Goal: Download file/media: Obtain a digital file from the website

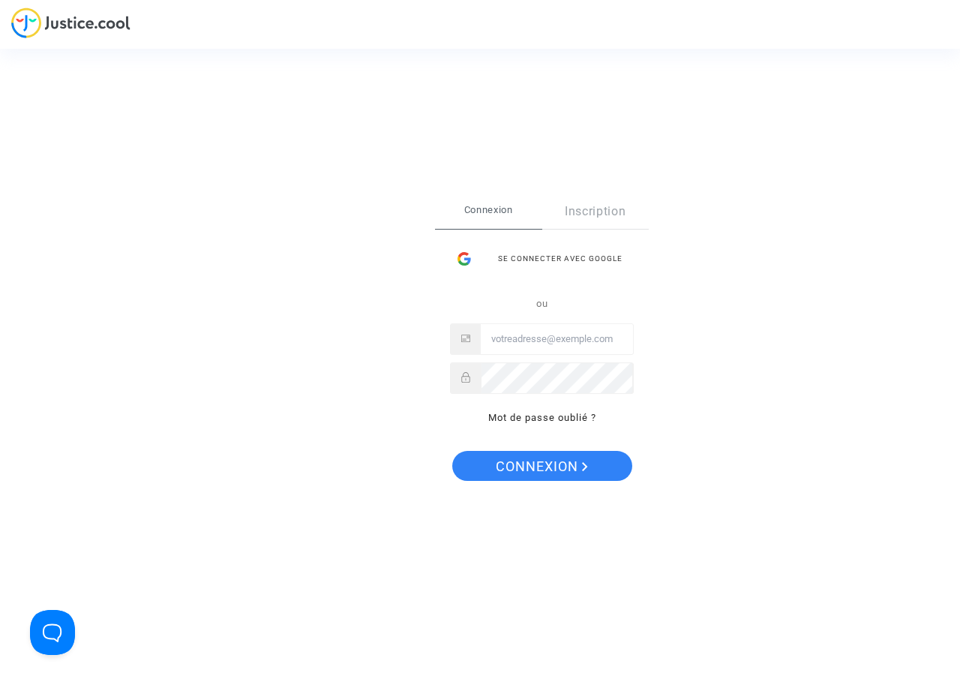
type input "[PERSON_NAME][EMAIL_ADDRESS][DOMAIN_NAME]"
click at [528, 474] on span "Connexion" at bounding box center [542, 467] width 92 height 32
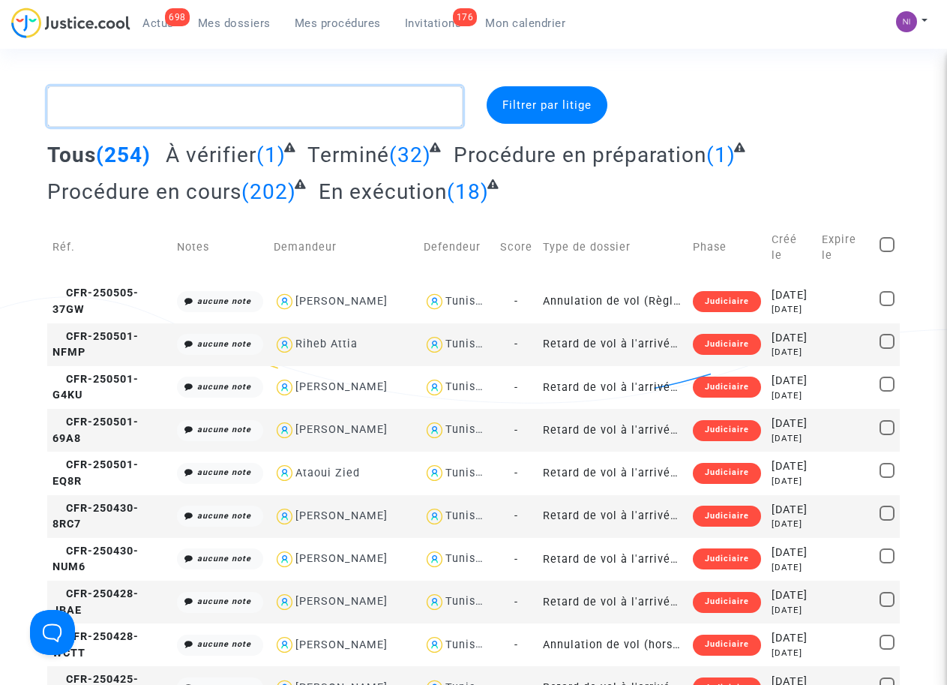
click at [174, 98] on textarea at bounding box center [254, 106] width 415 height 41
paste textarea "CFR-250313-GAPV"
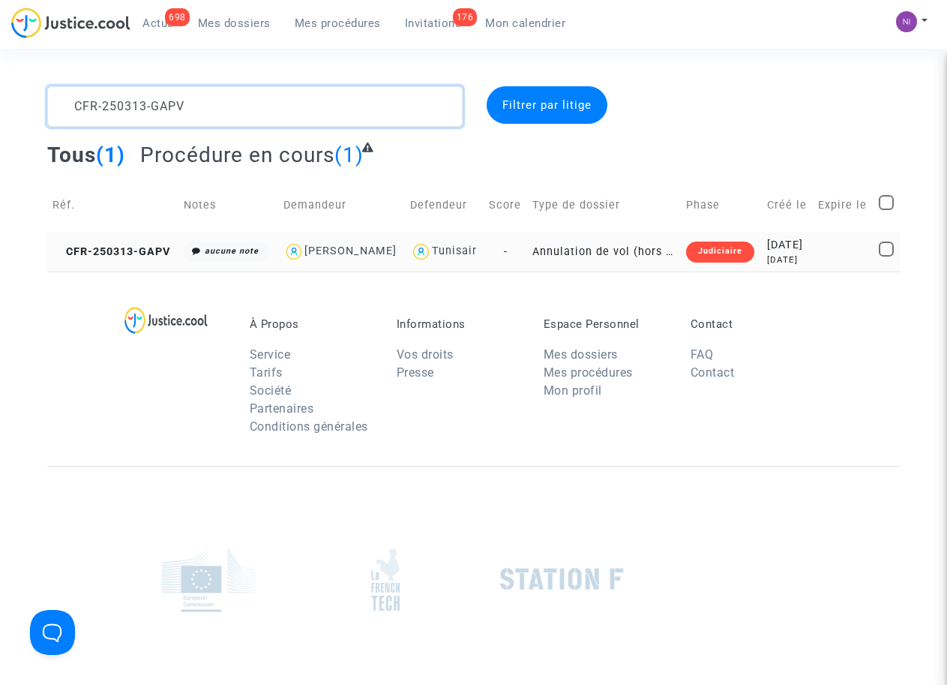
type textarea "CFR-250313-GAPV"
click at [803, 249] on div "2025-03-13" at bounding box center [787, 245] width 41 height 17
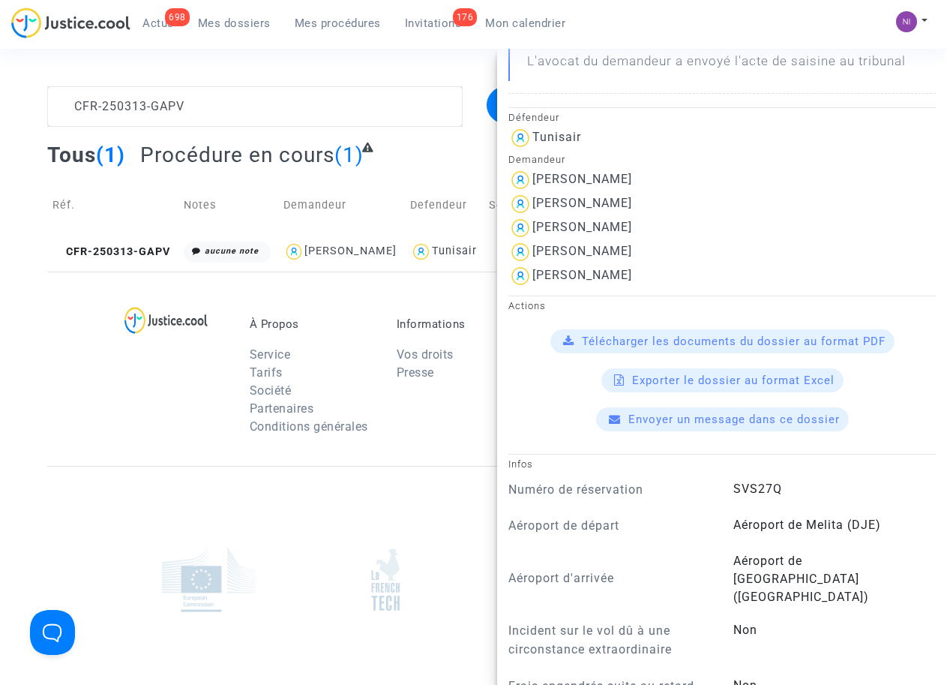
scroll to position [286, 0]
click at [708, 341] on span "Télécharger les documents du dossier au format PDF" at bounding box center [734, 341] width 304 height 14
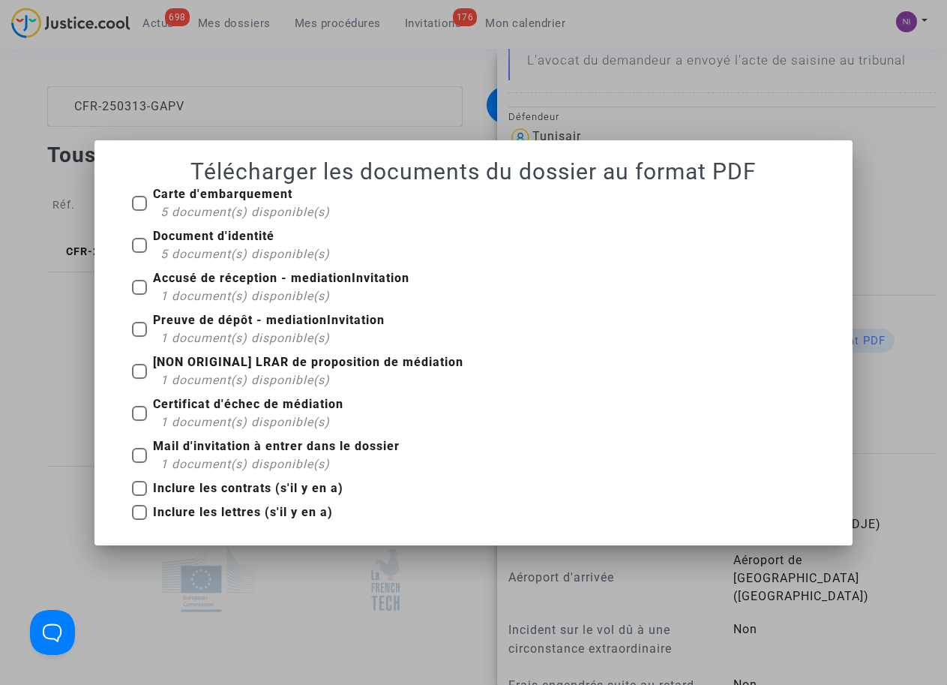
click at [173, 117] on div at bounding box center [473, 342] width 947 height 685
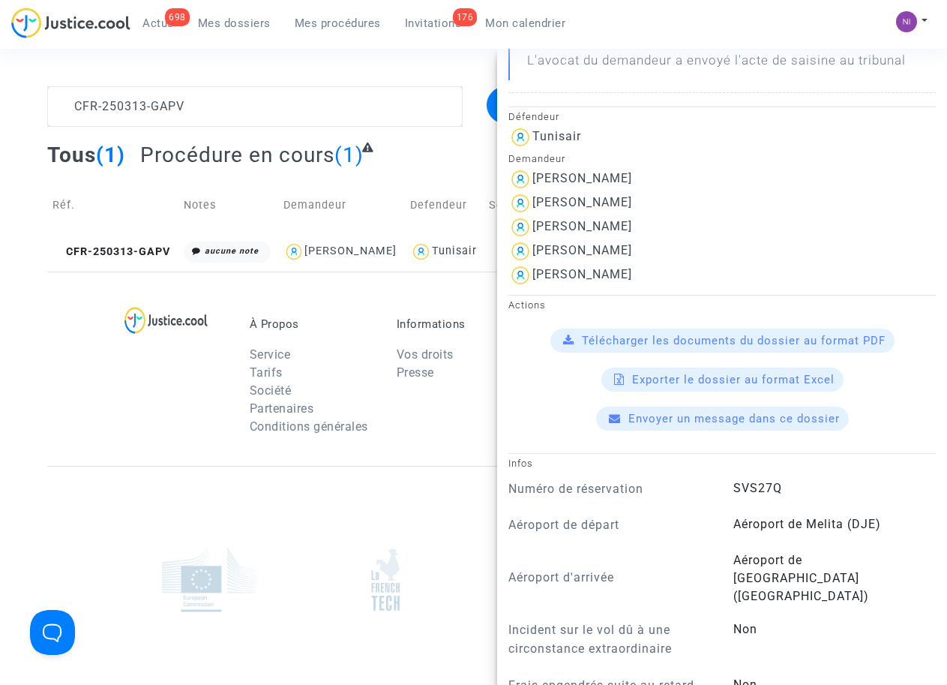
click at [701, 345] on span "Télécharger les documents du dossier au format PDF" at bounding box center [734, 341] width 304 height 14
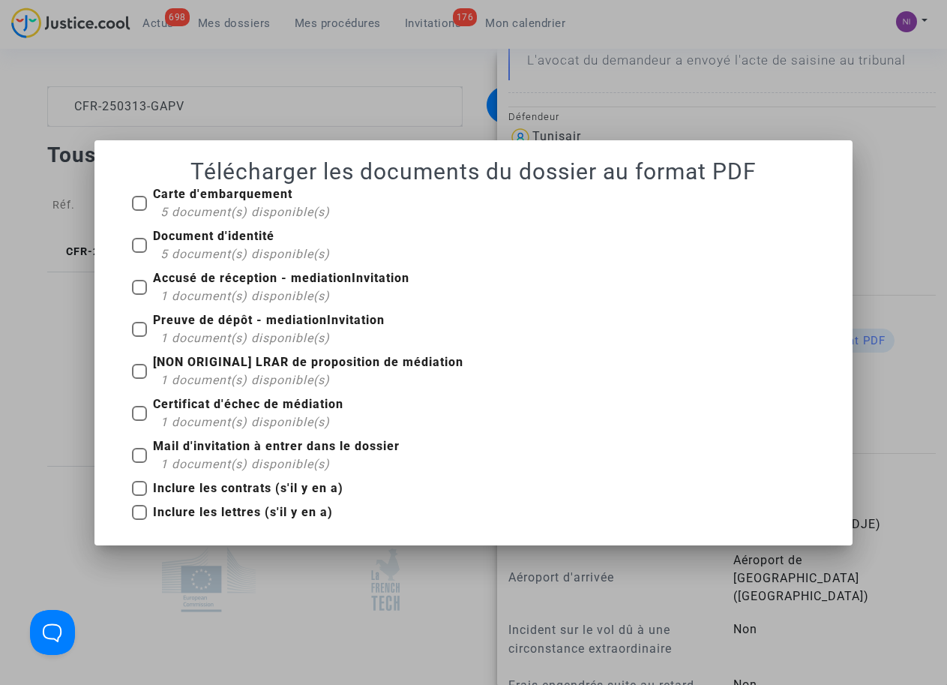
click at [136, 454] on span at bounding box center [139, 455] width 15 height 15
click at [139, 463] on input "Mail d'invitation à entrer dans le dossier 1 document(s) disponible(s)" at bounding box center [139, 463] width 1 height 1
checkbox input "true"
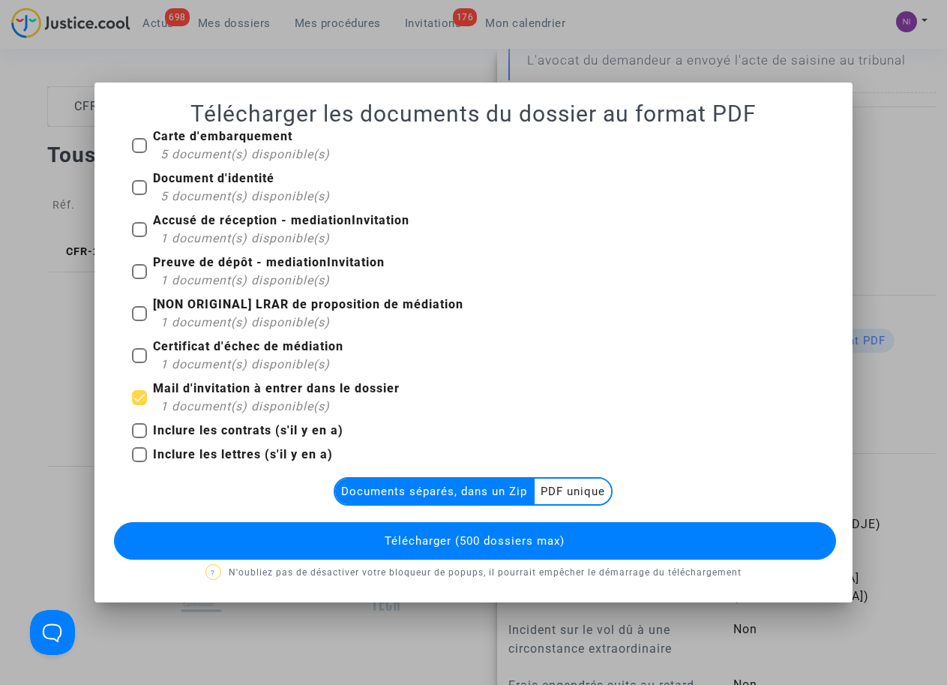
click at [577, 485] on multi-toggle-item "PDF unique" at bounding box center [573, 492] width 77 height 26
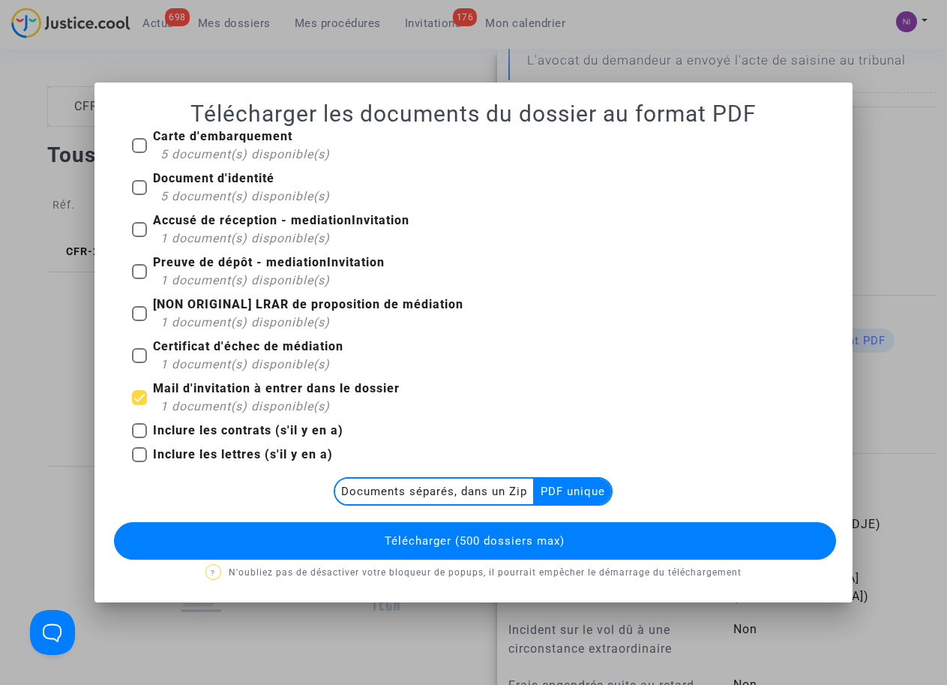
click at [566, 490] on multi-toggle-item "PDF unique" at bounding box center [573, 492] width 77 height 26
click at [527, 543] on span "Télécharger (500 dossiers max)" at bounding box center [475, 541] width 180 height 14
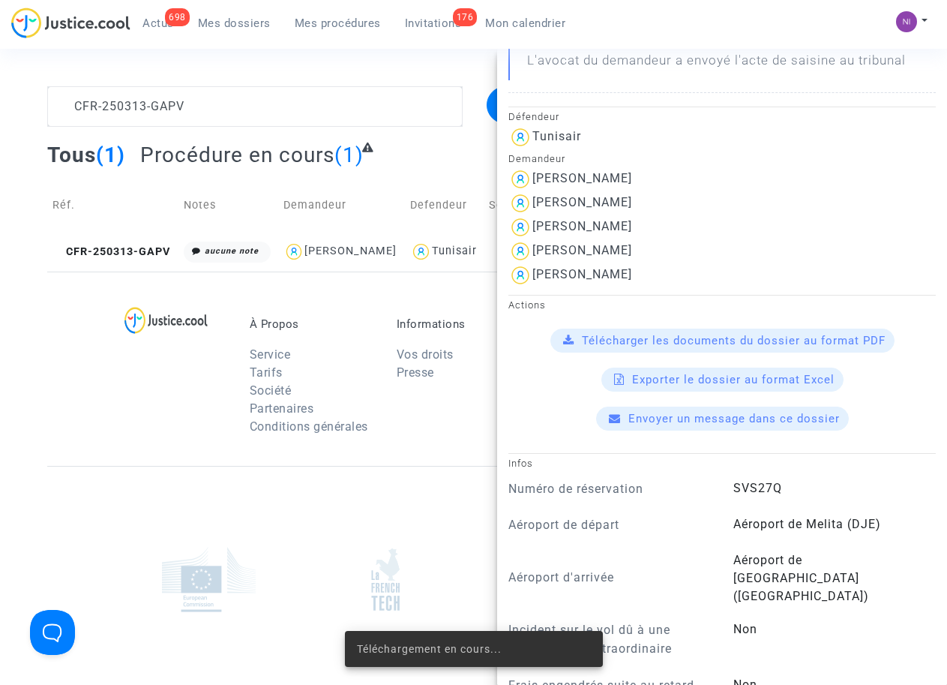
click at [773, 342] on span "Télécharger les documents du dossier au format PDF" at bounding box center [734, 341] width 304 height 14
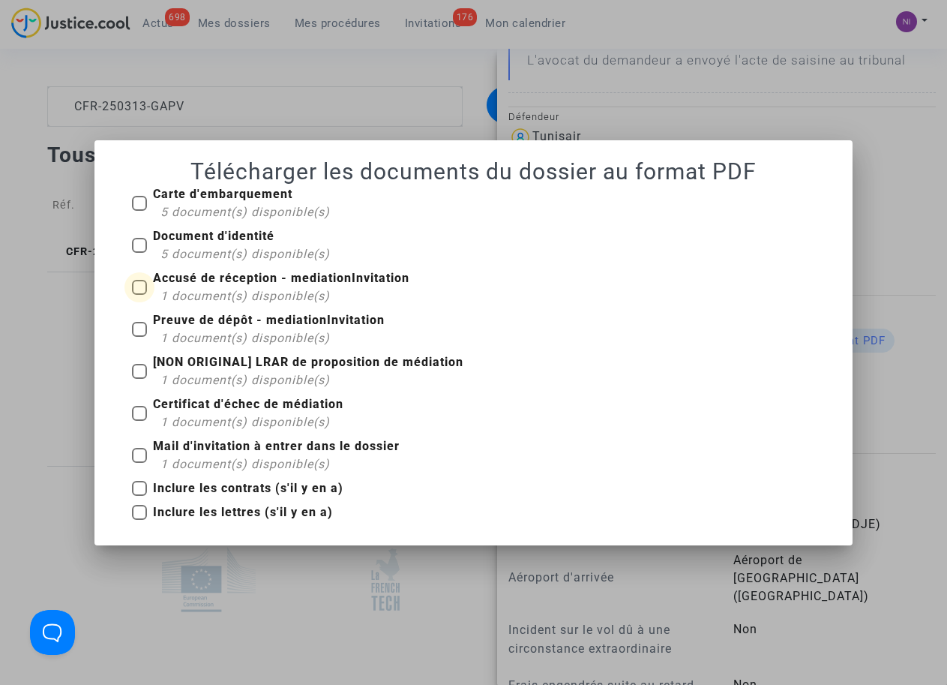
click at [147, 288] on label "Accusé de réception - mediationInvitation 1 document(s) disponible(s)" at bounding box center [271, 287] width 278 height 36
click at [140, 295] on input "Accusé de réception - mediationInvitation 1 document(s) disponible(s)" at bounding box center [139, 295] width 1 height 1
checkbox input "true"
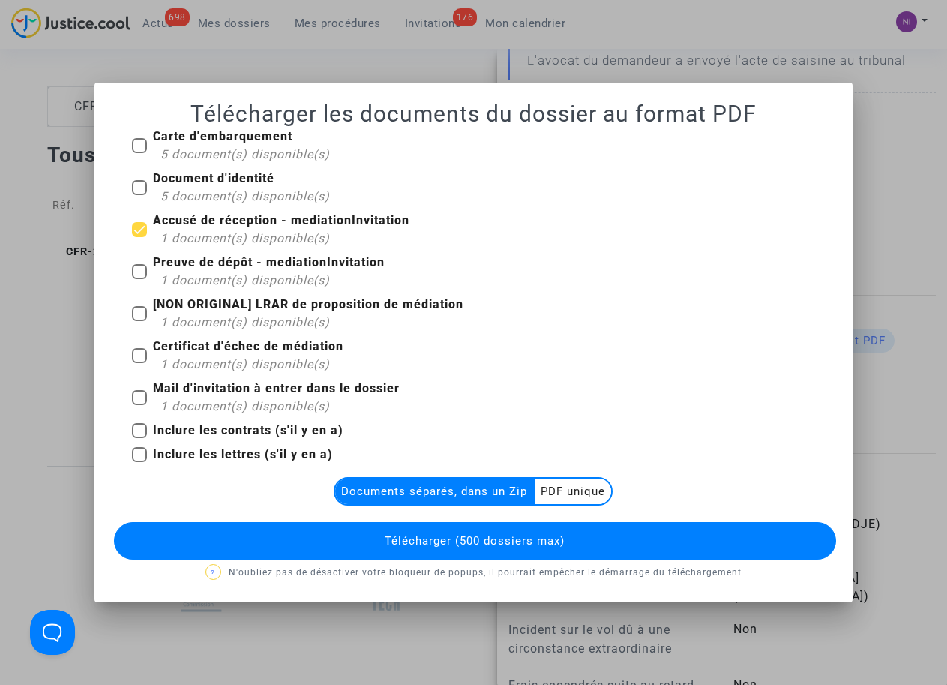
click at [575, 496] on multi-toggle-item "PDF unique" at bounding box center [573, 492] width 77 height 26
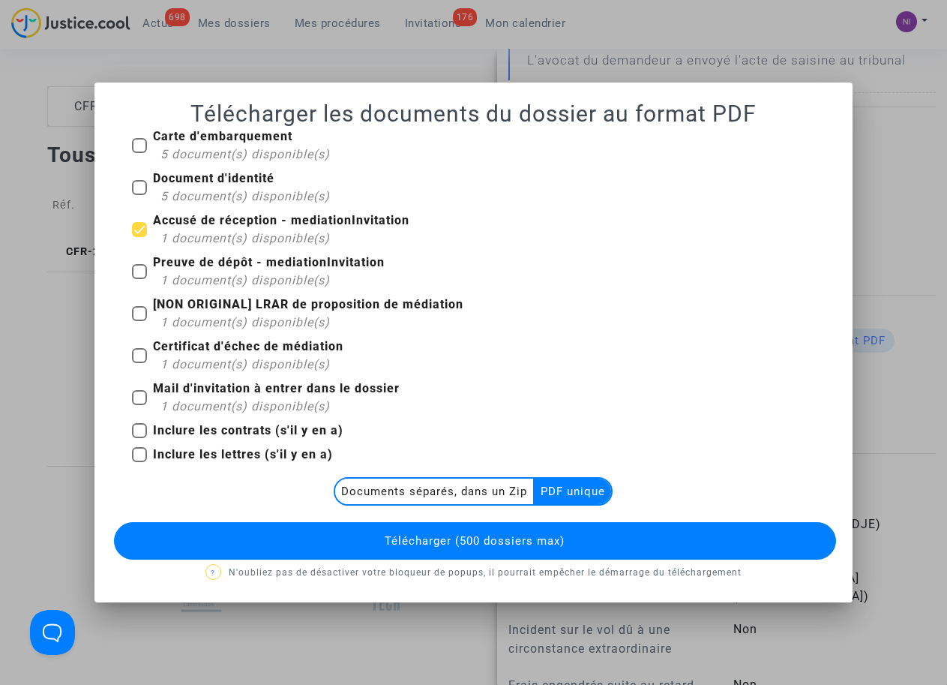
click at [548, 536] on span "Télécharger (500 dossiers max)" at bounding box center [475, 541] width 180 height 14
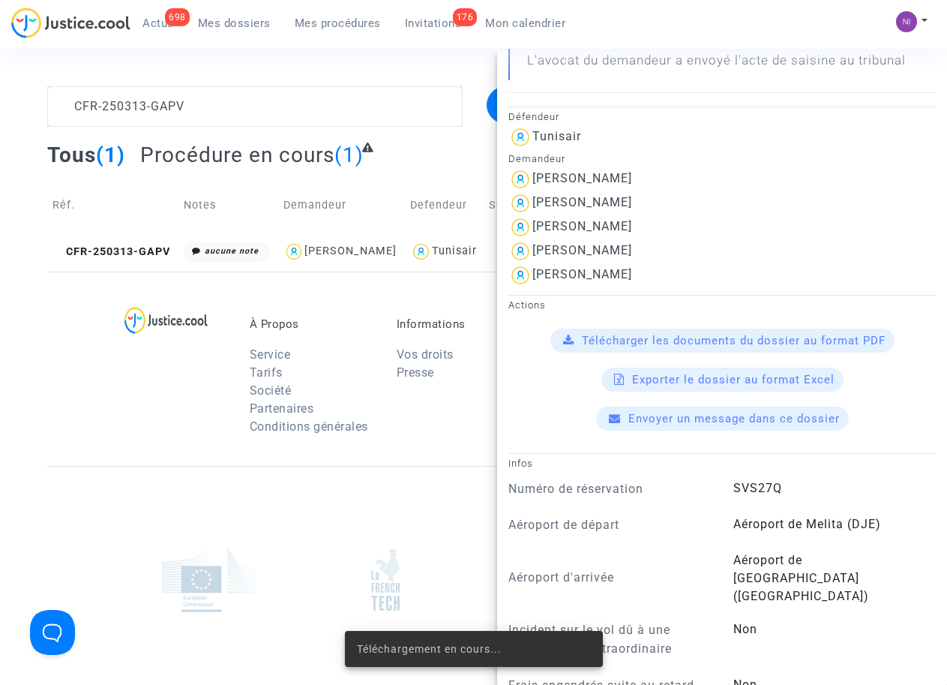
click at [660, 336] on span "Télécharger les documents du dossier au format PDF" at bounding box center [734, 341] width 304 height 14
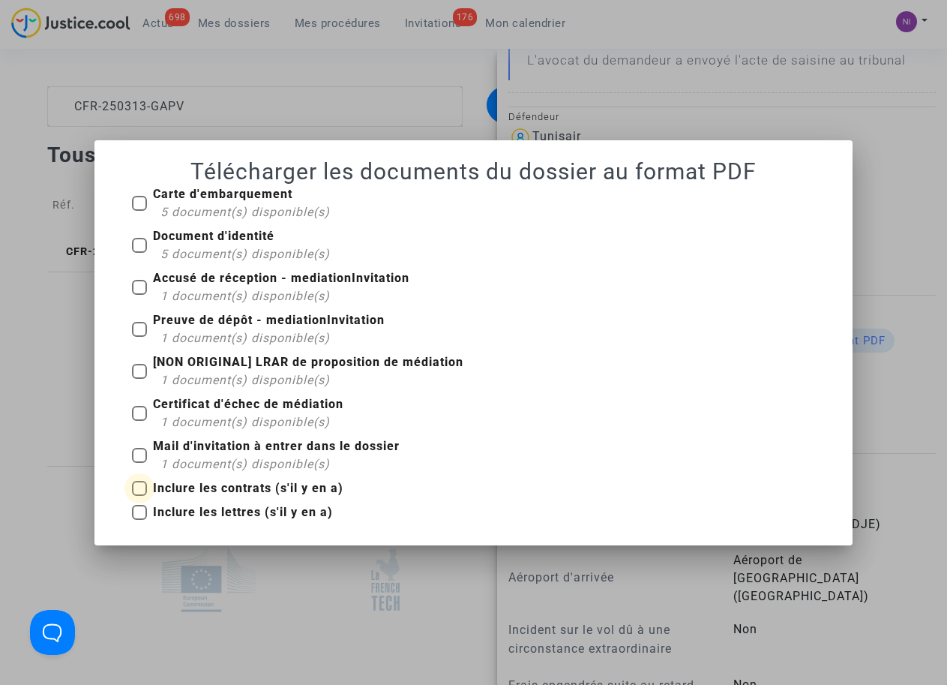
click at [146, 486] on span at bounding box center [139, 488] width 15 height 15
click at [140, 496] on input "Inclure les contrats (s'il y en a)" at bounding box center [139, 496] width 1 height 1
checkbox input "true"
click at [145, 508] on span at bounding box center [139, 512] width 15 height 15
click at [140, 520] on input "Inclure les lettres (s'il y en a)" at bounding box center [139, 520] width 1 height 1
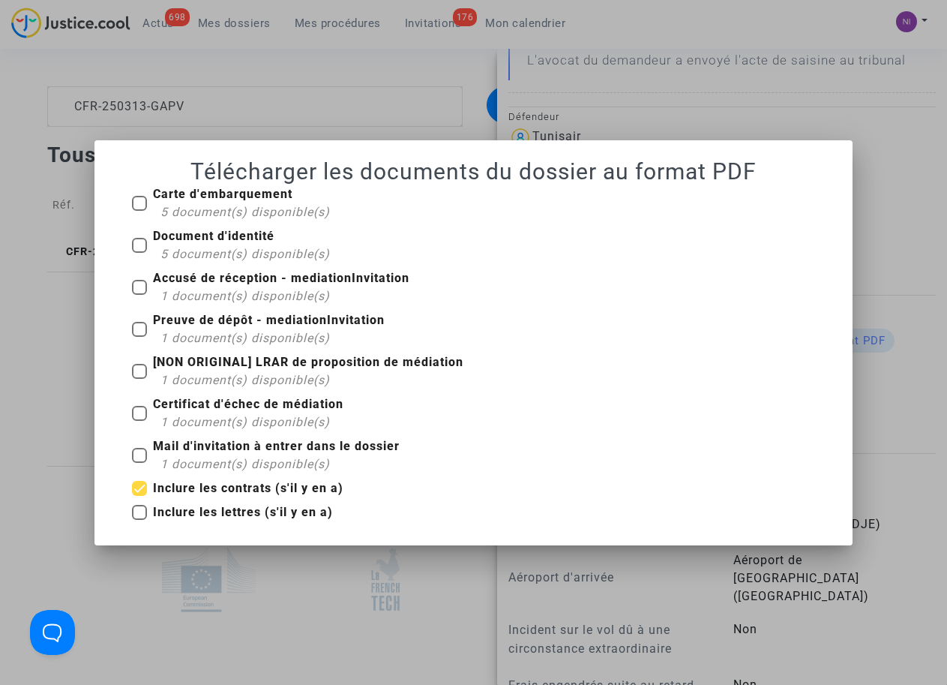
checkbox input "true"
click at [140, 494] on span at bounding box center [139, 488] width 15 height 15
click at [140, 496] on input "Inclure les contrats (s'il y en a)" at bounding box center [139, 496] width 1 height 1
checkbox input "false"
click at [140, 509] on span at bounding box center [139, 512] width 15 height 15
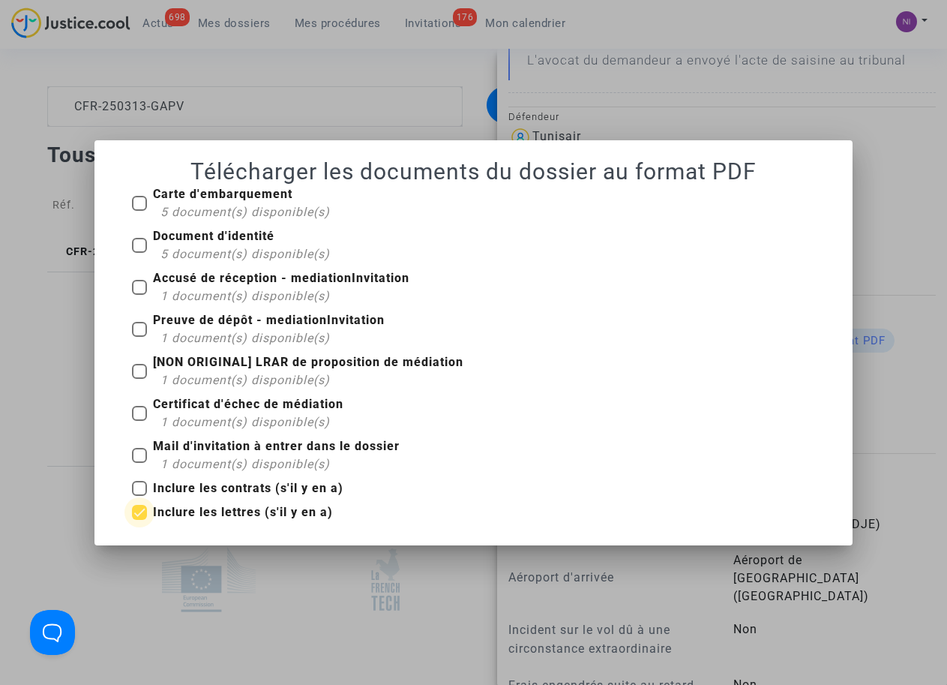
click at [140, 520] on input "Inclure les lettres (s'il y en a)" at bounding box center [139, 520] width 1 height 1
checkbox input "false"
click at [146, 455] on span at bounding box center [139, 455] width 15 height 15
click at [140, 463] on input "Mail d'invitation à entrer dans le dossier 1 document(s) disponible(s)" at bounding box center [139, 463] width 1 height 1
checkbox input "true"
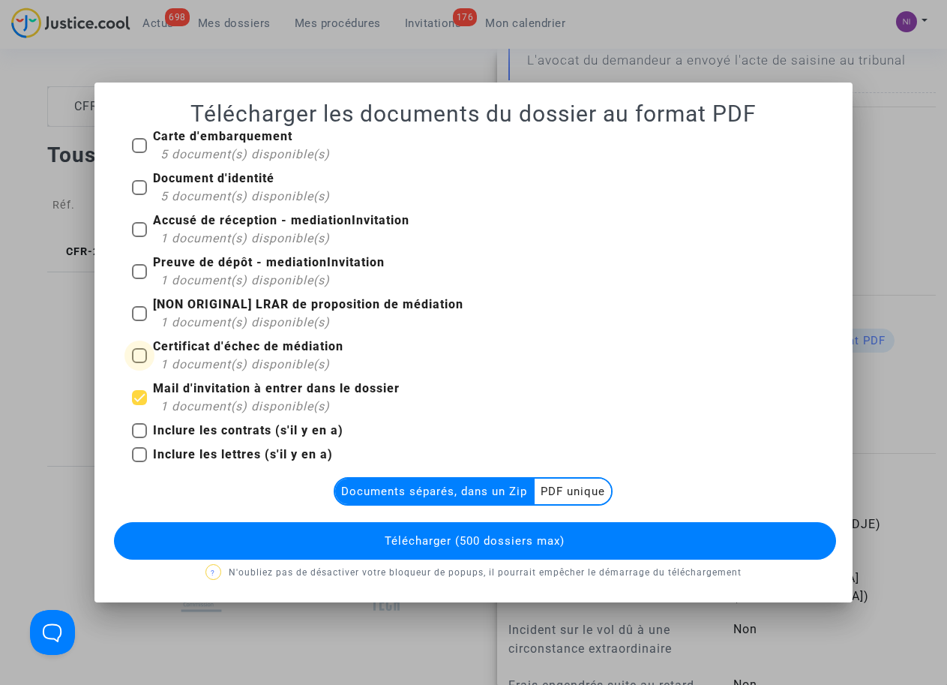
click at [139, 355] on span at bounding box center [139, 355] width 15 height 15
click at [139, 363] on input "Certificat d'échec de médiation 1 document(s) disponible(s)" at bounding box center [139, 363] width 1 height 1
checkbox input "true"
click at [141, 396] on span at bounding box center [139, 397] width 15 height 15
click at [140, 405] on input "Mail d'invitation à entrer dans le dossier 1 document(s) disponible(s)" at bounding box center [139, 405] width 1 height 1
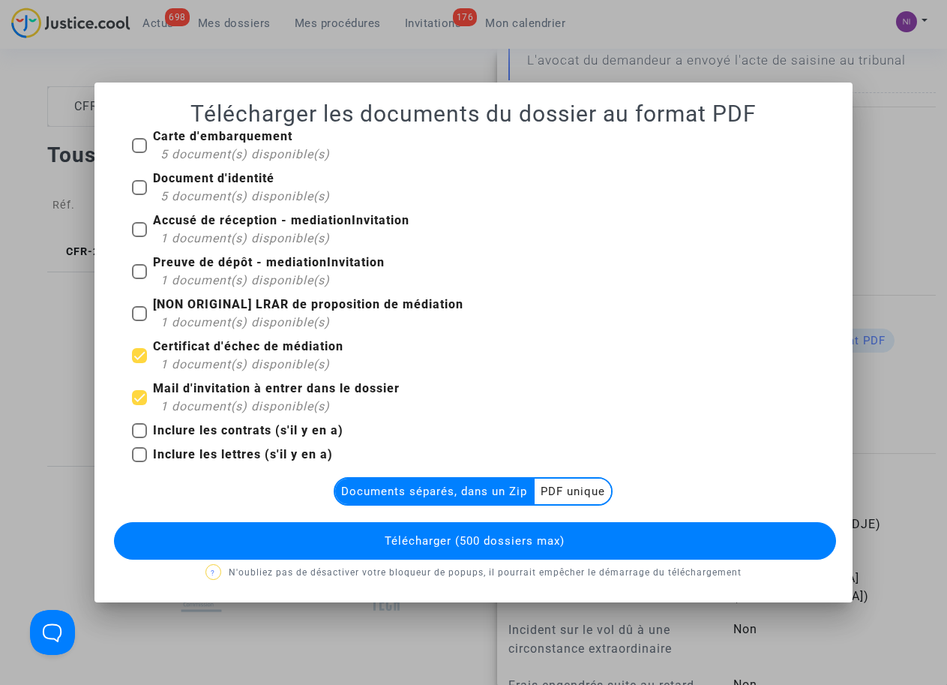
checkbox input "false"
click at [593, 494] on multi-toggle-item "PDF unique" at bounding box center [573, 492] width 77 height 26
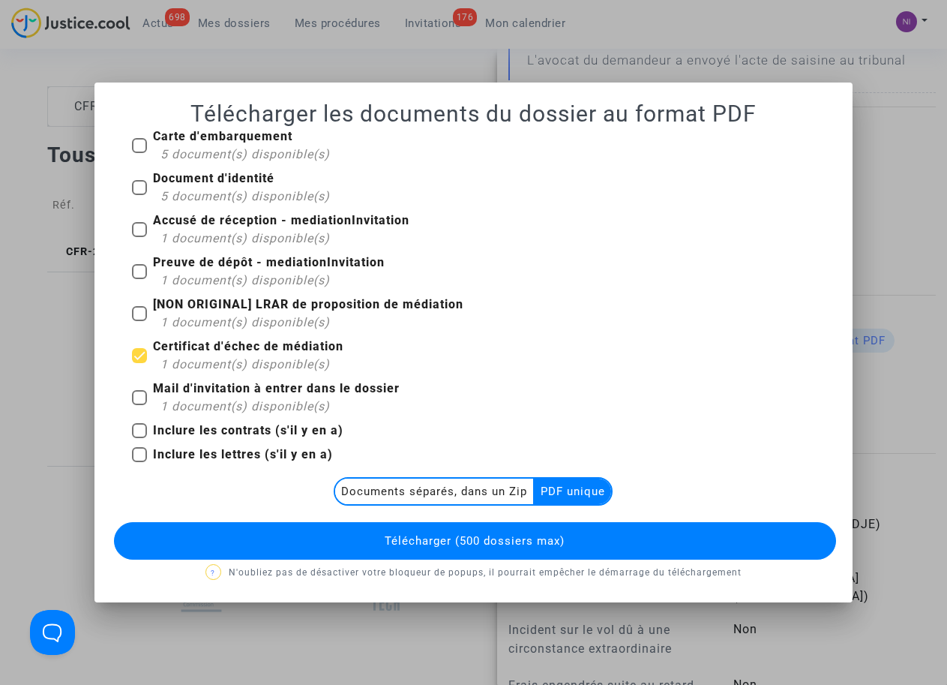
click at [140, 358] on span at bounding box center [139, 355] width 15 height 15
click at [140, 363] on input "Certificat d'échec de médiation 1 document(s) disponible(s)" at bounding box center [139, 363] width 1 height 1
checkbox input "false"
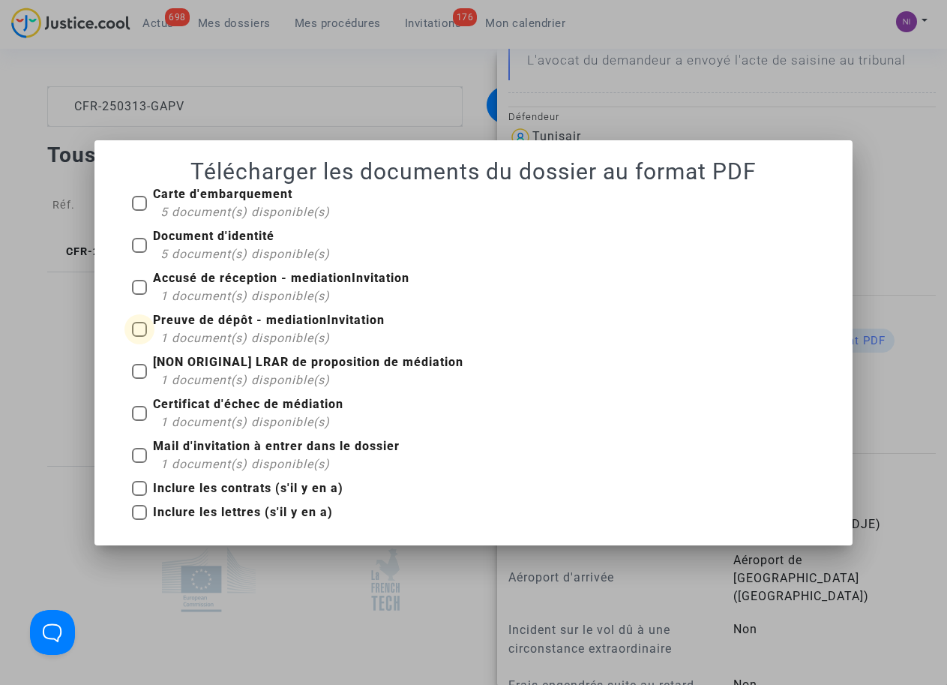
click at [141, 329] on span at bounding box center [139, 329] width 15 height 15
click at [140, 337] on input "Preuve de dépôt - mediationInvitation 1 document(s) disponible(s)" at bounding box center [139, 337] width 1 height 1
checkbox input "true"
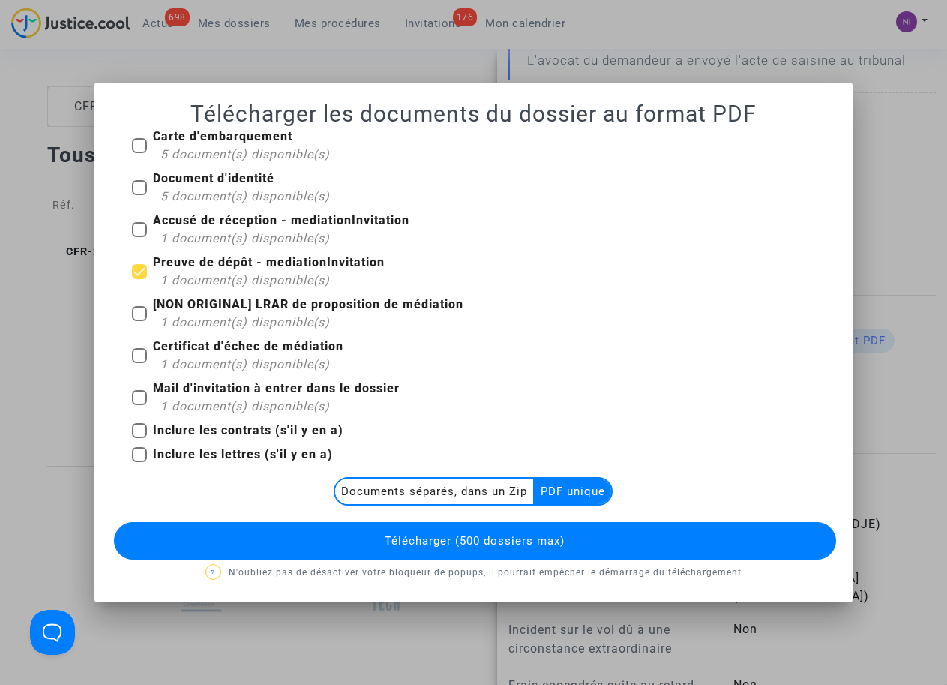
click at [582, 489] on multi-toggle-item "PDF unique" at bounding box center [573, 492] width 77 height 26
click at [518, 535] on span "Télécharger (500 dossiers max)" at bounding box center [475, 541] width 180 height 14
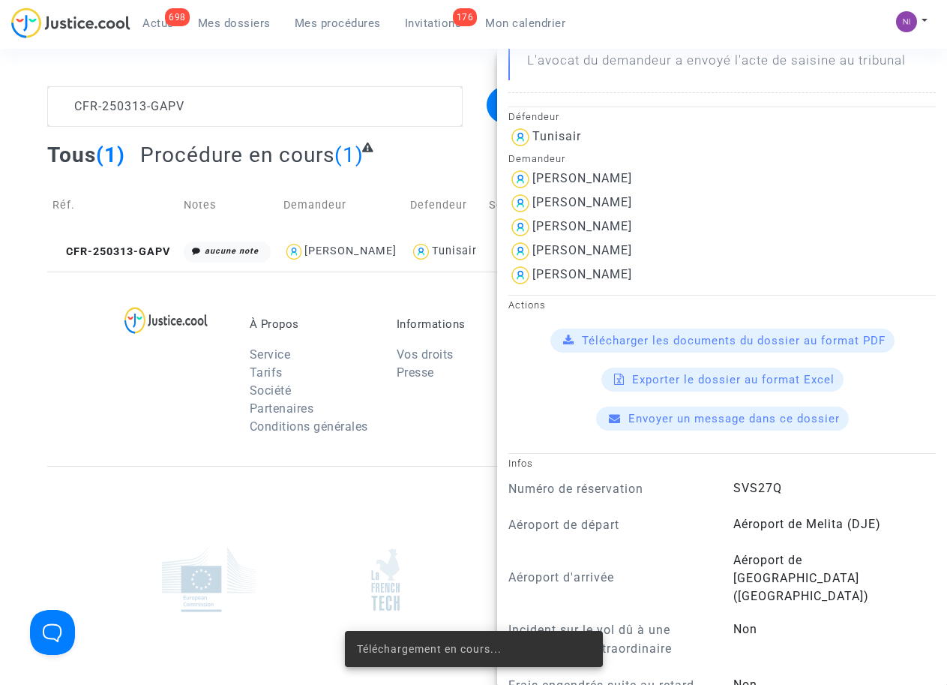
click at [651, 335] on span "Télécharger les documents du dossier au format PDF" at bounding box center [734, 341] width 304 height 14
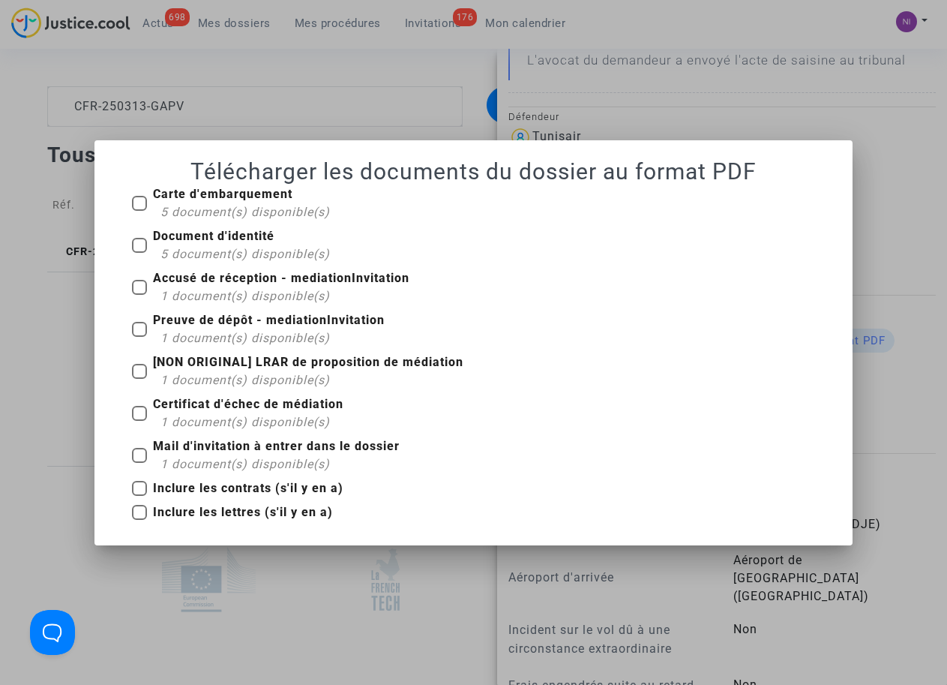
click at [141, 286] on span at bounding box center [139, 287] width 15 height 15
click at [140, 295] on input "Accusé de réception - mediationInvitation 1 document(s) disponible(s)" at bounding box center [139, 295] width 1 height 1
checkbox input "true"
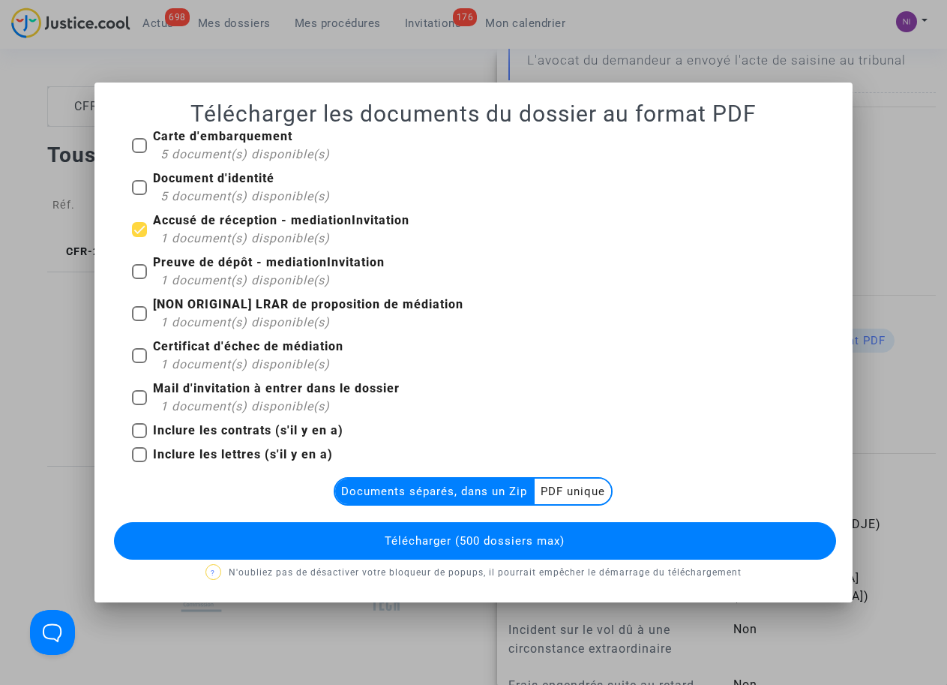
click at [152, 276] on label "Preuve de dépôt - mediationInvitation 1 document(s) disponible(s)" at bounding box center [258, 272] width 253 height 36
click at [140, 279] on input "Preuve de dépôt - mediationInvitation 1 document(s) disponible(s)" at bounding box center [139, 279] width 1 height 1
checkbox input "true"
click at [141, 353] on span at bounding box center [139, 355] width 15 height 15
click at [140, 363] on input "Certificat d'échec de médiation 1 document(s) disponible(s)" at bounding box center [139, 363] width 1 height 1
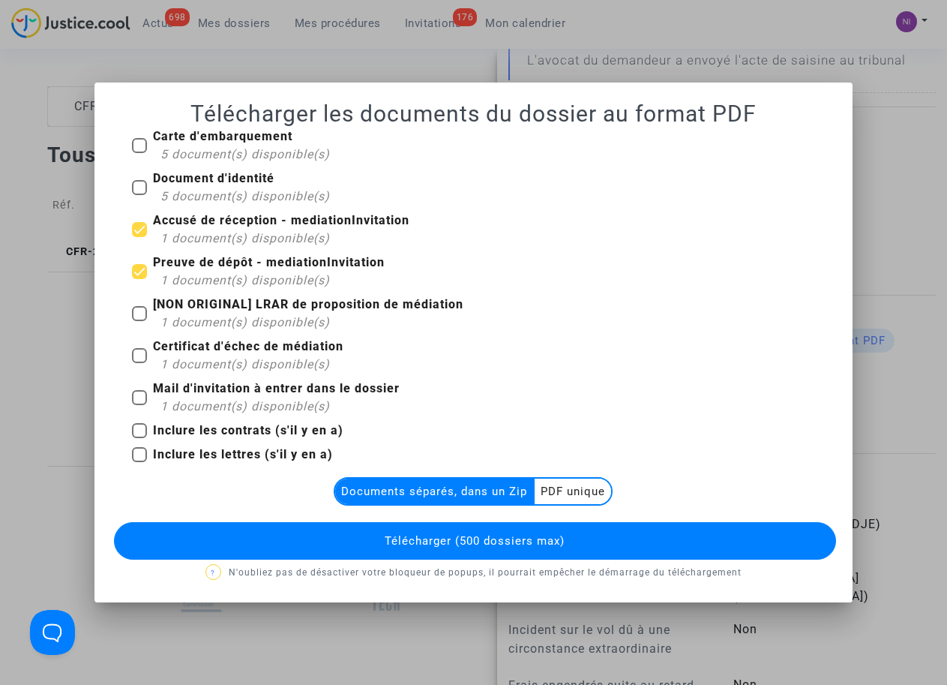
checkbox input "true"
click at [146, 231] on span at bounding box center [139, 229] width 15 height 15
click at [140, 237] on input "Accusé de réception - mediationInvitation 1 document(s) disponible(s)" at bounding box center [139, 237] width 1 height 1
checkbox input "false"
click at [143, 267] on span at bounding box center [139, 271] width 15 height 15
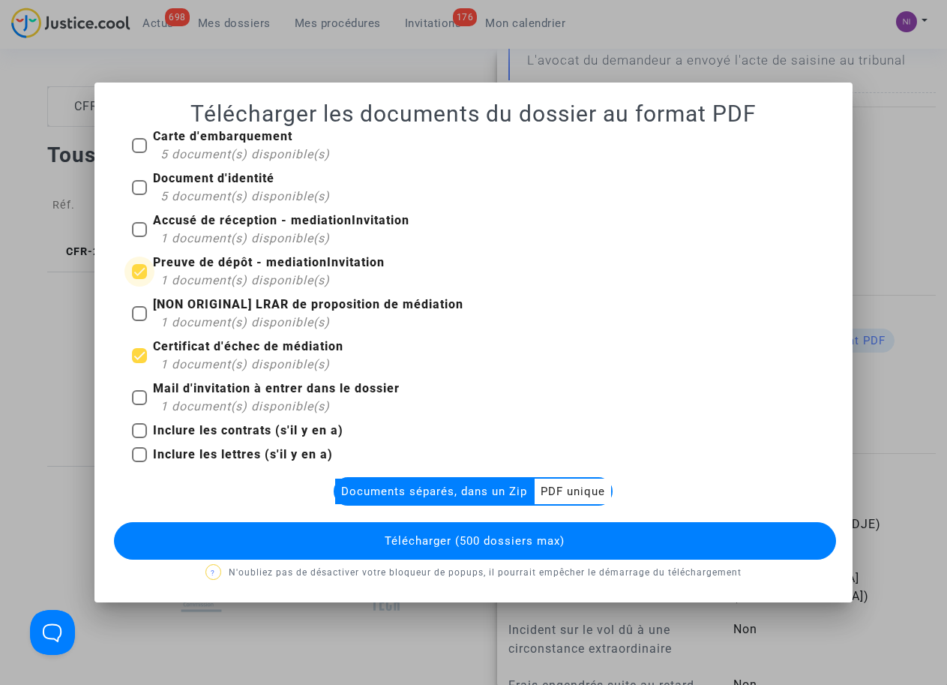
click at [140, 279] on input "Preuve de dépôt - mediationInvitation 1 document(s) disponible(s)" at bounding box center [139, 279] width 1 height 1
checkbox input "false"
click at [595, 497] on multi-toggle-item "PDF unique" at bounding box center [573, 492] width 77 height 26
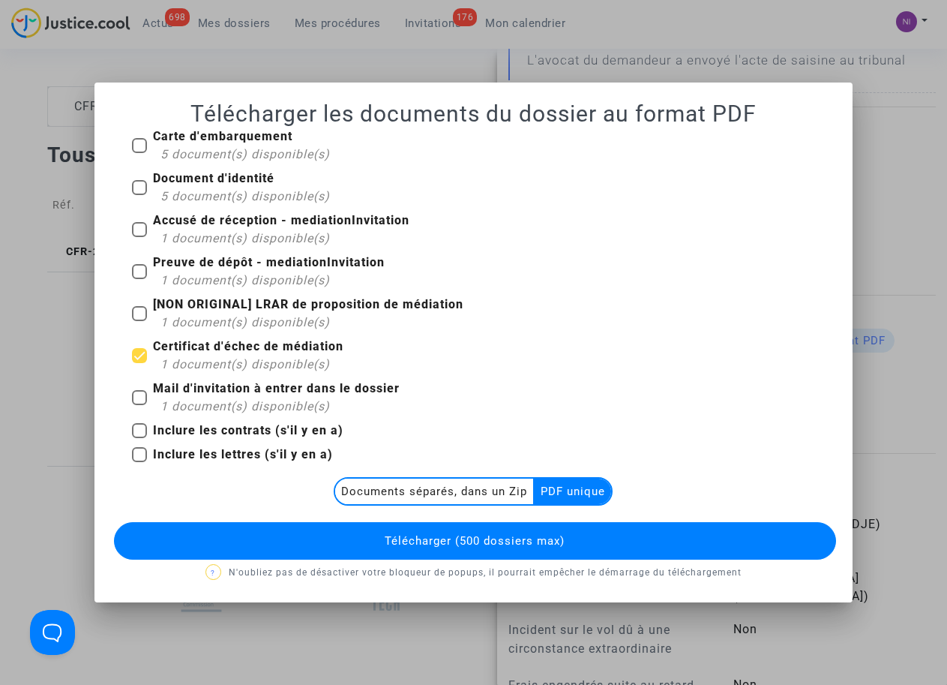
click at [526, 530] on button "Télécharger (500 dossiers max)" at bounding box center [475, 541] width 722 height 38
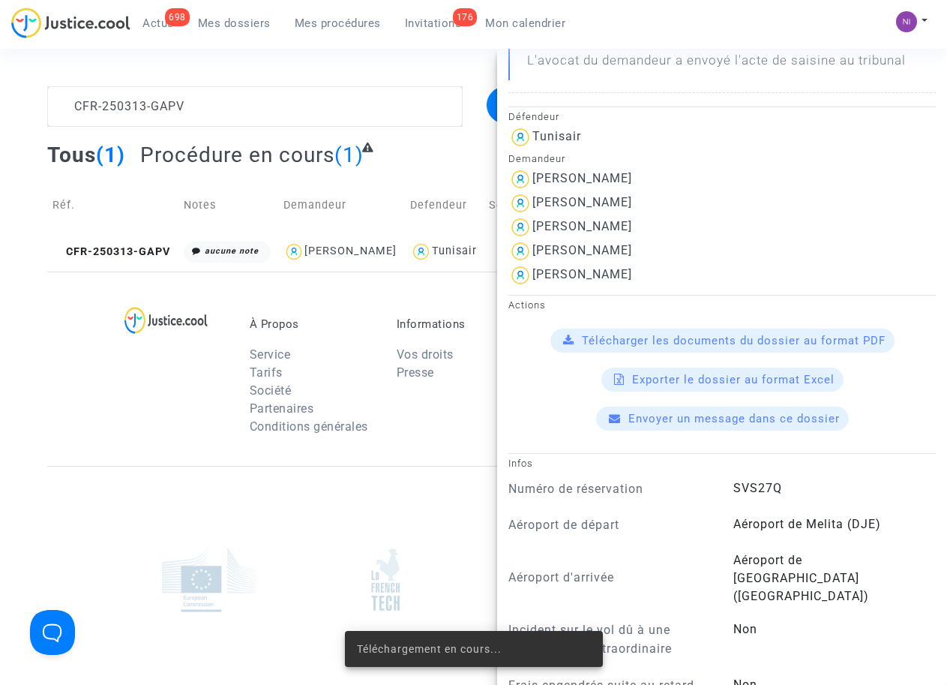
click at [212, 77] on section "CFR-250313-GAPV Filtrer par litige Tous (1) Procédure en cours (1) Réf. Notes D…" at bounding box center [473, 414] width 947 height 828
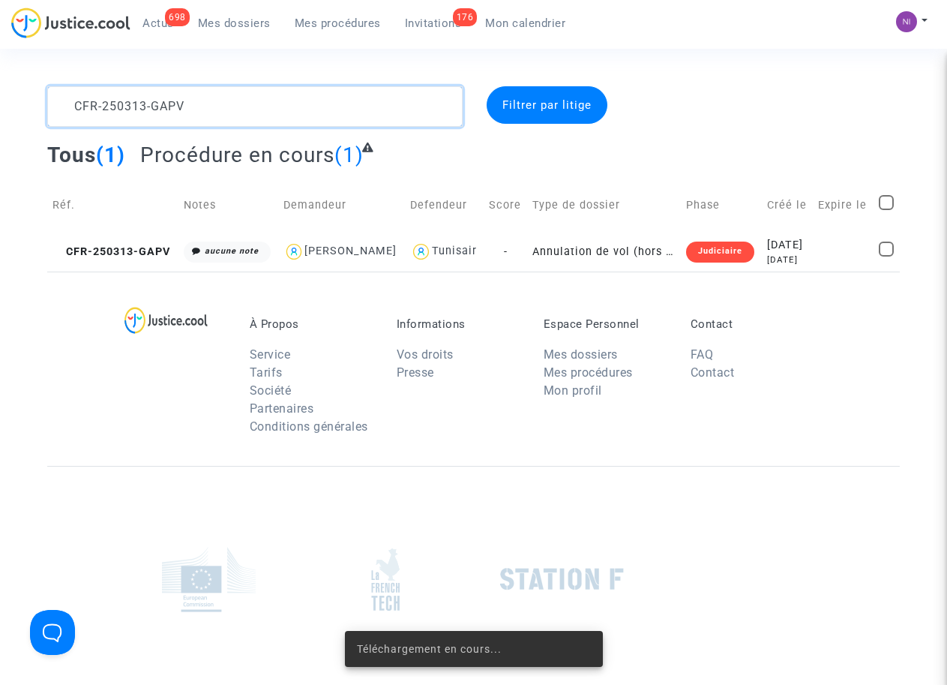
click at [215, 109] on textarea at bounding box center [254, 106] width 415 height 41
drag, startPoint x: 218, startPoint y: 104, endPoint x: 0, endPoint y: 104, distance: 217.5
click at [0, 104] on div "CFR-250313-GAPV Filtrer par litige Tous (1) Procédure en cours (1) Réf. Notes D…" at bounding box center [473, 178] width 947 height 185
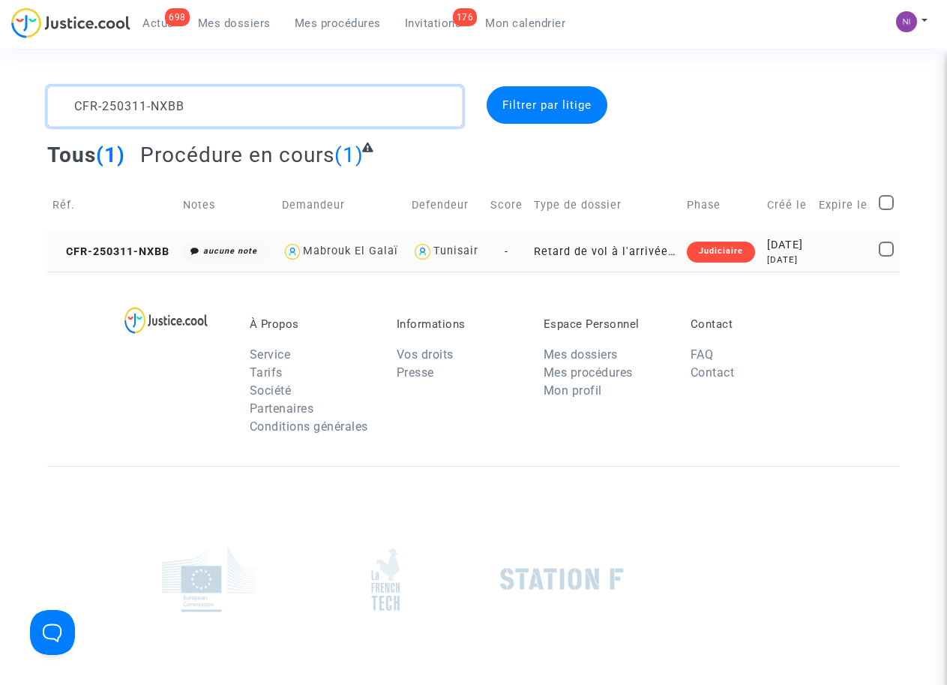
type textarea "CFR-250311-NXBB"
click at [783, 254] on div "2025-03-11" at bounding box center [787, 245] width 41 height 17
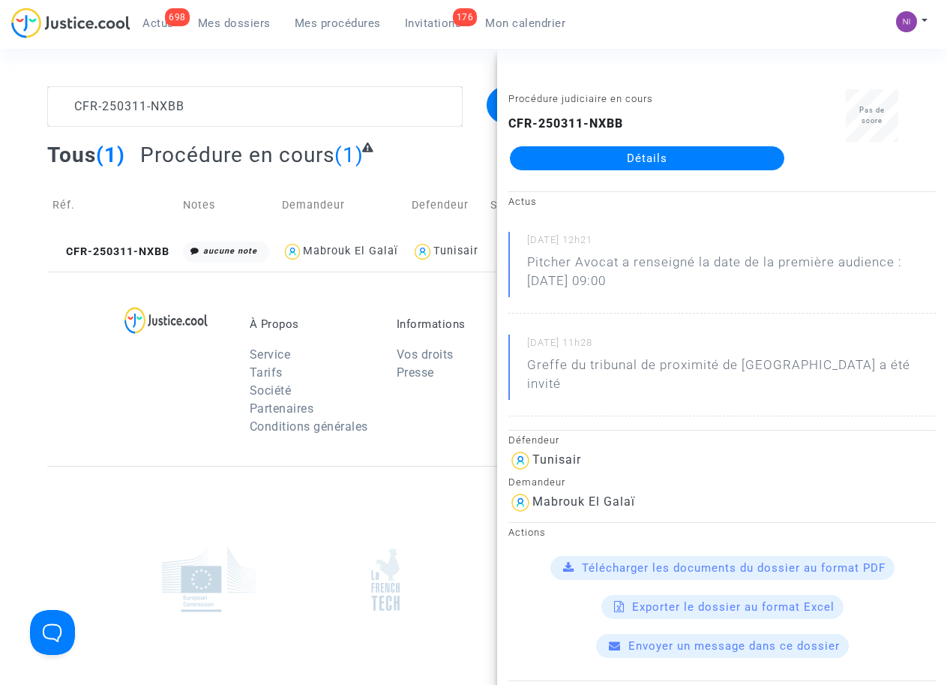
scroll to position [95, 0]
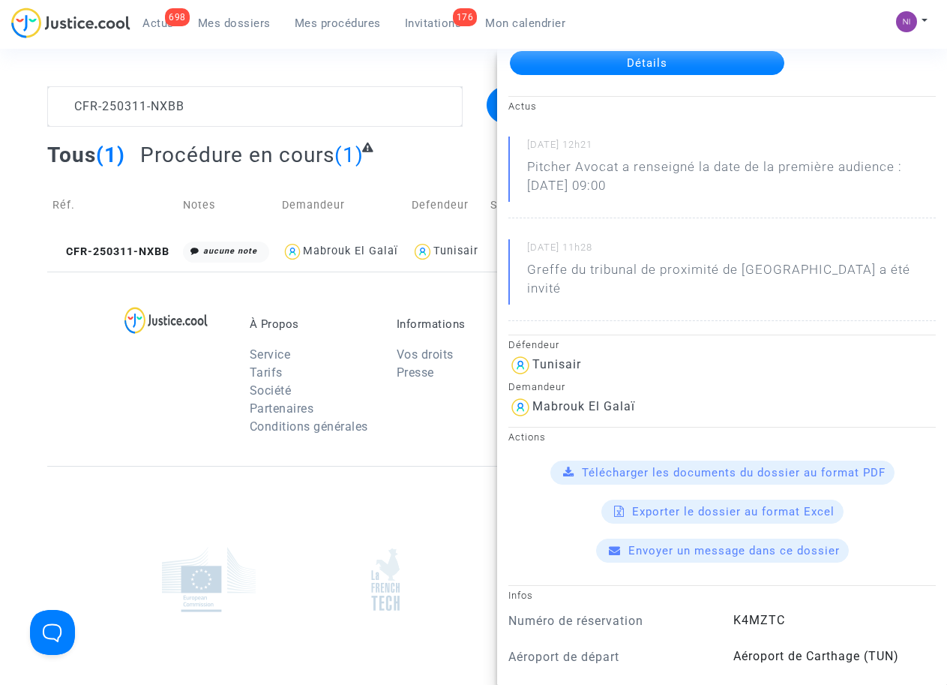
click at [698, 466] on span "Télécharger les documents du dossier au format PDF" at bounding box center [734, 473] width 304 height 14
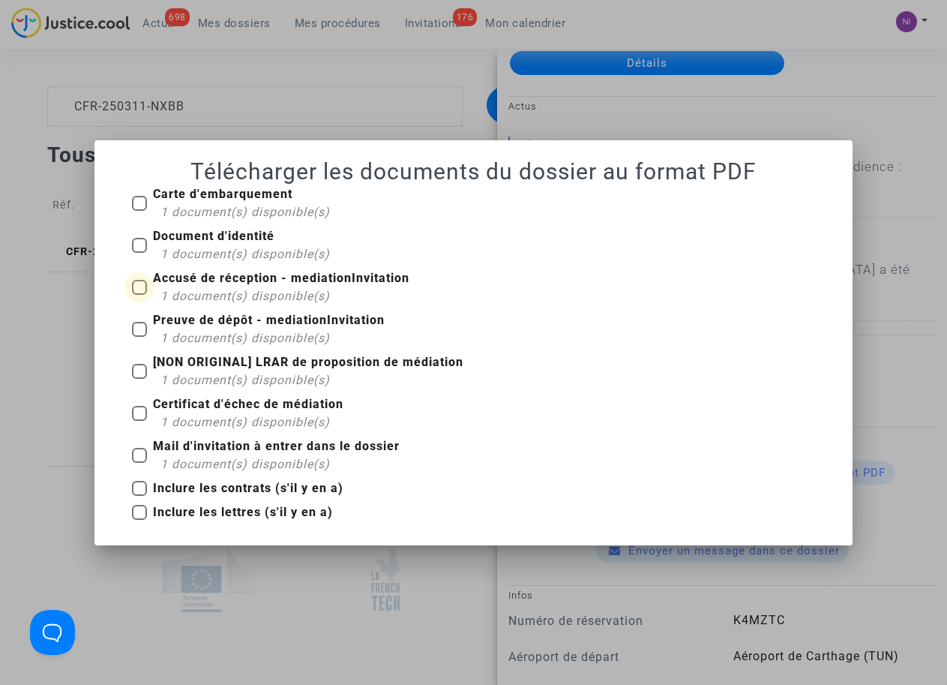
click at [141, 287] on span at bounding box center [139, 287] width 15 height 15
click at [140, 295] on input "Accusé de réception - mediationInvitation 1 document(s) disponible(s)" at bounding box center [139, 295] width 1 height 1
checkbox input "true"
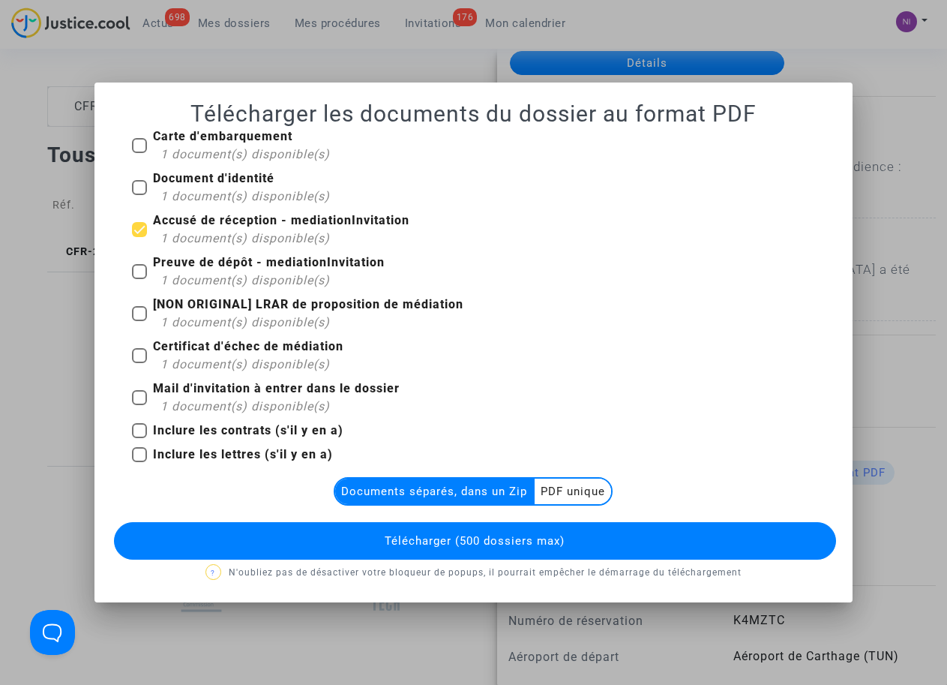
click at [580, 488] on multi-toggle-item "PDF unique" at bounding box center [573, 492] width 77 height 26
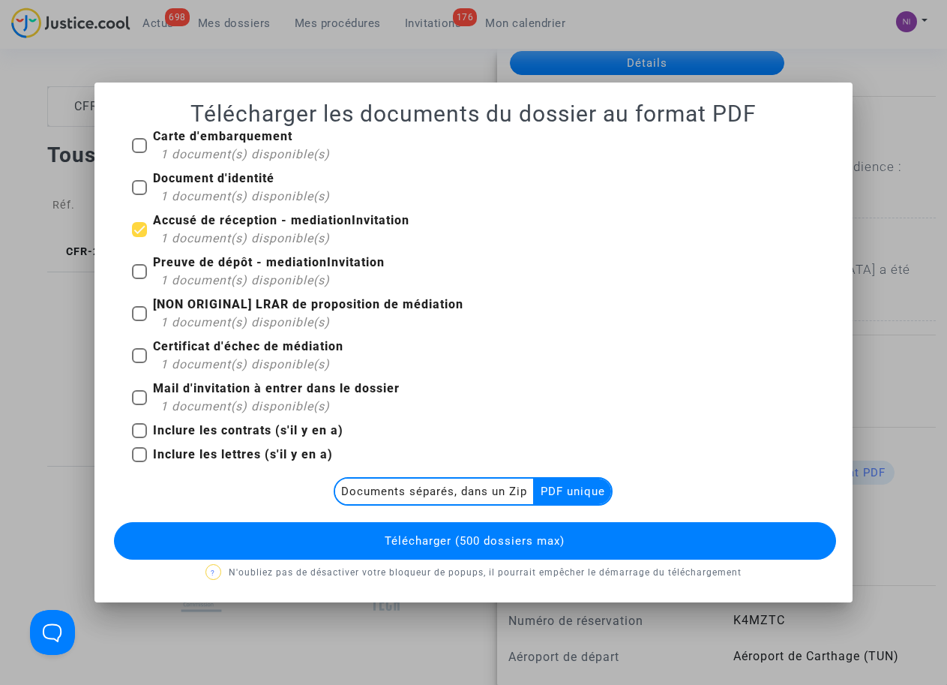
click at [533, 530] on button "Télécharger (500 dossiers max)" at bounding box center [475, 541] width 722 height 38
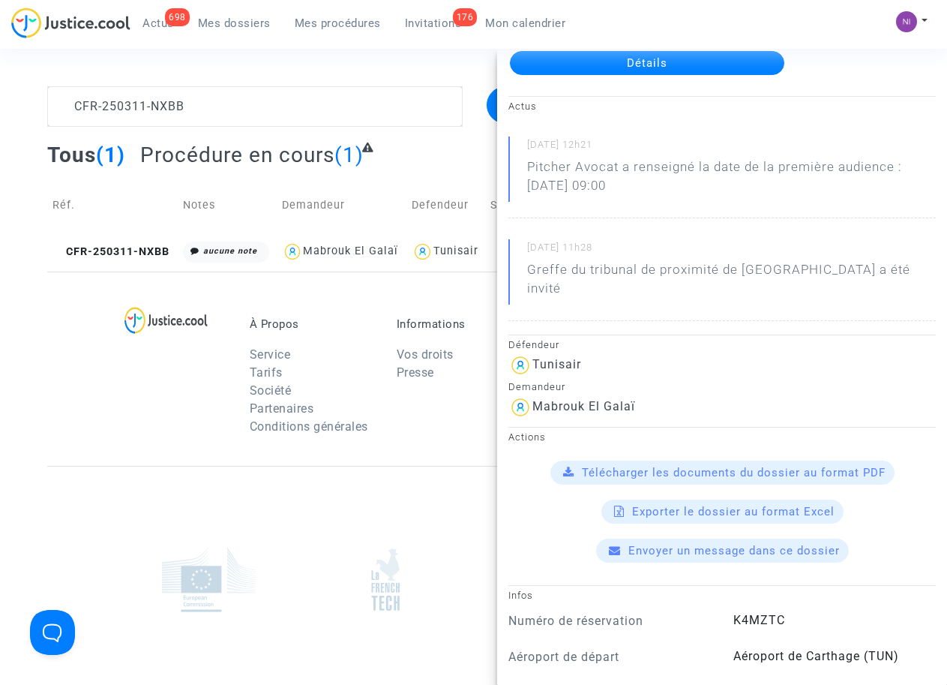
click at [725, 466] on span "Télécharger les documents du dossier au format PDF" at bounding box center [734, 473] width 304 height 14
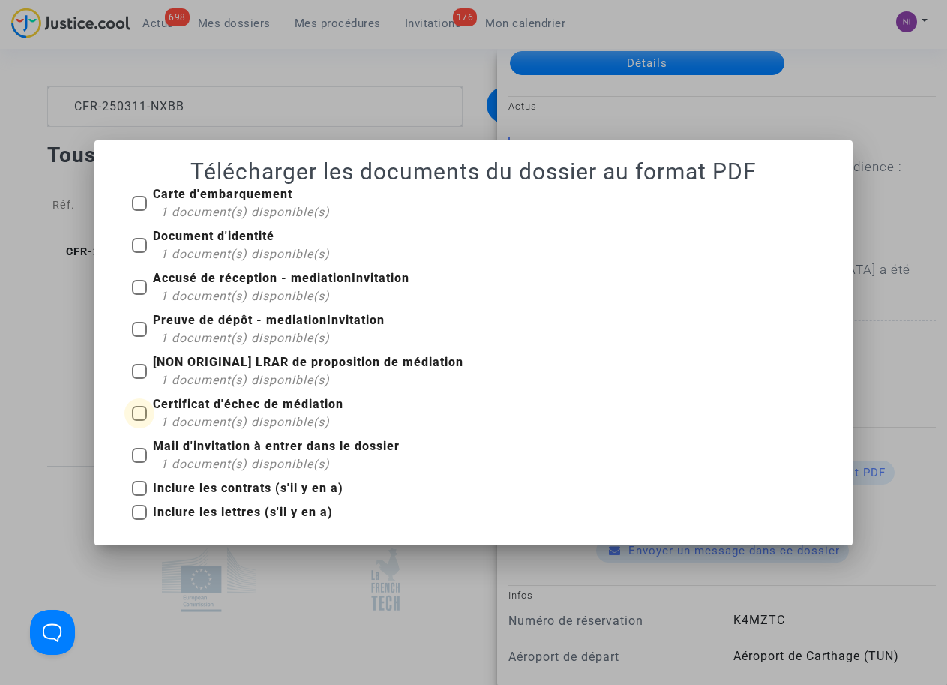
click at [140, 412] on span at bounding box center [139, 413] width 15 height 15
click at [140, 421] on input "Certificat d'échec de médiation 1 document(s) disponible(s)" at bounding box center [139, 421] width 1 height 1
checkbox input "true"
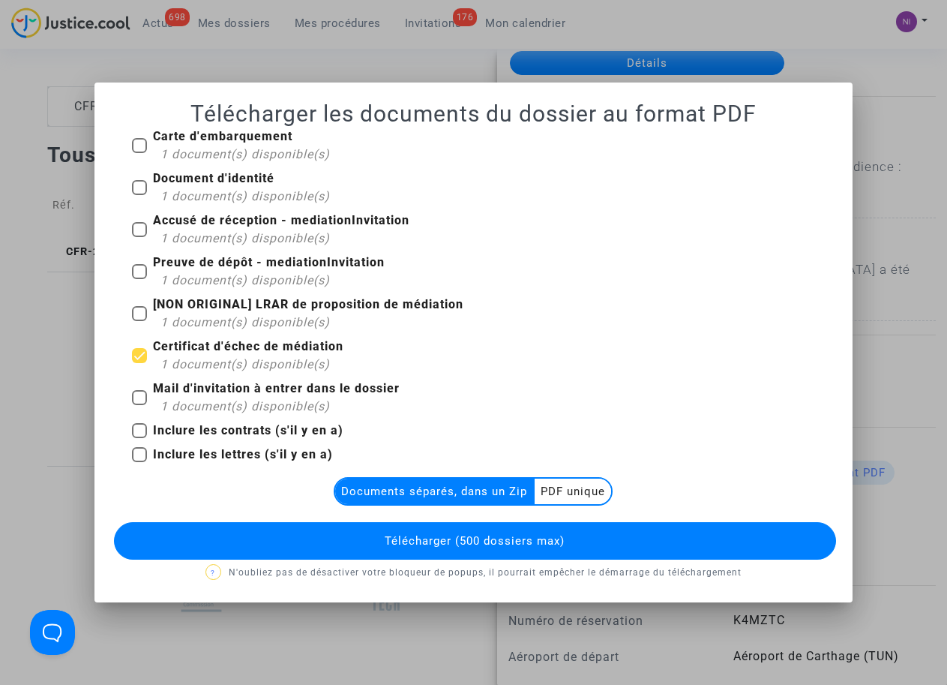
click at [566, 500] on multi-toggle-item "PDF unique" at bounding box center [573, 492] width 77 height 26
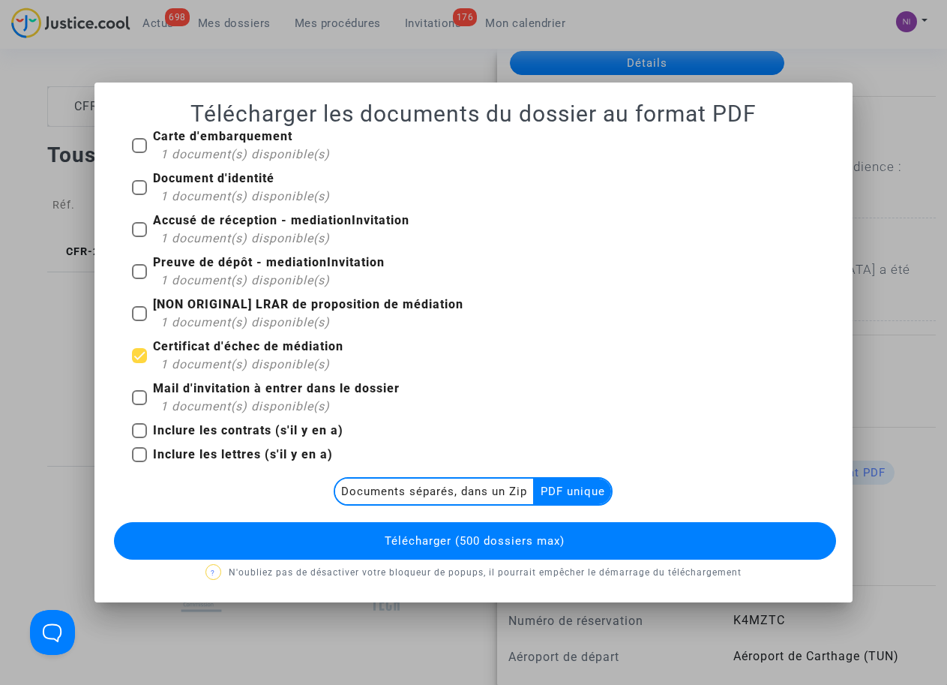
click at [515, 530] on button "Télécharger (500 dossiers max)" at bounding box center [475, 541] width 722 height 38
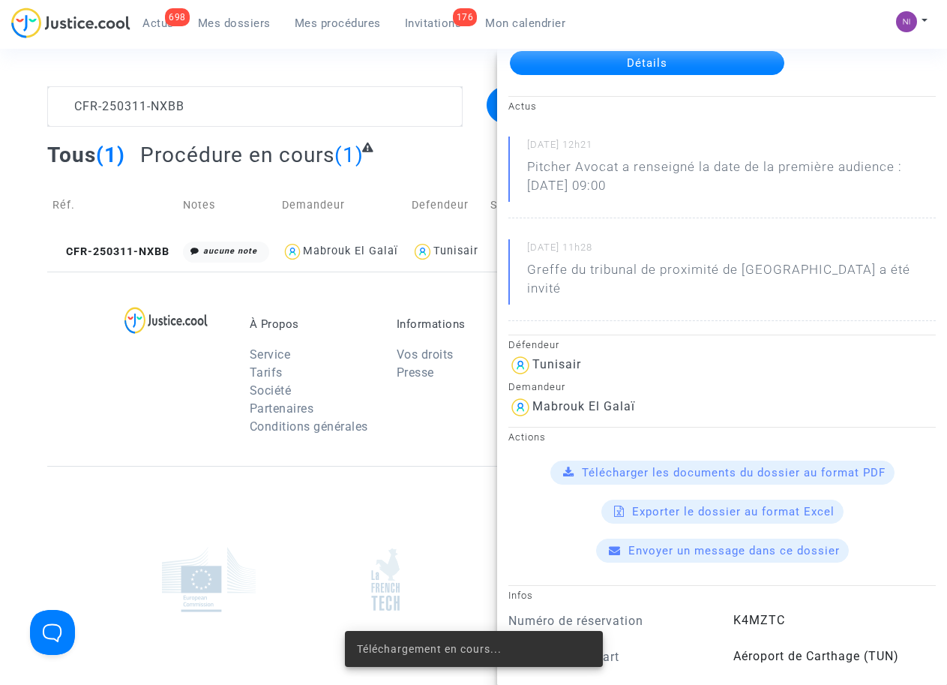
scroll to position [0, 0]
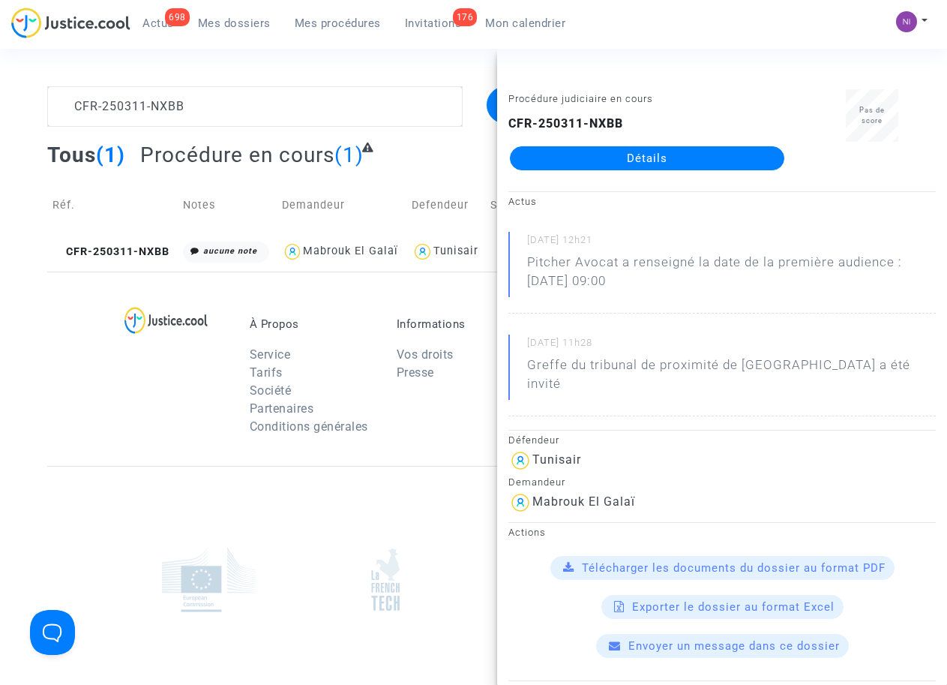
click at [395, 156] on div "Tous (1) Procédure en cours (1)" at bounding box center [473, 160] width 853 height 37
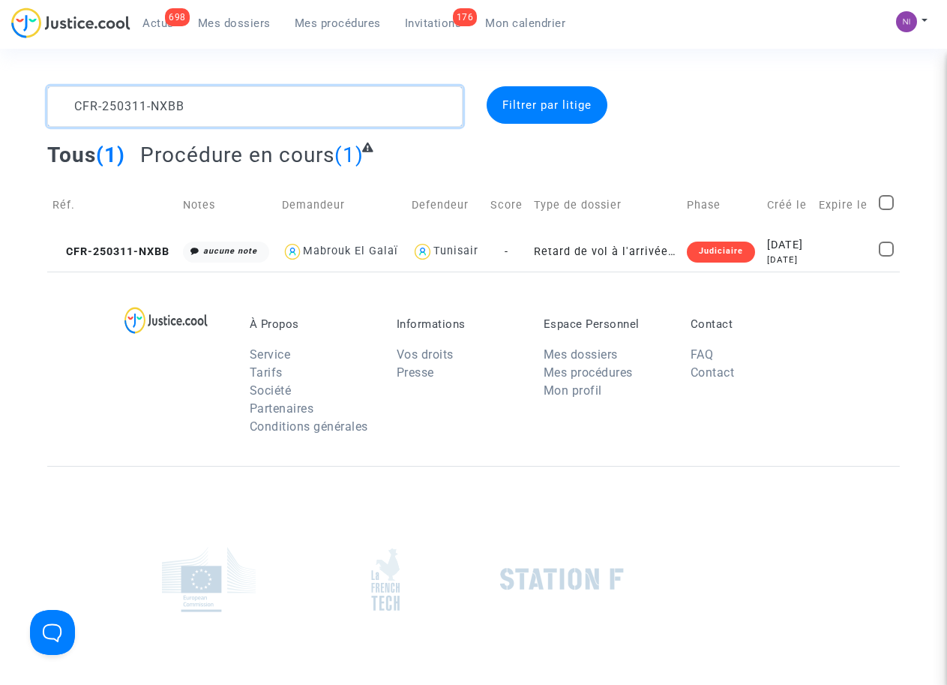
drag, startPoint x: 209, startPoint y: 111, endPoint x: 39, endPoint y: 110, distance: 169.5
click at [39, 110] on div "CFR-250311-NXBB" at bounding box center [254, 106] width 437 height 41
type textarea "CFR-250306-QWCQ"
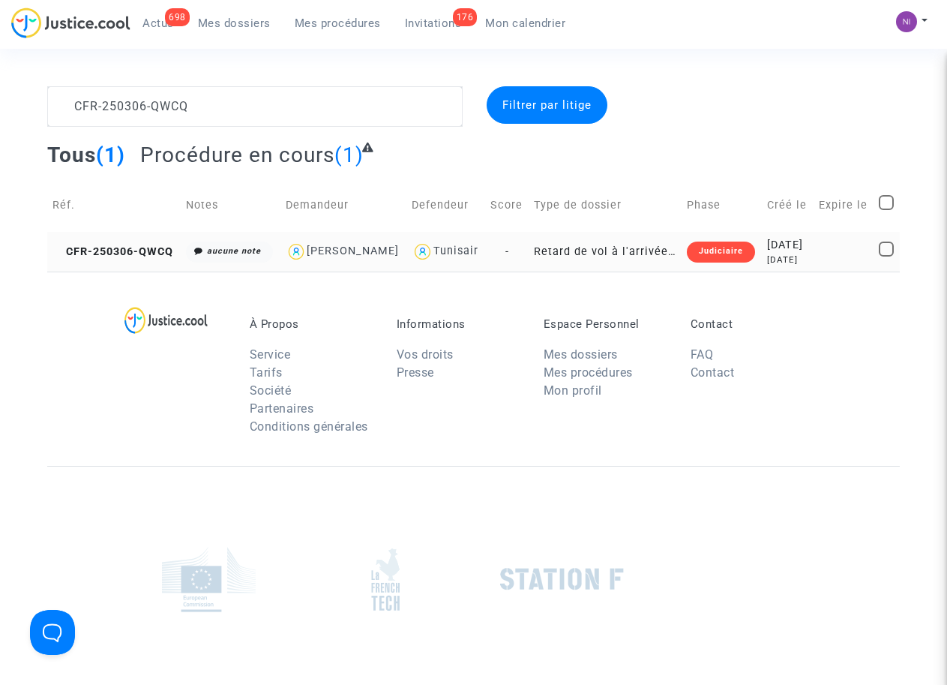
click at [767, 254] on div "7 months ago" at bounding box center [787, 260] width 41 height 13
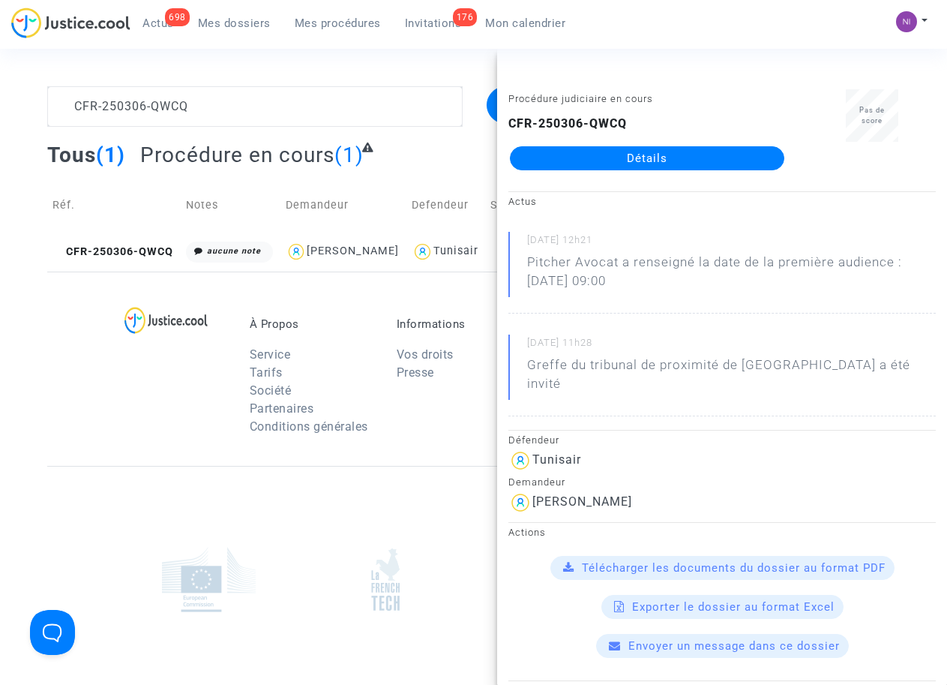
click at [739, 561] on span "Télécharger les documents du dossier au format PDF" at bounding box center [734, 568] width 304 height 14
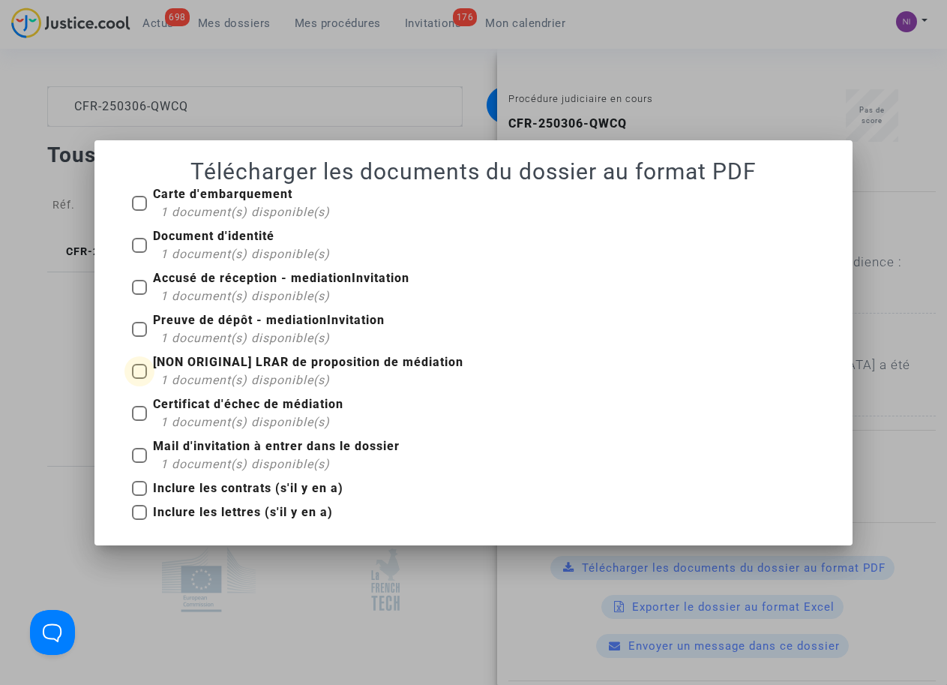
click at [143, 371] on span at bounding box center [139, 371] width 15 height 15
click at [140, 379] on input "[NON ORIGINAL] LRAR de proposition de médiation 1 document(s) disponible(s)" at bounding box center [139, 379] width 1 height 1
checkbox input "true"
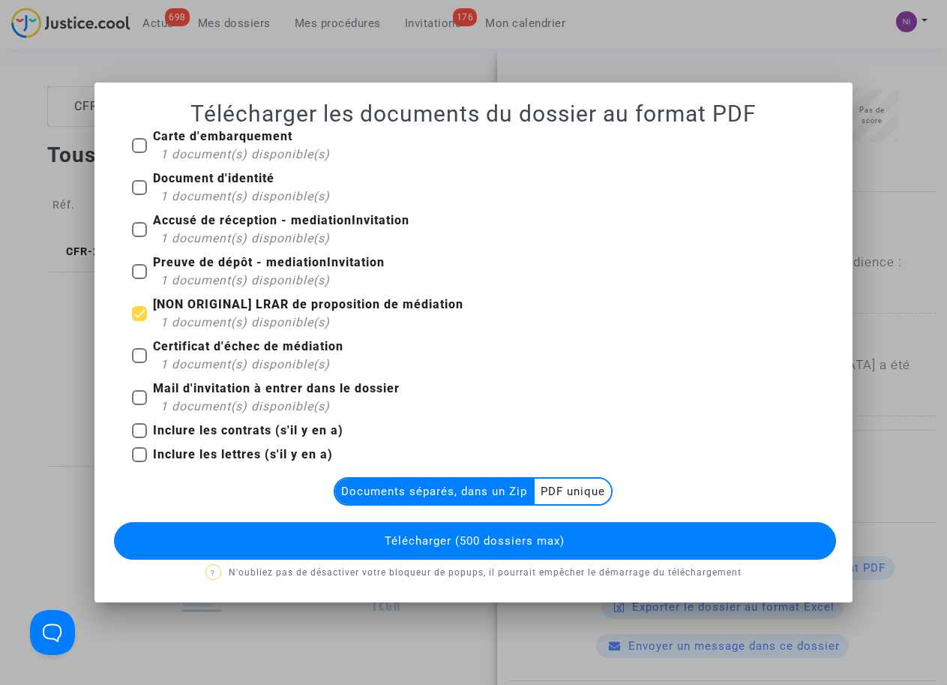
click at [590, 484] on multi-toggle-item "PDF unique" at bounding box center [573, 492] width 77 height 26
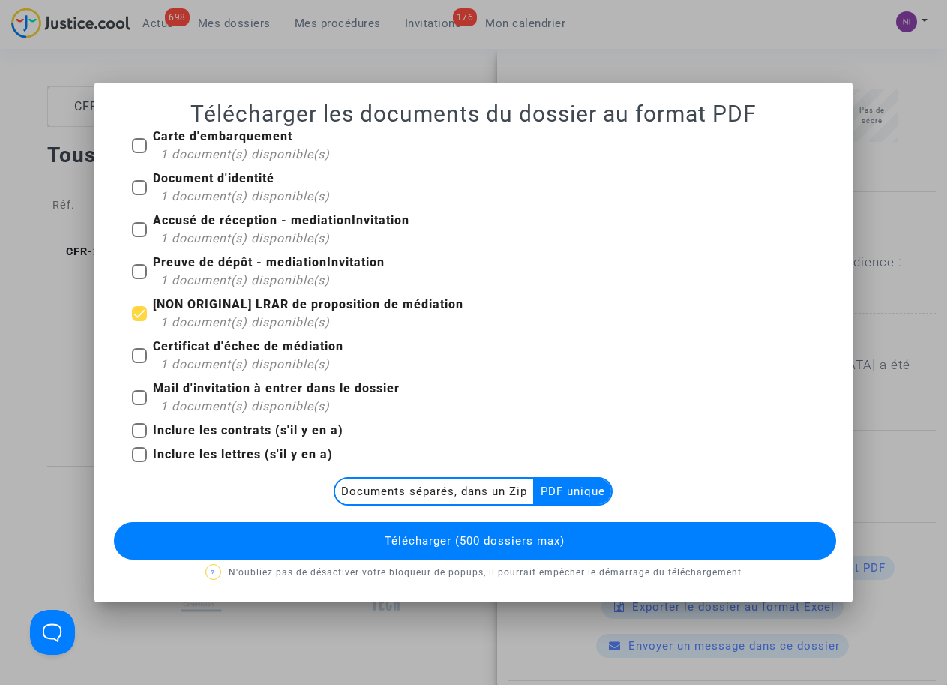
click at [483, 539] on span "Télécharger (500 dossiers max)" at bounding box center [475, 541] width 180 height 14
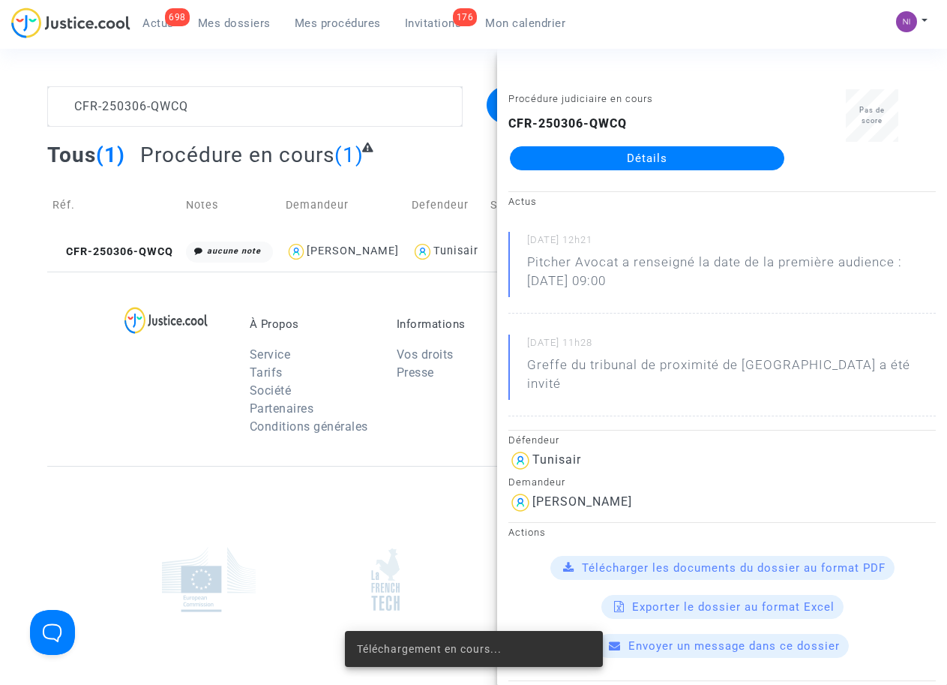
click at [671, 561] on span "Télécharger les documents du dossier au format PDF" at bounding box center [734, 568] width 304 height 14
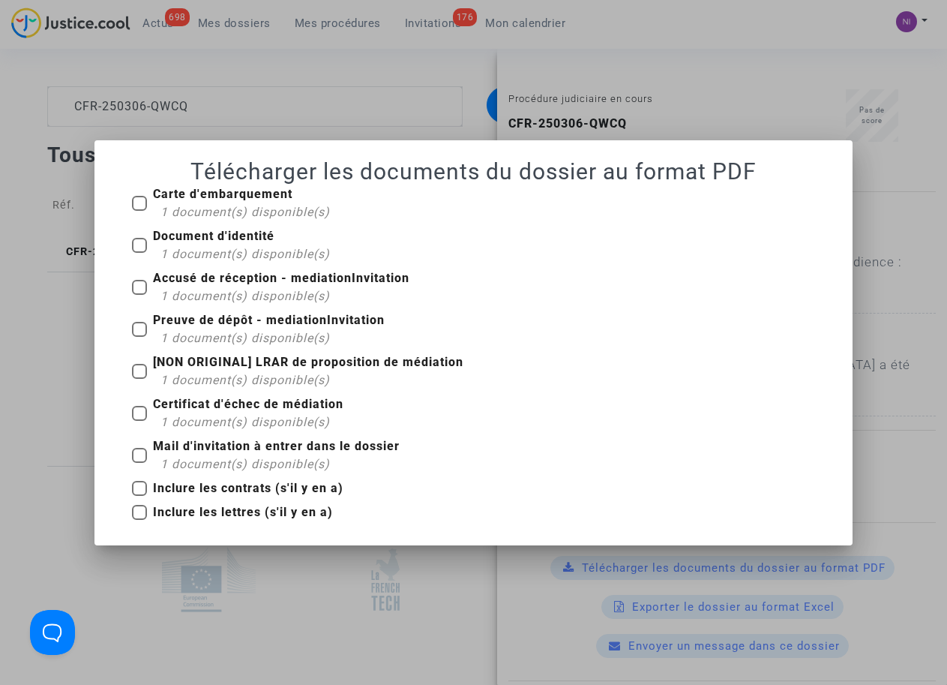
click at [146, 200] on span at bounding box center [139, 203] width 15 height 15
click at [140, 211] on input "Carte d'embarquement 1 document(s) disponible(s)" at bounding box center [139, 211] width 1 height 1
checkbox input "true"
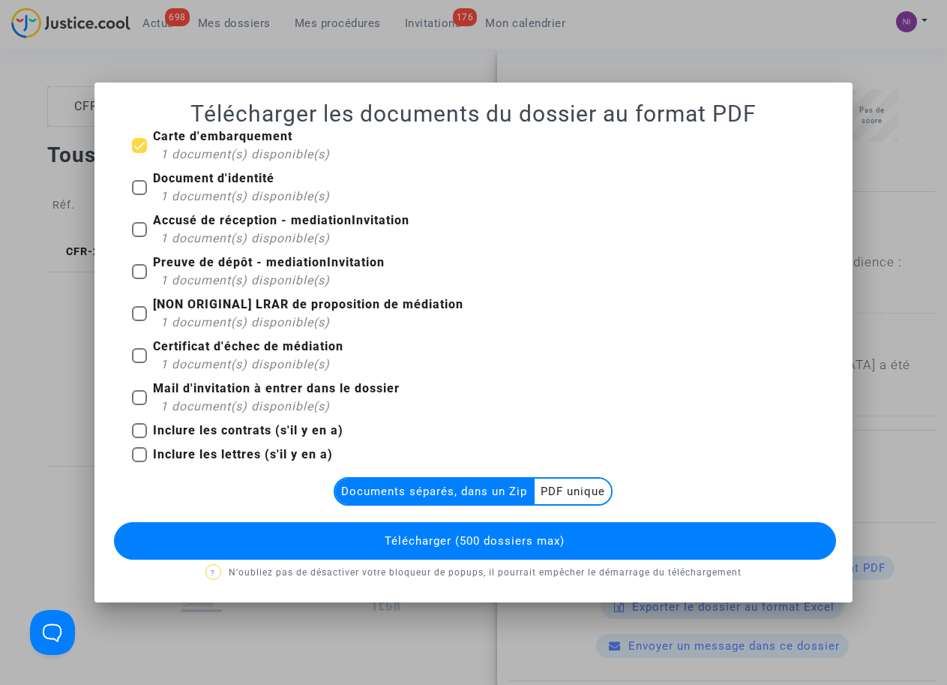
click at [568, 498] on multi-toggle-item "PDF unique" at bounding box center [573, 492] width 77 height 26
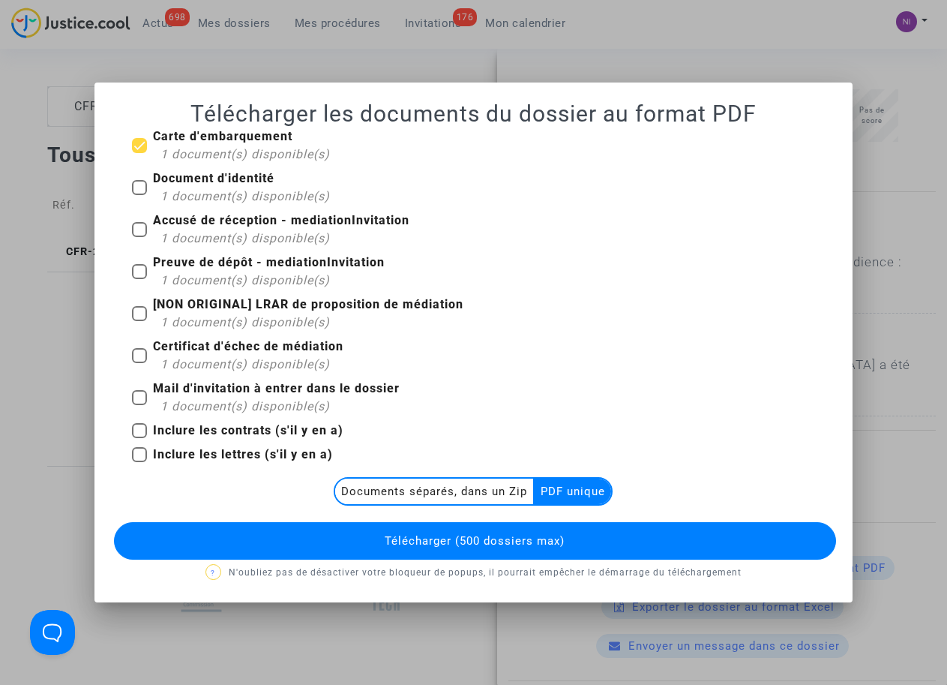
click at [530, 543] on span "Télécharger (500 dossiers max)" at bounding box center [475, 541] width 180 height 14
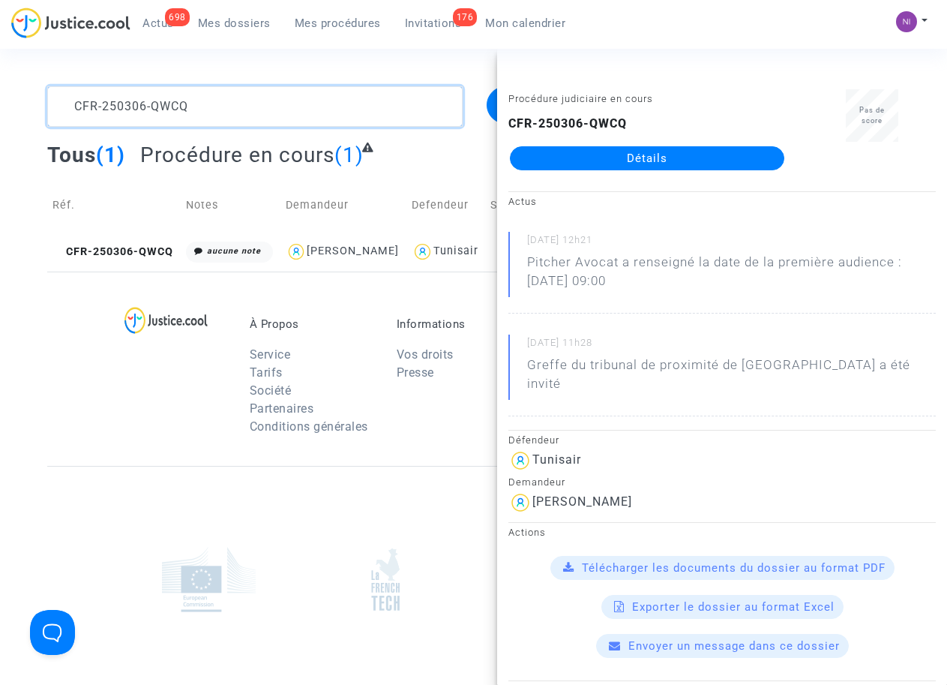
click at [215, 104] on textarea at bounding box center [254, 106] width 415 height 41
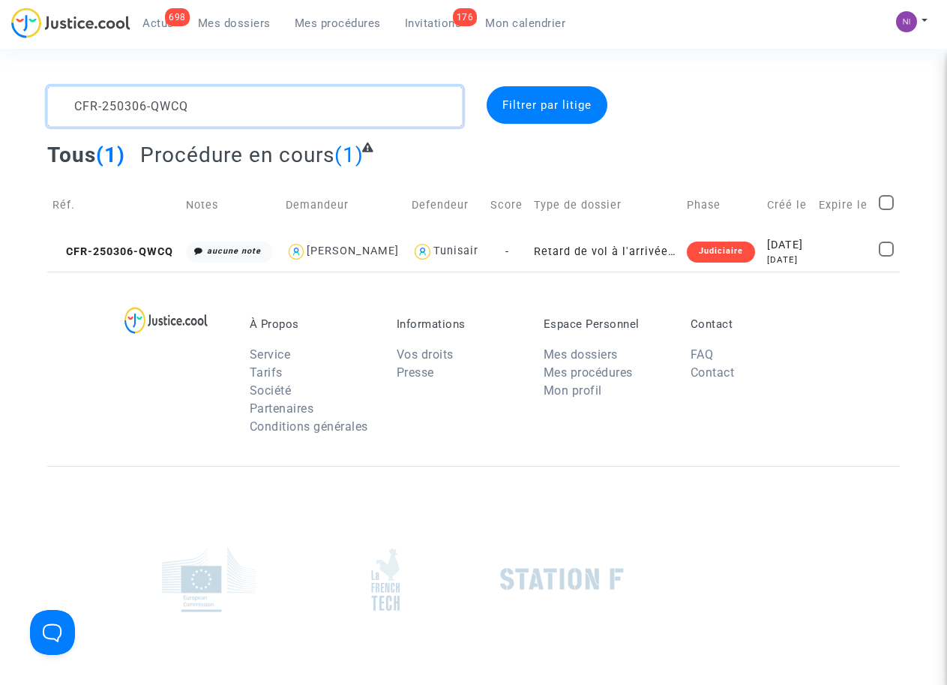
drag, startPoint x: 125, startPoint y: 102, endPoint x: 0, endPoint y: 101, distance: 125.3
click at [0, 101] on div "CFR-250306-QWCQ Filtrer par litige Tous (1) Procédure en cours (1) Réf. Notes D…" at bounding box center [473, 178] width 947 height 185
type textarea "CFR-250305-B9JK"
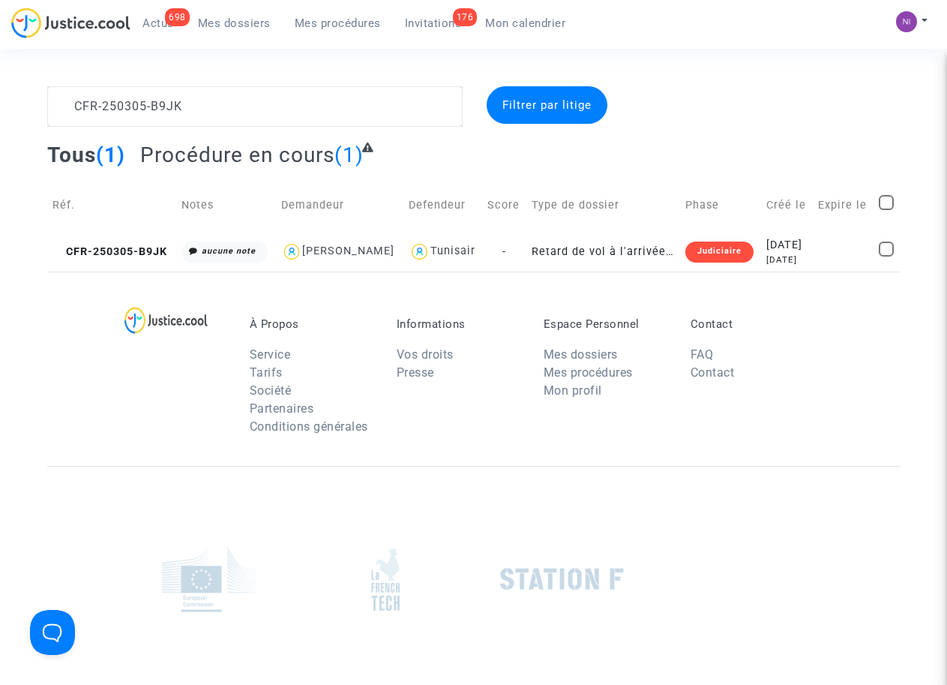
click at [551, 110] on span "Filtrer par litige" at bounding box center [547, 105] width 89 height 14
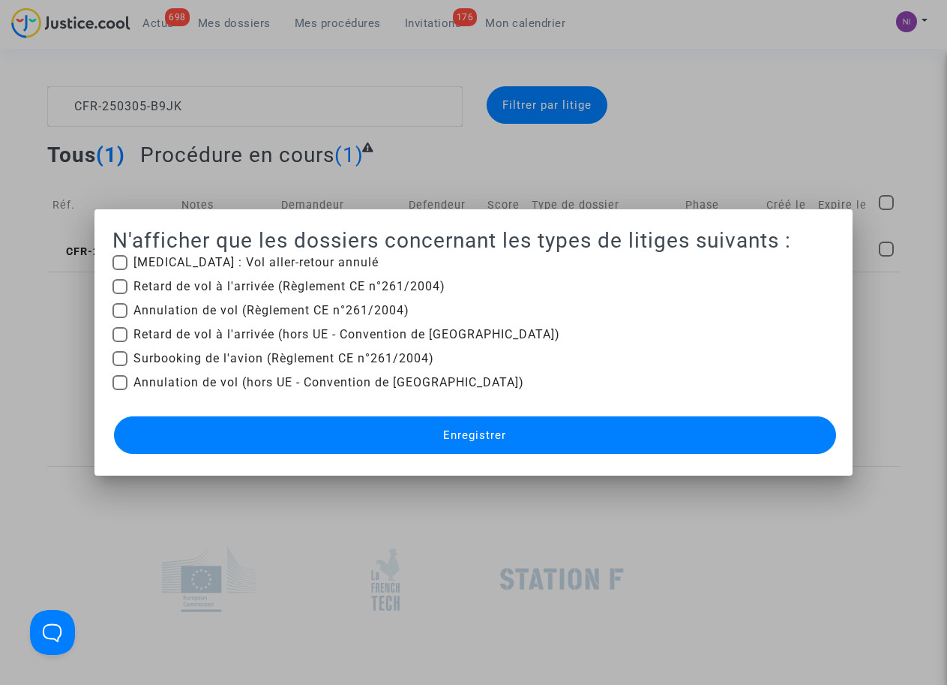
click at [680, 148] on div at bounding box center [473, 342] width 947 height 685
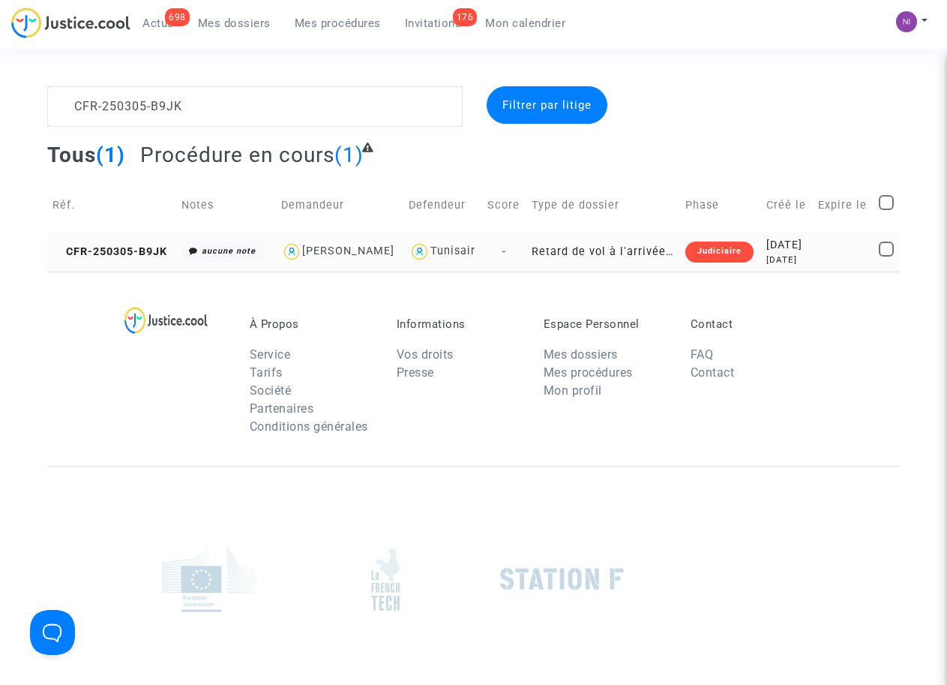
click at [784, 254] on div "7 months ago" at bounding box center [787, 260] width 41 height 13
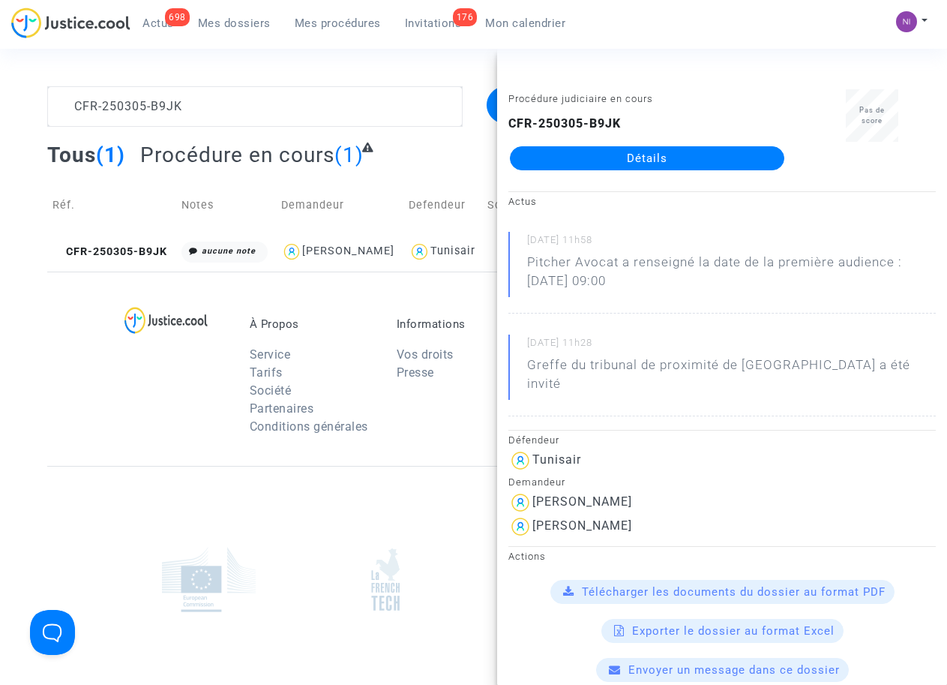
click at [693, 585] on span "Télécharger les documents du dossier au format PDF" at bounding box center [734, 592] width 304 height 14
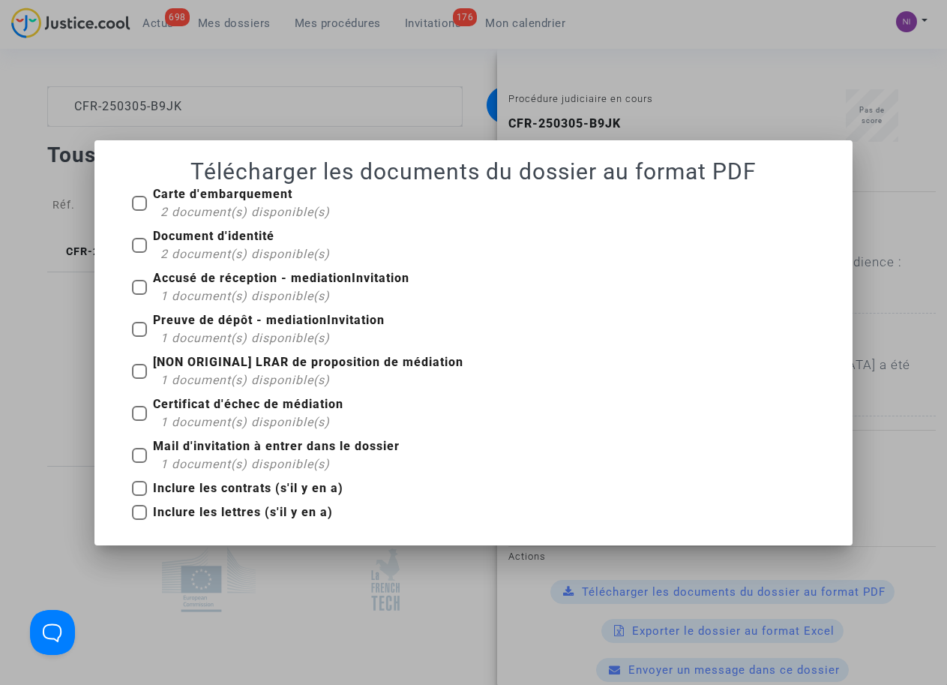
click at [137, 449] on span at bounding box center [139, 455] width 15 height 15
click at [139, 463] on input "Mail d'invitation à entrer dans le dossier 1 document(s) disponible(s)" at bounding box center [139, 463] width 1 height 1
checkbox input "true"
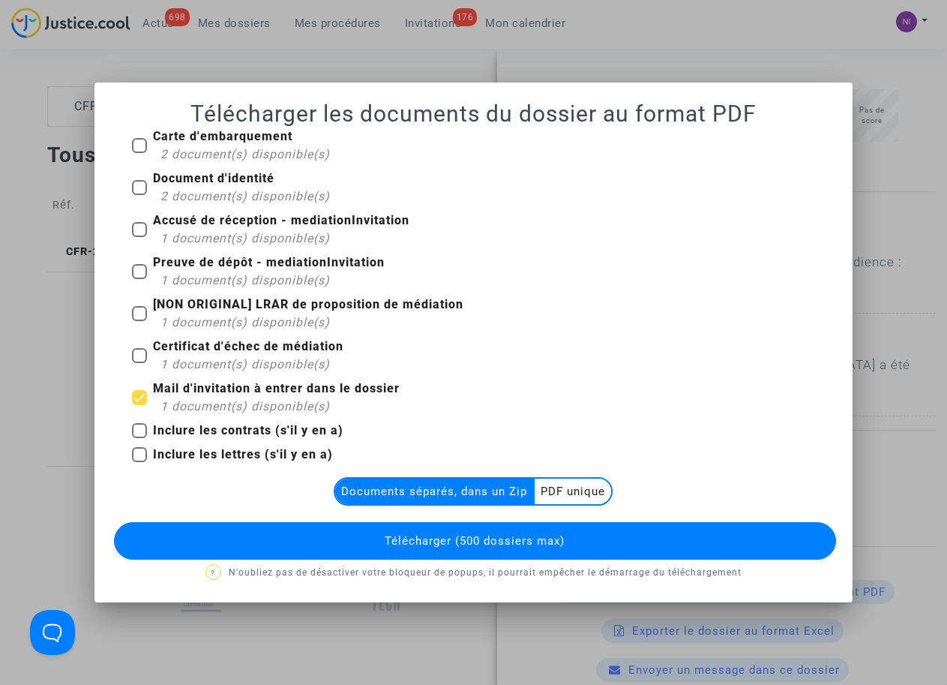
click at [553, 490] on multi-toggle-item "PDF unique" at bounding box center [573, 492] width 77 height 26
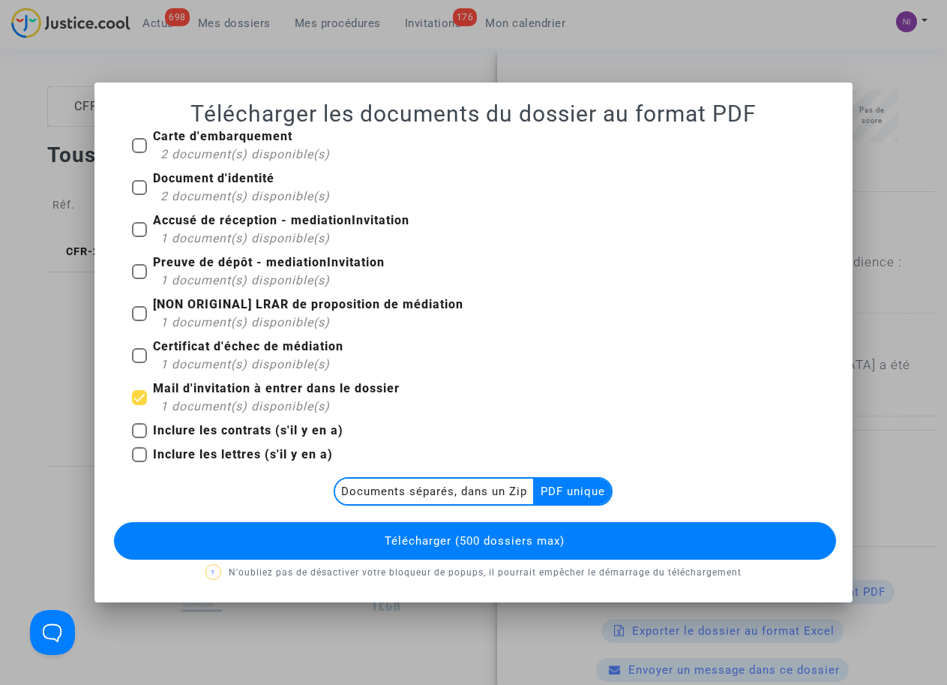
click at [530, 537] on span "Télécharger (500 dossiers max)" at bounding box center [475, 541] width 180 height 14
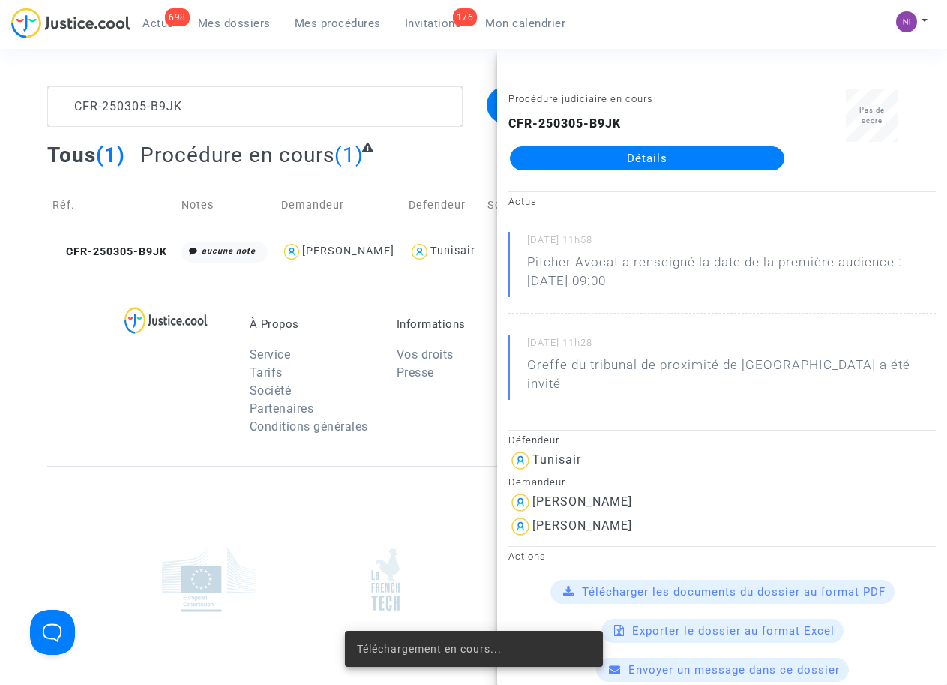
click at [728, 585] on span "Télécharger les documents du dossier au format PDF" at bounding box center [734, 592] width 304 height 14
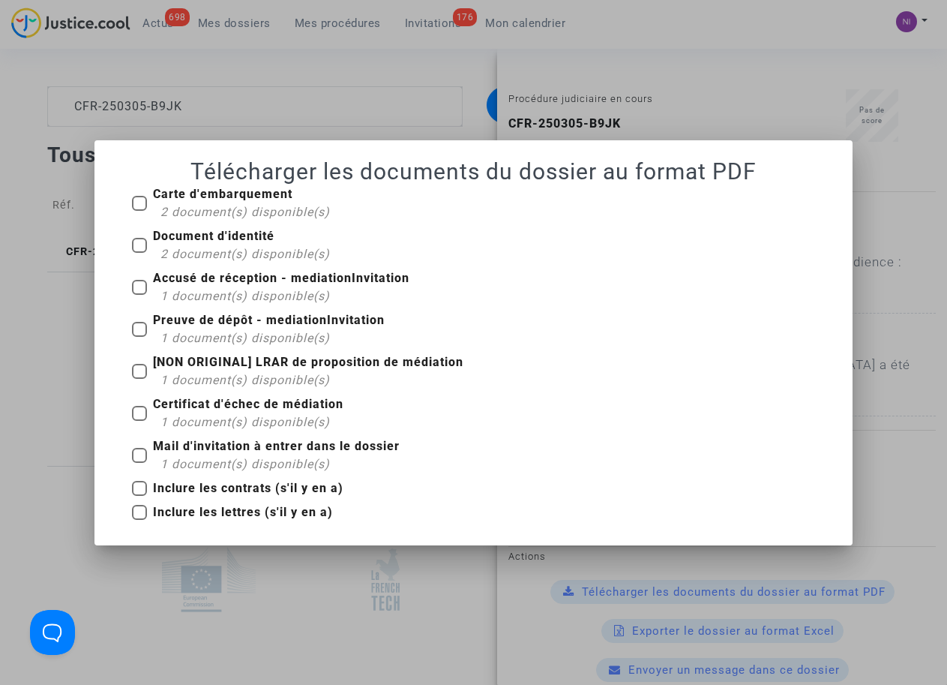
click at [141, 286] on span at bounding box center [139, 287] width 15 height 15
click at [140, 295] on input "Accusé de réception - mediationInvitation 1 document(s) disponible(s)" at bounding box center [139, 295] width 1 height 1
checkbox input "true"
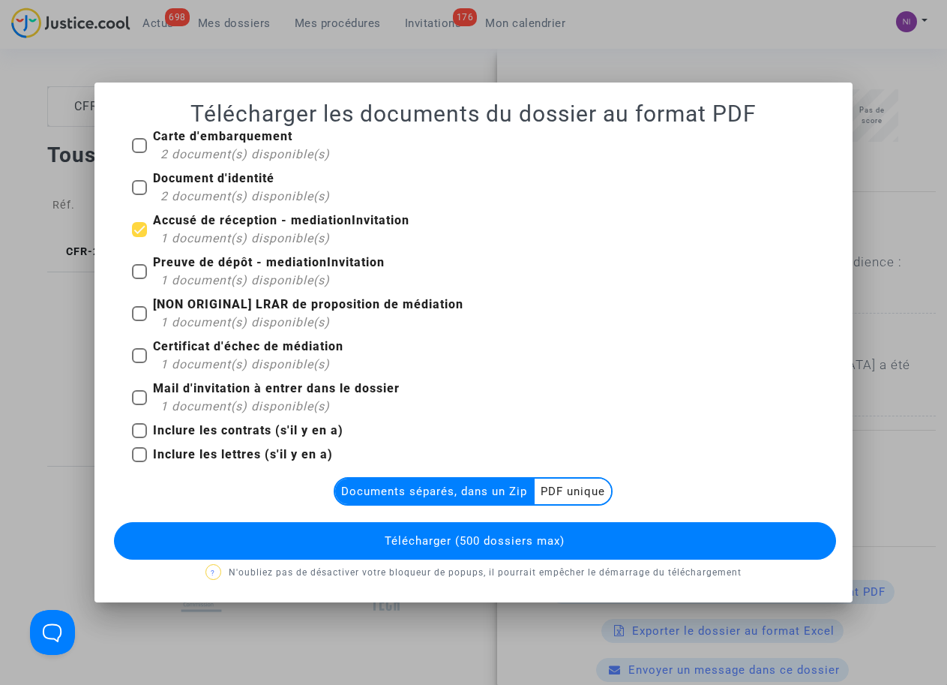
click at [581, 493] on multi-toggle-item "PDF unique" at bounding box center [573, 492] width 77 height 26
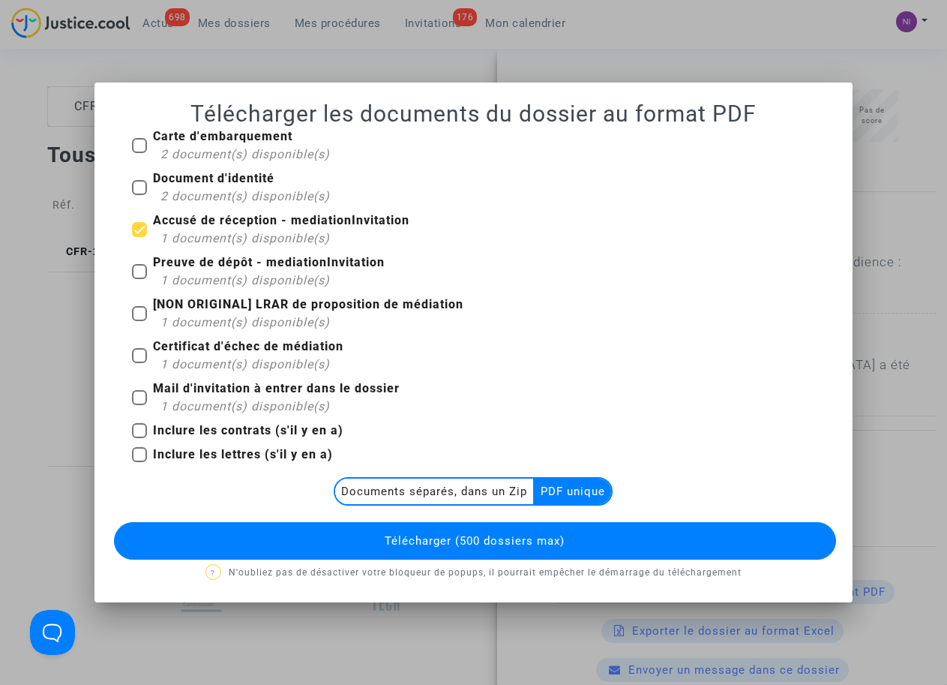
click at [541, 538] on span "Télécharger (500 dossiers max)" at bounding box center [475, 541] width 180 height 14
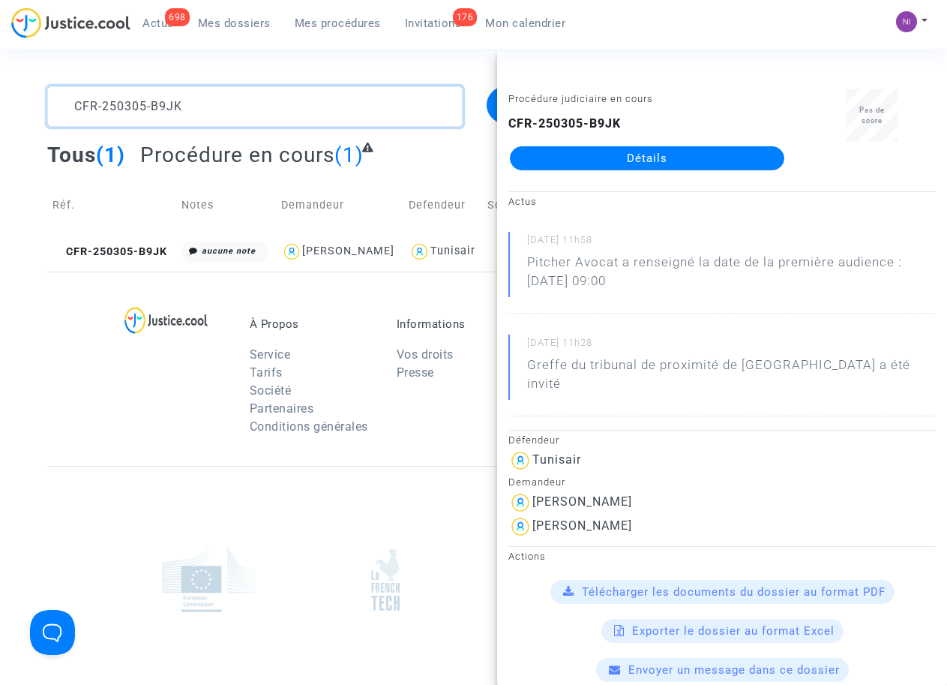
click at [218, 109] on textarea at bounding box center [254, 106] width 415 height 41
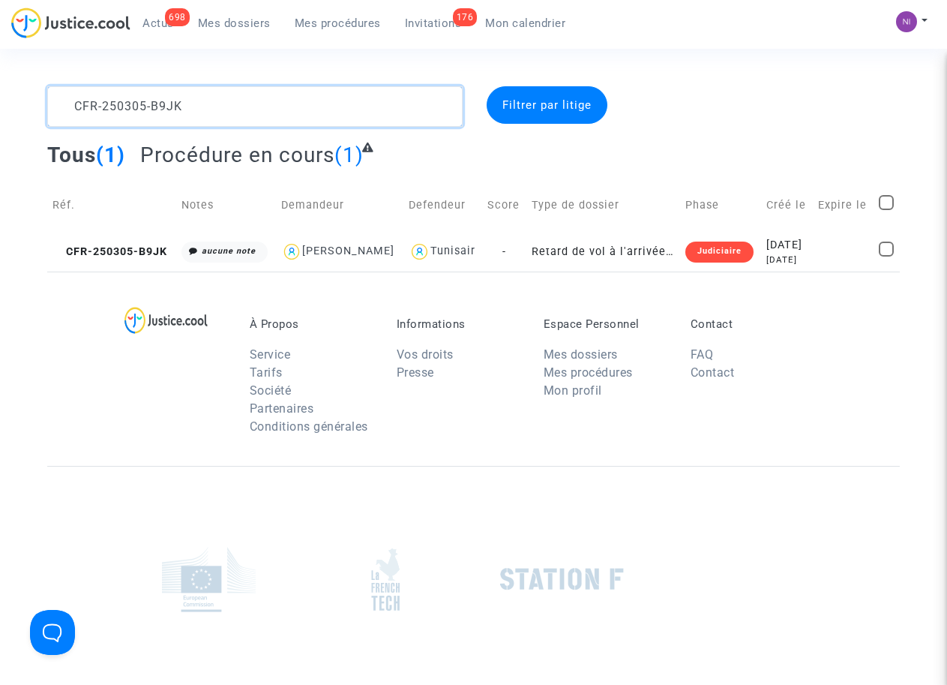
drag, startPoint x: 221, startPoint y: 107, endPoint x: 0, endPoint y: 99, distance: 221.4
click at [0, 99] on div "CFR-250305-B9JK Filtrer par litige Tous (1) Procédure en cours (1) Réf. Notes D…" at bounding box center [473, 178] width 947 height 185
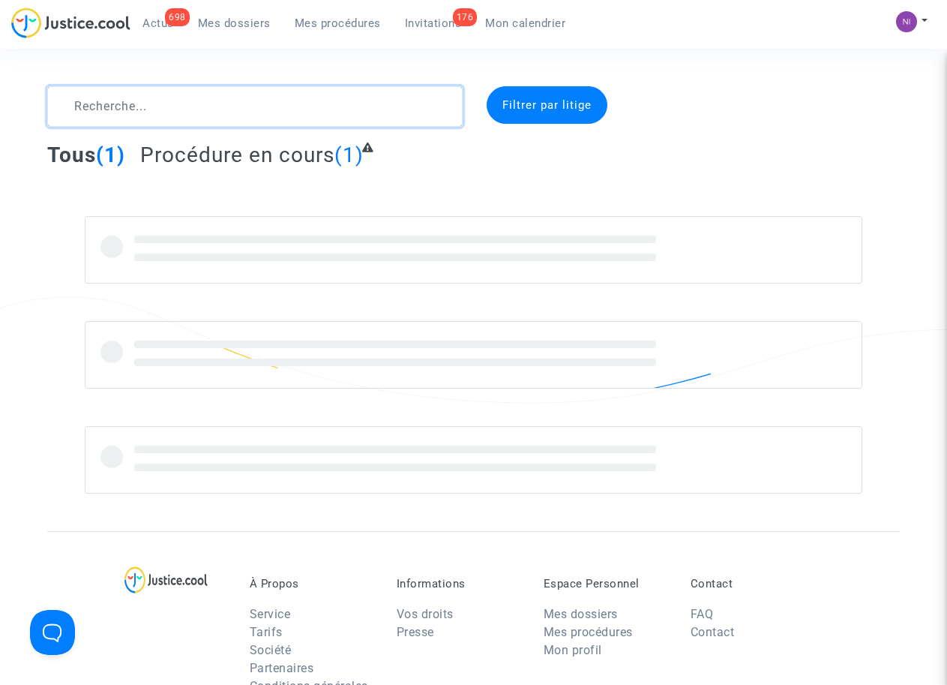
type textarea "CFR-250305-B9JK"
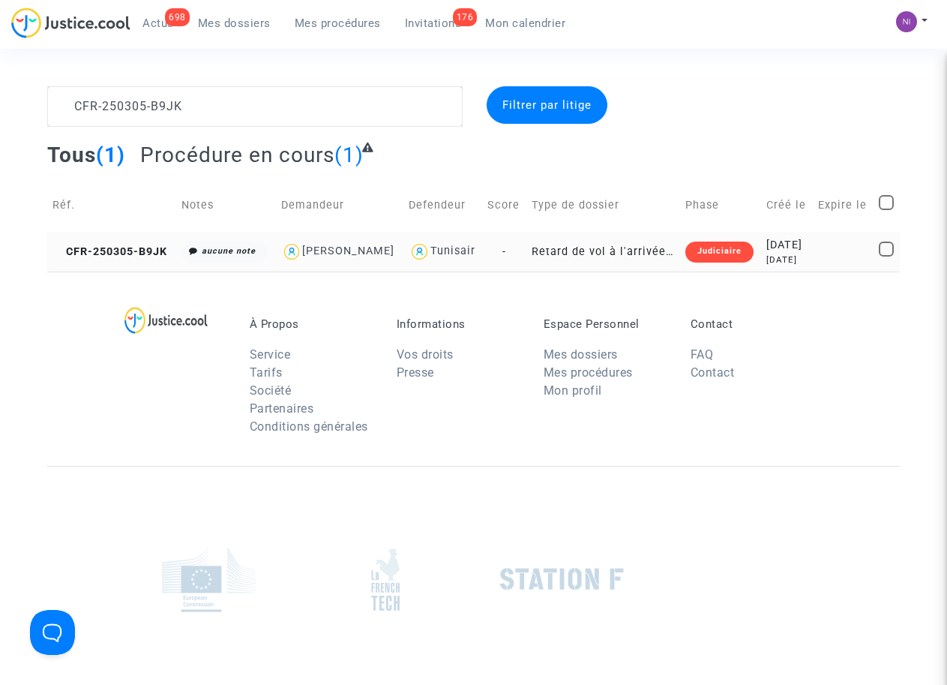
click at [837, 249] on td at bounding box center [843, 252] width 61 height 40
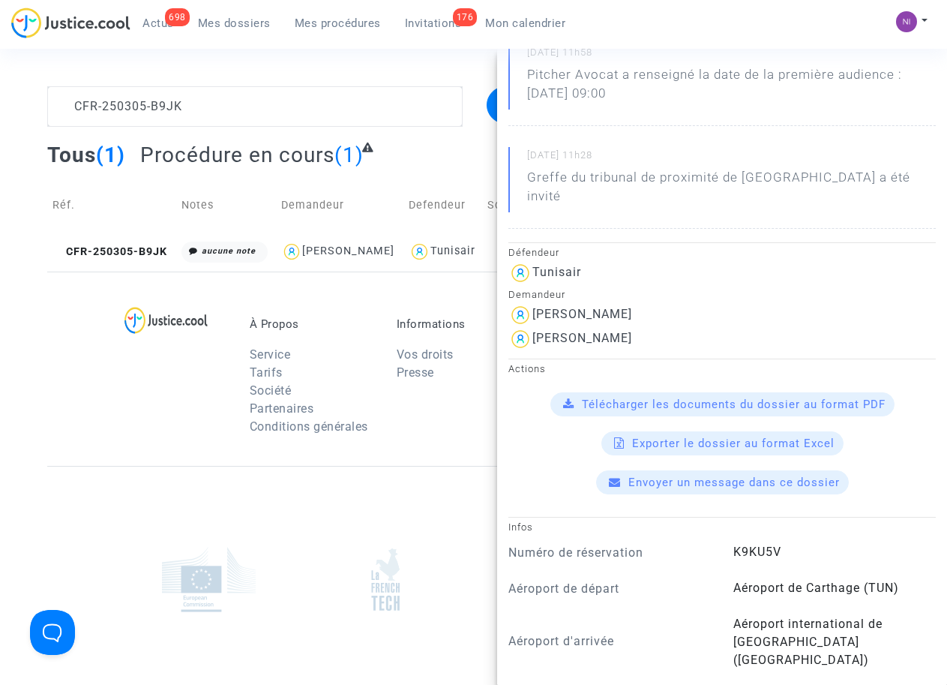
scroll to position [191, 0]
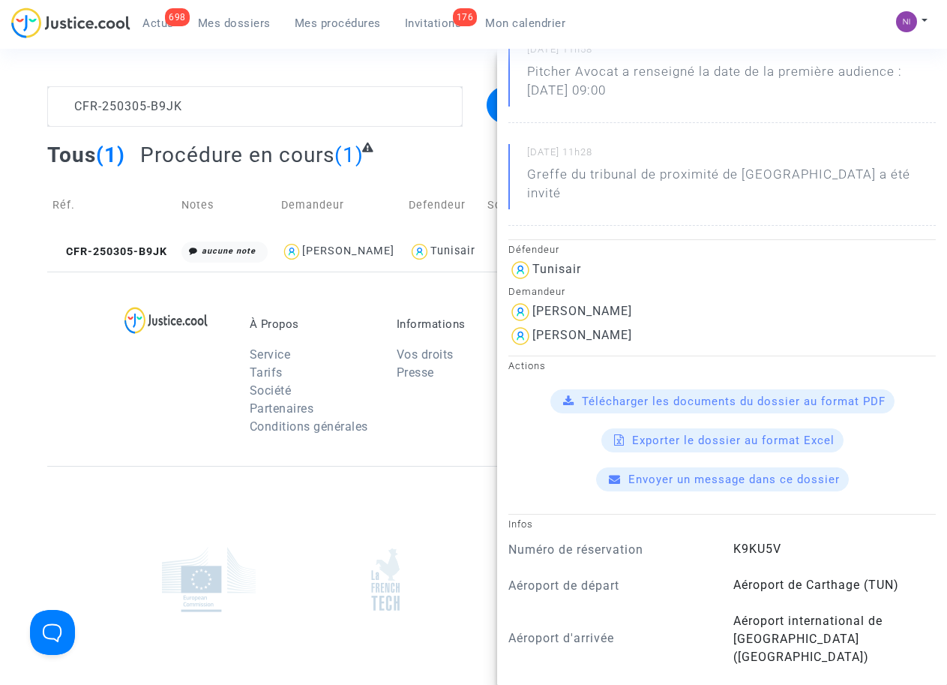
click at [691, 395] on span "Télécharger les documents du dossier au format PDF" at bounding box center [734, 402] width 304 height 14
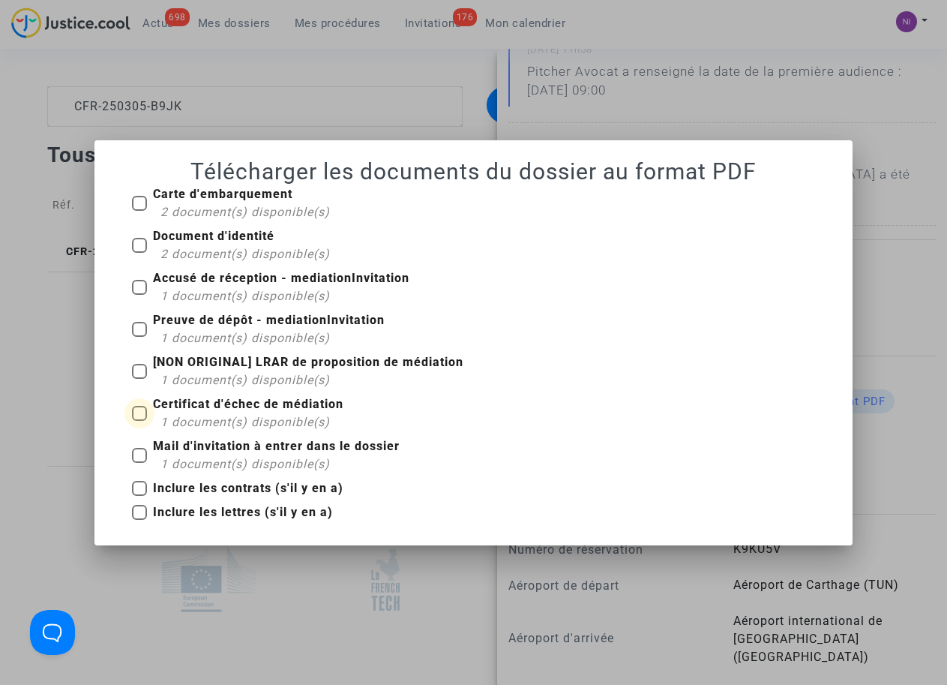
click at [148, 413] on label "Certificat d'échec de médiation 1 document(s) disponible(s)" at bounding box center [238, 413] width 212 height 36
click at [140, 421] on input "Certificat d'échec de médiation 1 document(s) disponible(s)" at bounding box center [139, 421] width 1 height 1
checkbox input "true"
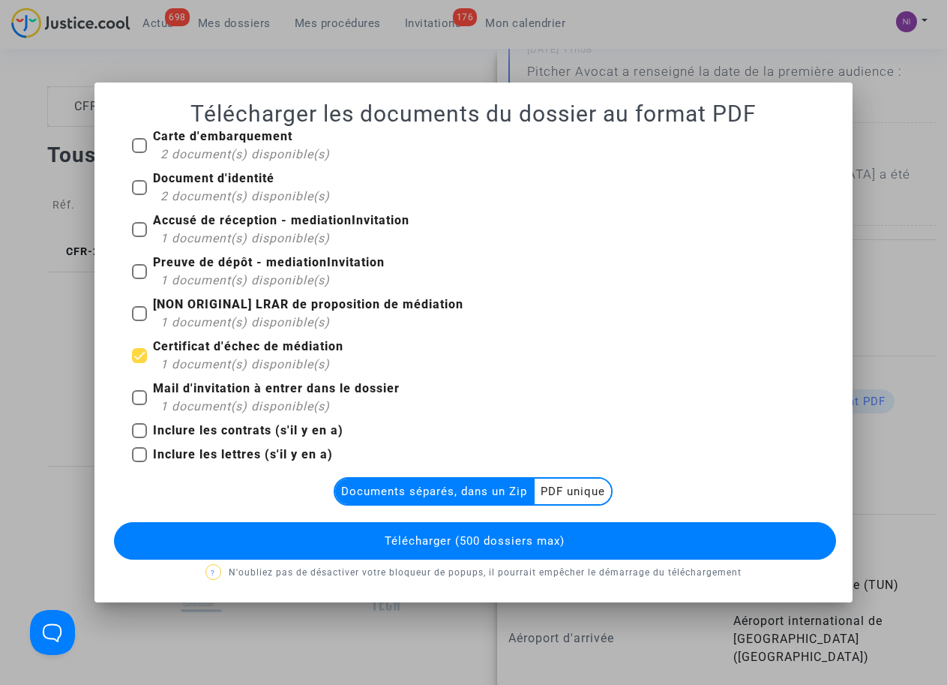
click at [558, 482] on multi-toggle-item "PDF unique" at bounding box center [573, 492] width 77 height 26
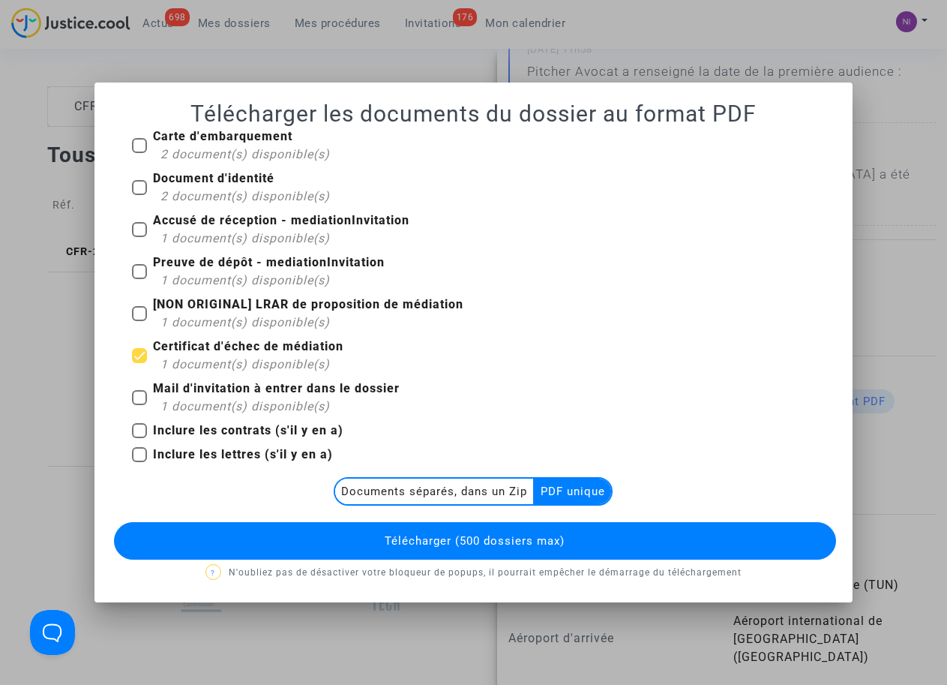
click at [556, 539] on span "Télécharger (500 dossiers max)" at bounding box center [475, 541] width 180 height 14
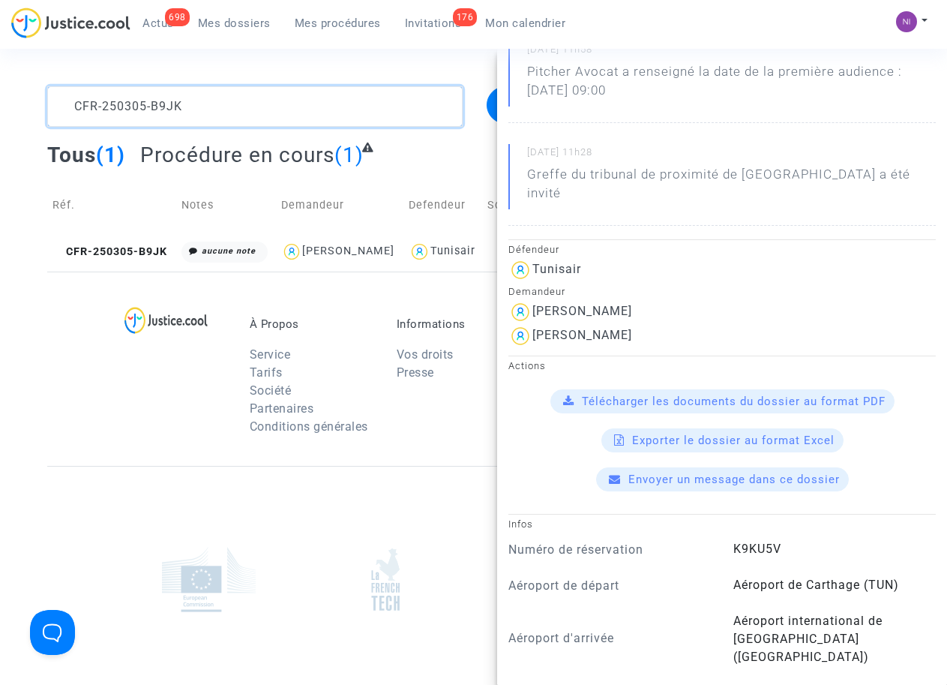
click at [200, 116] on textarea at bounding box center [254, 106] width 415 height 41
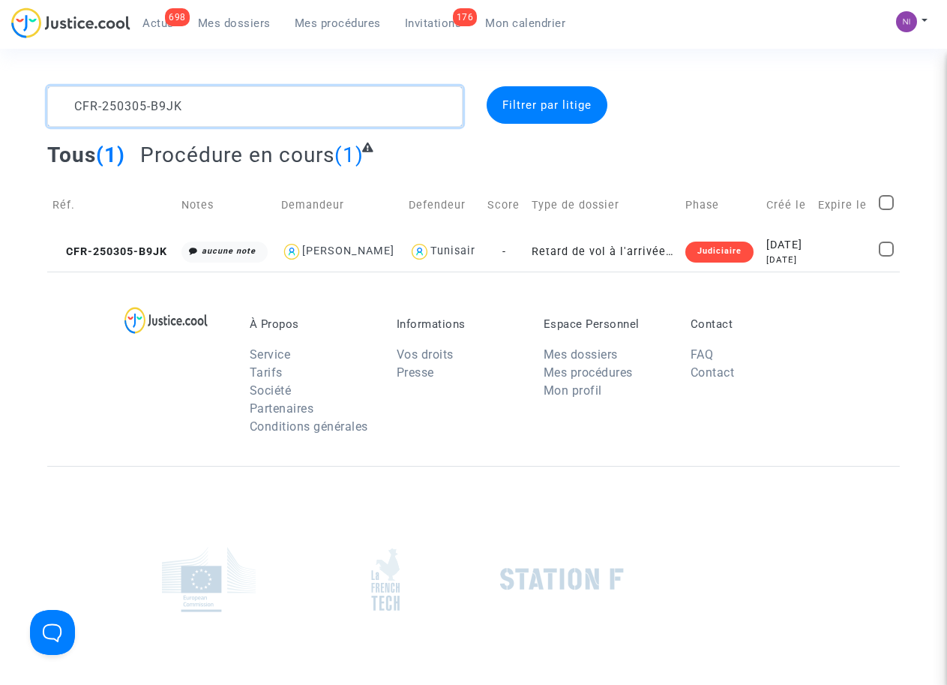
drag, startPoint x: 212, startPoint y: 107, endPoint x: 0, endPoint y: 100, distance: 211.7
click at [0, 100] on div "CFR-250305-B9JK Filtrer par litige Tous (1) Procédure en cours (1) Réf. Notes D…" at bounding box center [473, 178] width 947 height 185
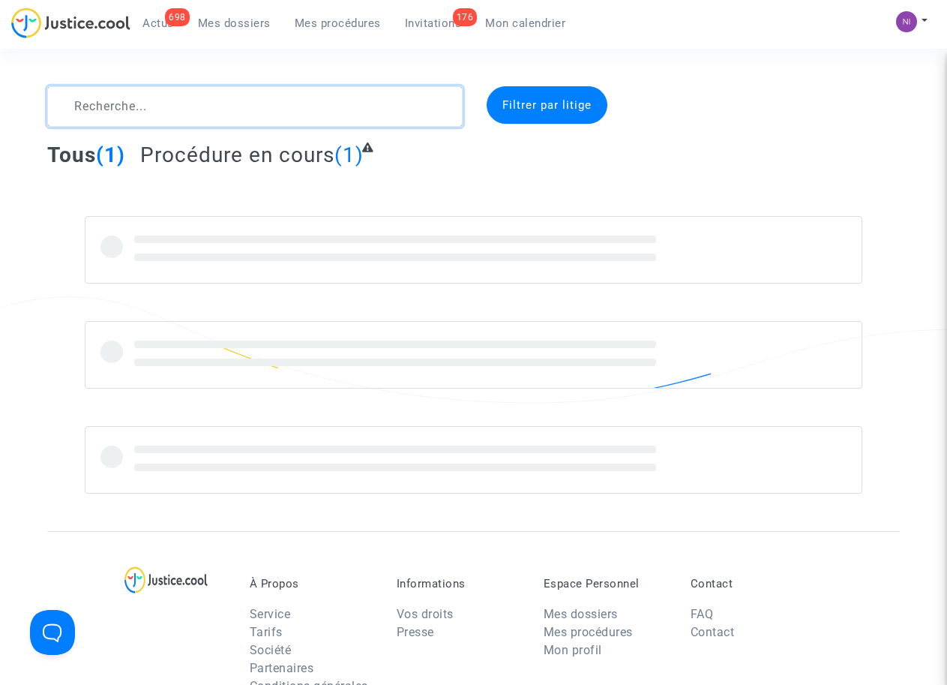
type textarea "CFR-250303-EXHV"
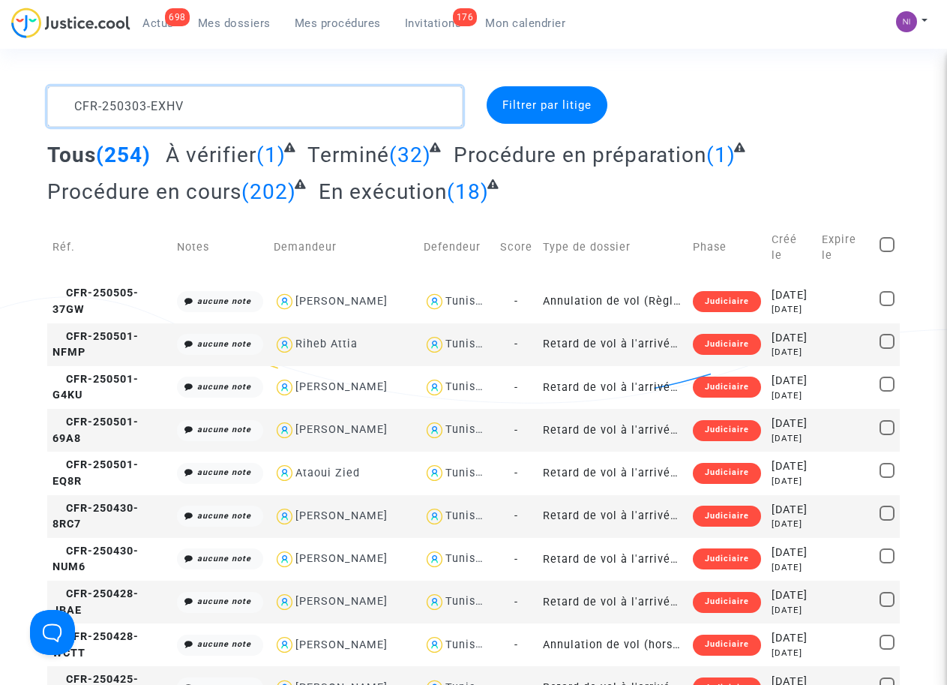
drag, startPoint x: 160, startPoint y: 104, endPoint x: 0, endPoint y: 103, distance: 159.8
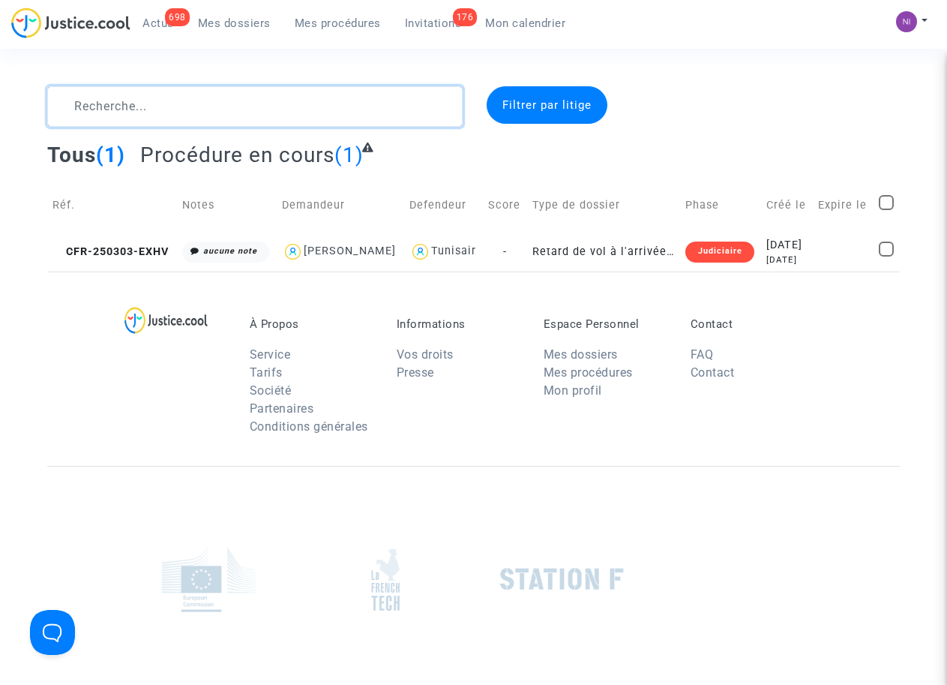
click at [190, 109] on textarea at bounding box center [254, 106] width 415 height 41
paste textarea "CFR-250303-EXHV"
click at [200, 107] on textarea at bounding box center [254, 106] width 415 height 41
type textarea "CFR-250303-EXHV"
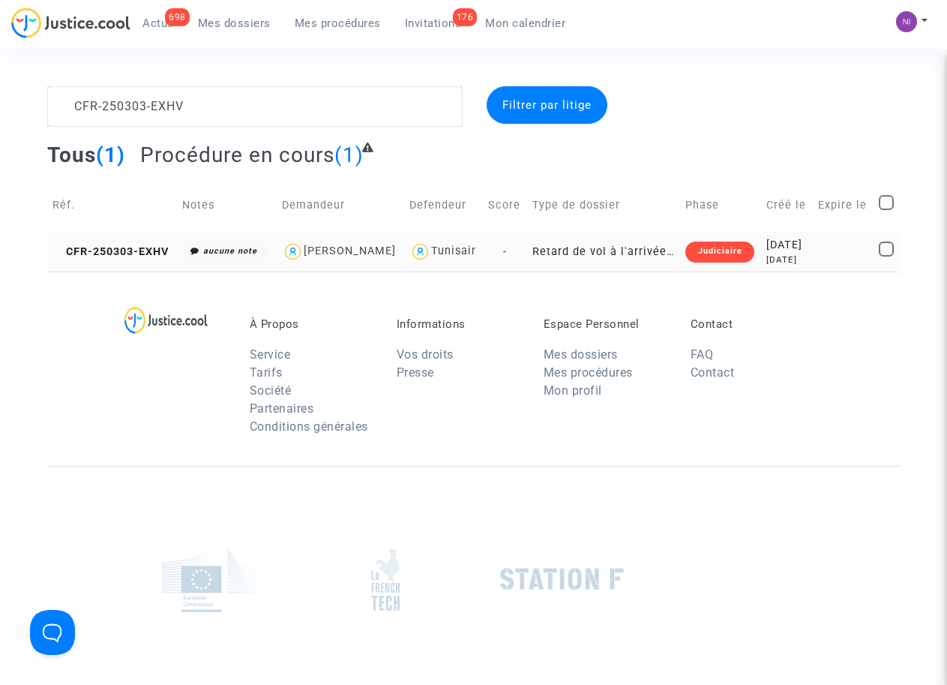
click at [803, 247] on div "2025-03-03" at bounding box center [787, 245] width 41 height 17
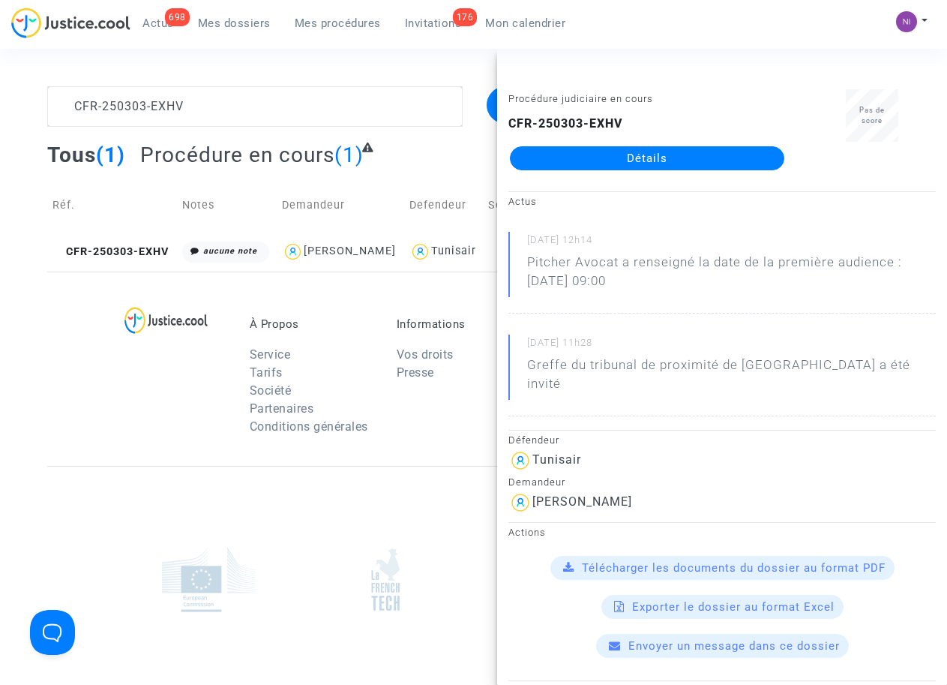
click at [716, 561] on span "Télécharger les documents du dossier au format PDF" at bounding box center [734, 568] width 304 height 14
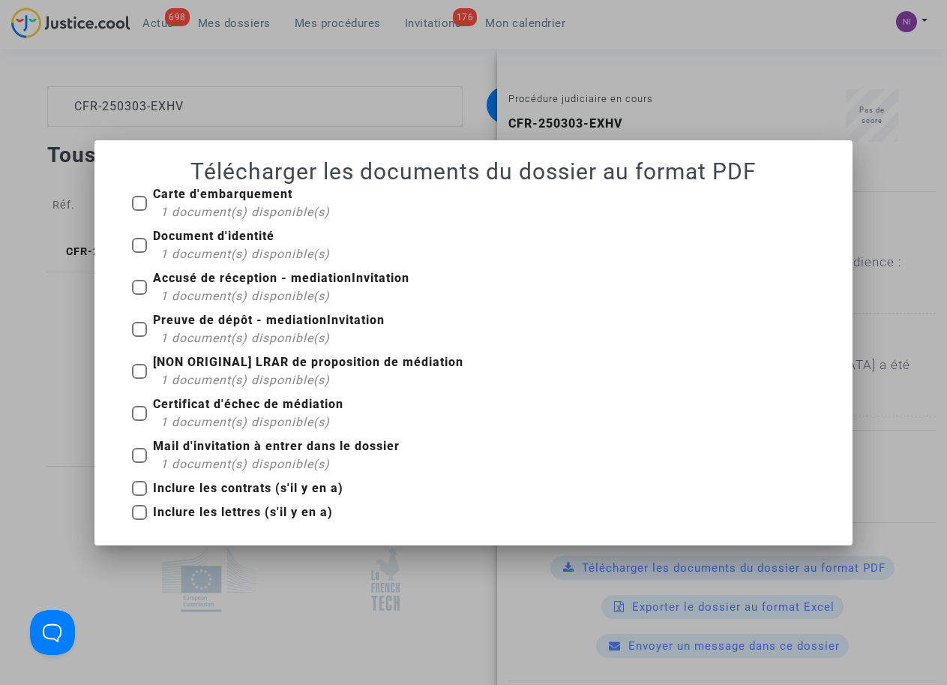
click at [894, 158] on div at bounding box center [473, 342] width 947 height 685
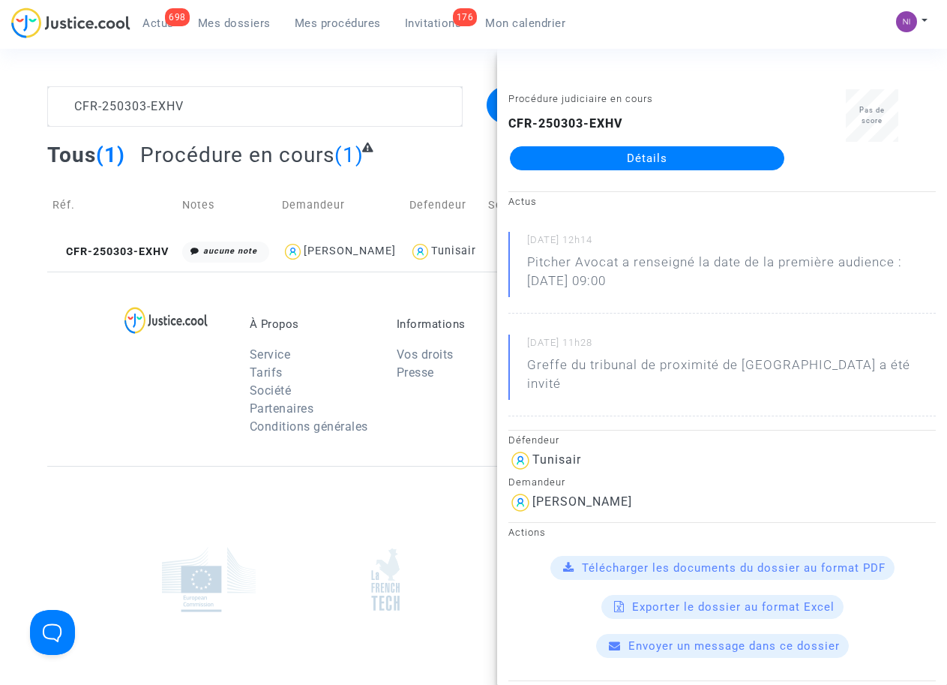
click at [239, 452] on div "À Propos Service Tarifs Société Partenaires Conditions générales Informations V…" at bounding box center [473, 369] width 853 height 194
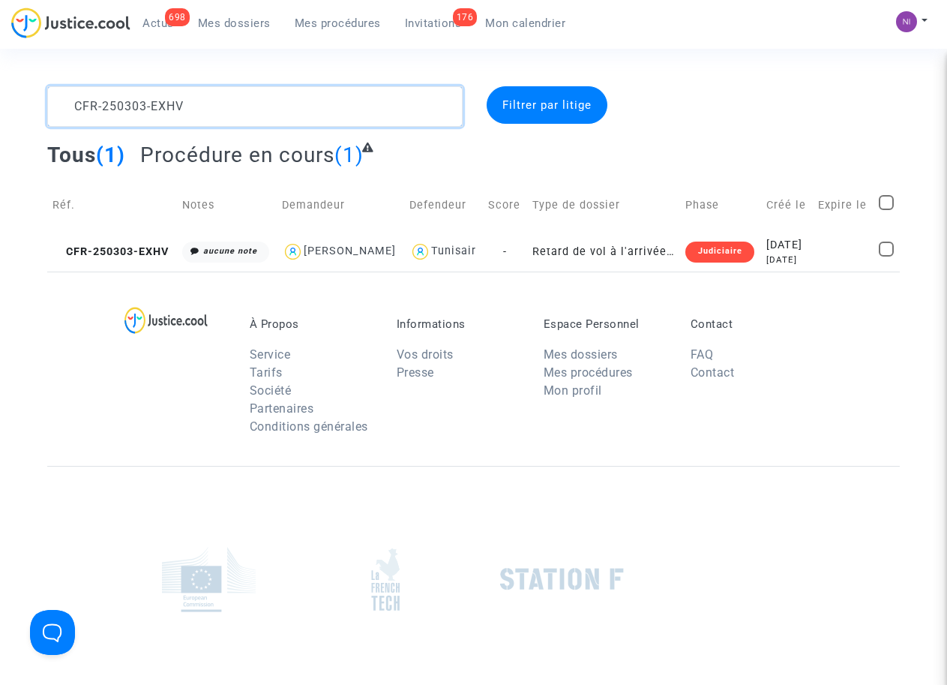
drag, startPoint x: 201, startPoint y: 110, endPoint x: 2, endPoint y: 108, distance: 199.5
click at [2, 108] on div "CFR-250303-EXHV Filtrer par litige Tous (1) Procédure en cours (1) Réf. Notes D…" at bounding box center [473, 178] width 947 height 185
type textarea "CFR-250227-HK7R"
click at [774, 233] on table "Réf. Notes Demandeur Defendeur Score Type de dossier Phase Créé le Expire le CF…" at bounding box center [473, 225] width 853 height 93
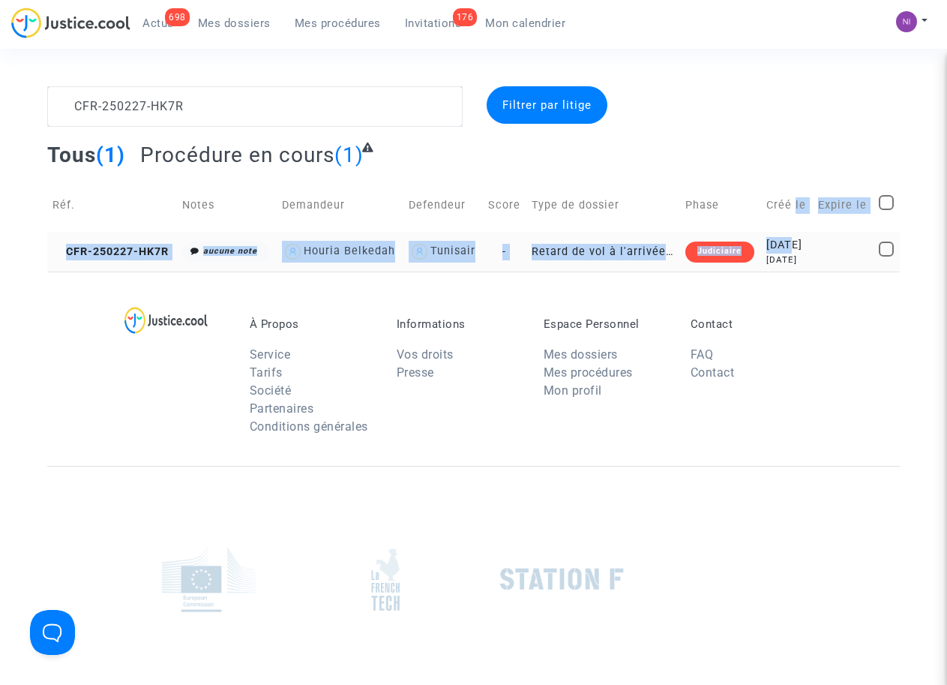
drag, startPoint x: 774, startPoint y: 236, endPoint x: 777, endPoint y: 243, distance: 8.1
click at [777, 243] on div "2025-02-27" at bounding box center [787, 245] width 41 height 17
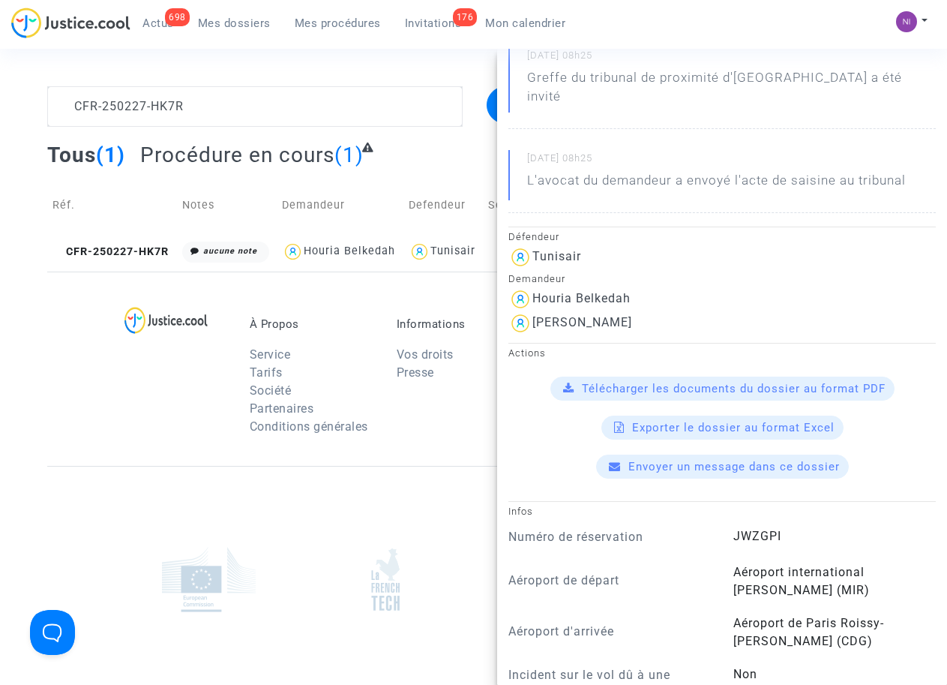
scroll to position [191, 0]
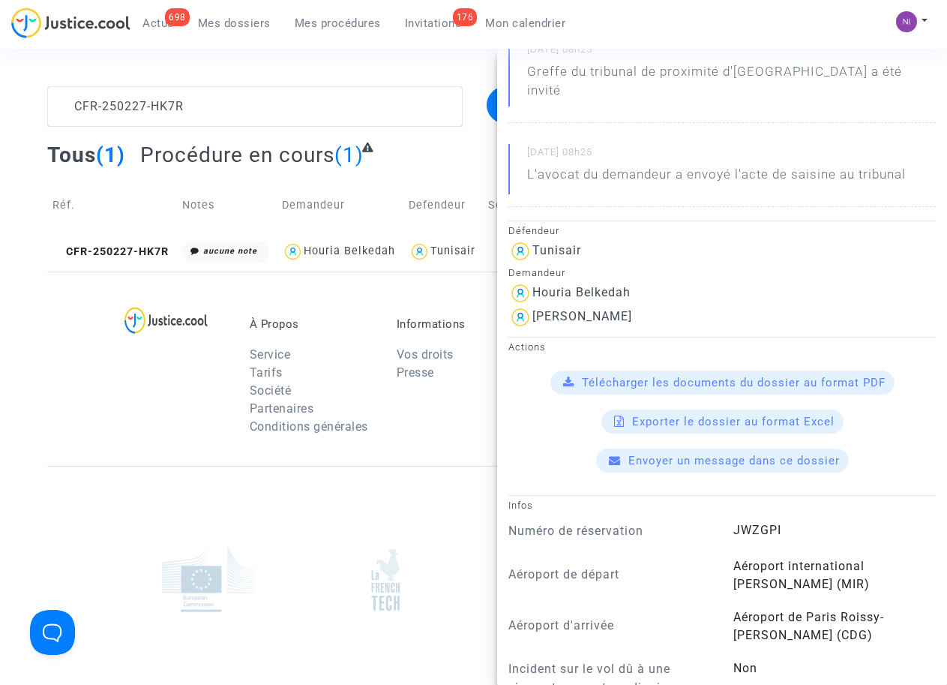
click at [699, 376] on span "Télécharger les documents du dossier au format PDF" at bounding box center [734, 383] width 304 height 14
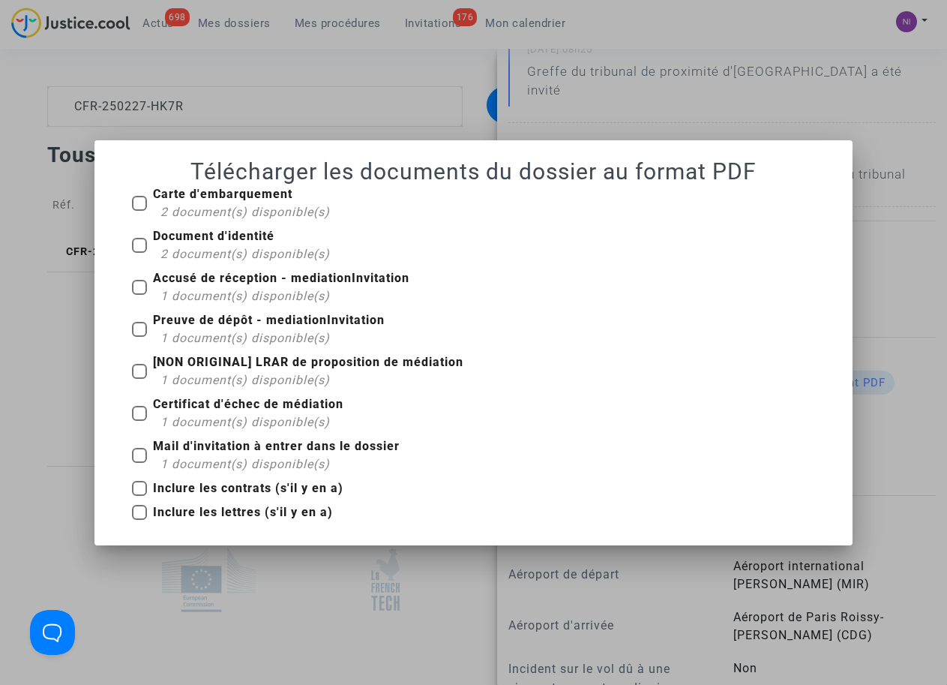
click at [143, 323] on span at bounding box center [139, 329] width 15 height 15
click at [140, 337] on input "Preuve de dépôt - mediationInvitation 1 document(s) disponible(s)" at bounding box center [139, 337] width 1 height 1
checkbox input "true"
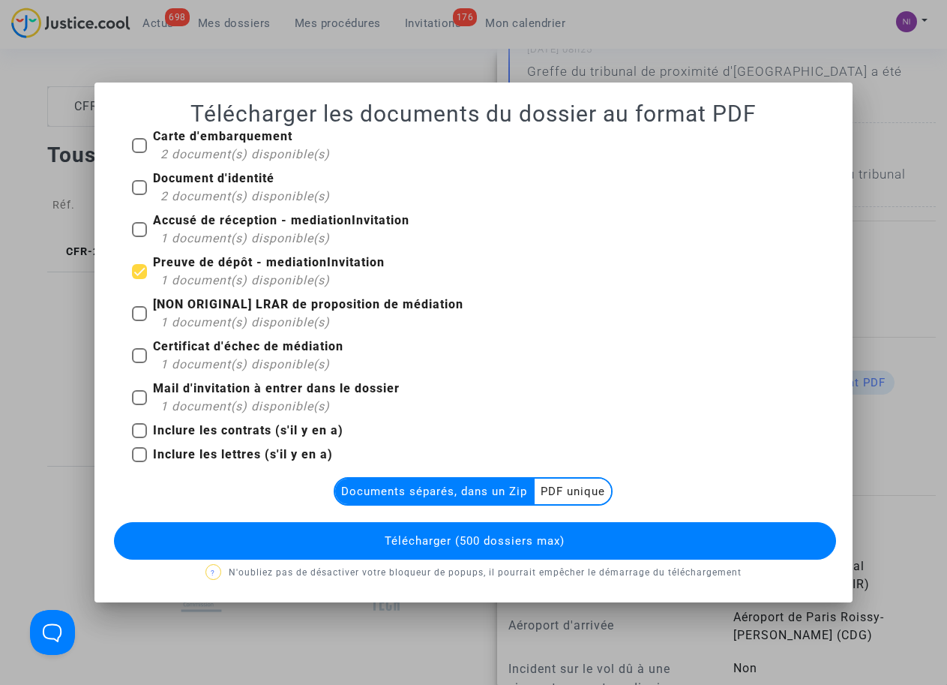
click at [588, 494] on multi-toggle-item "PDF unique" at bounding box center [573, 492] width 77 height 26
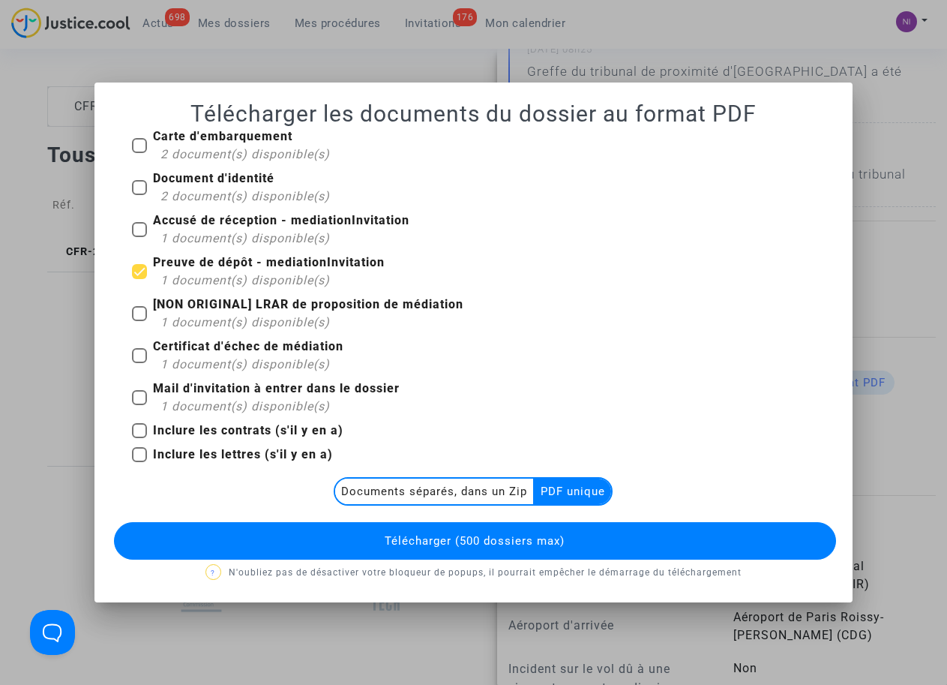
click at [540, 551] on button "Télécharger (500 dossiers max)" at bounding box center [475, 541] width 722 height 38
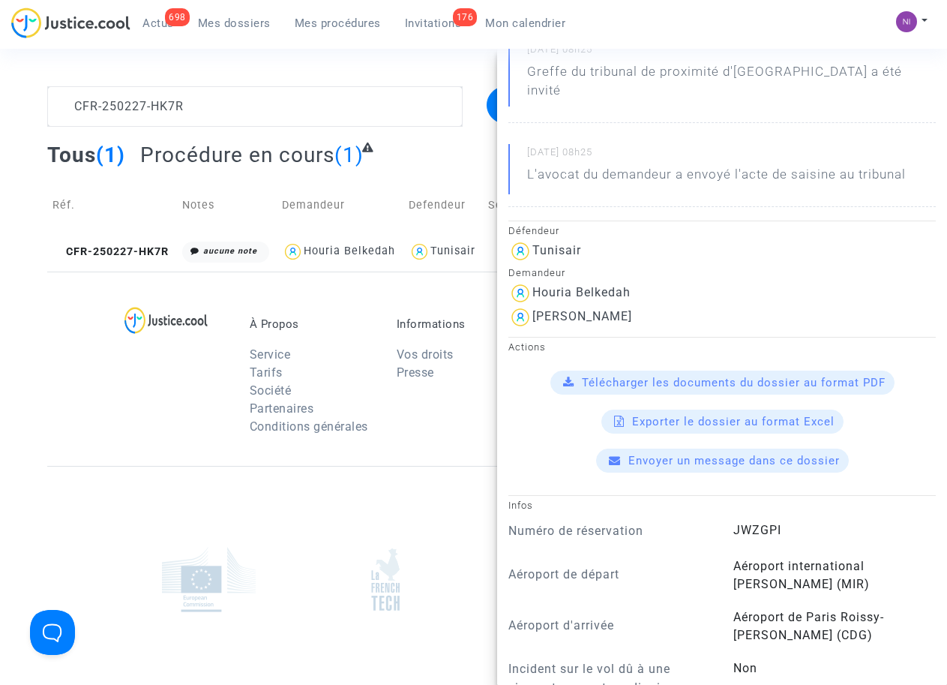
click at [642, 376] on span "Télécharger les documents du dossier au format PDF" at bounding box center [734, 383] width 304 height 14
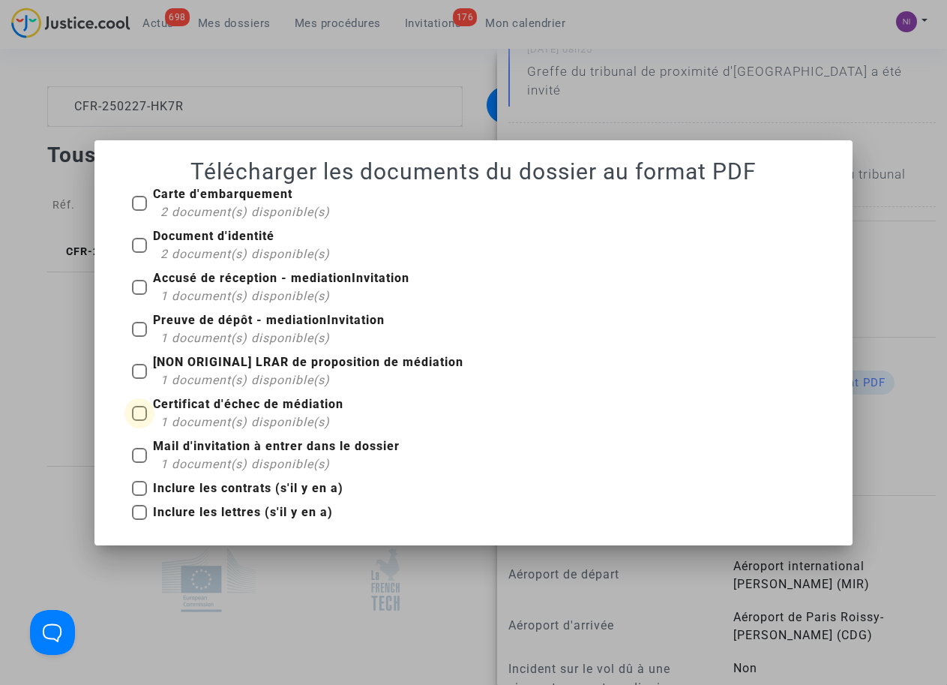
click at [143, 416] on span at bounding box center [139, 413] width 15 height 15
click at [140, 421] on input "Certificat d'échec de médiation 1 document(s) disponible(s)" at bounding box center [139, 421] width 1 height 1
checkbox input "true"
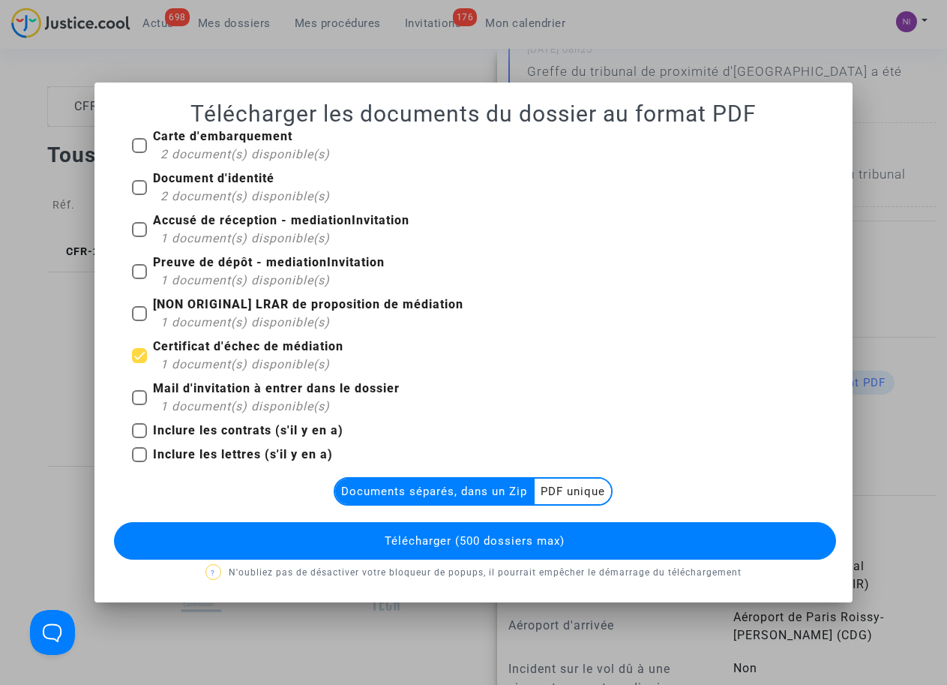
click at [585, 493] on multi-toggle-item "PDF unique" at bounding box center [573, 492] width 77 height 26
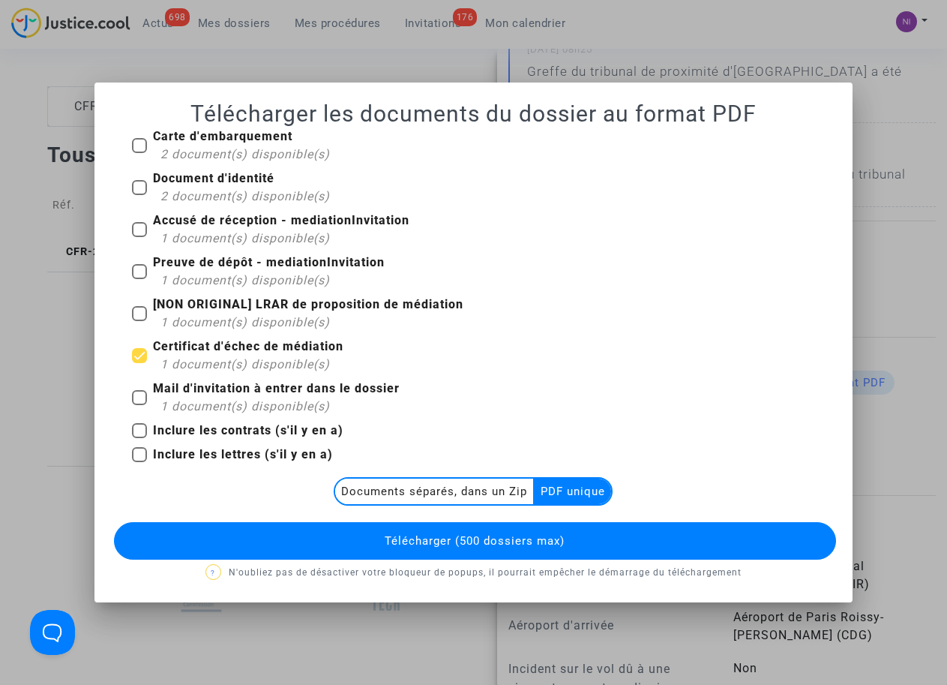
click at [548, 543] on span "Télécharger (500 dossiers max)" at bounding box center [475, 541] width 180 height 14
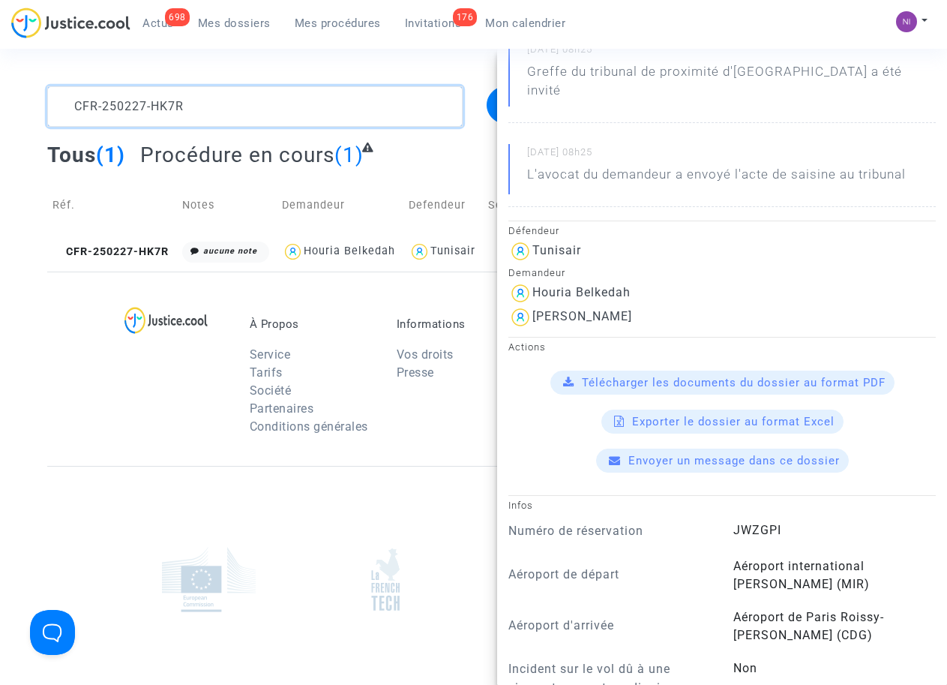
click at [242, 94] on textarea at bounding box center [254, 106] width 415 height 41
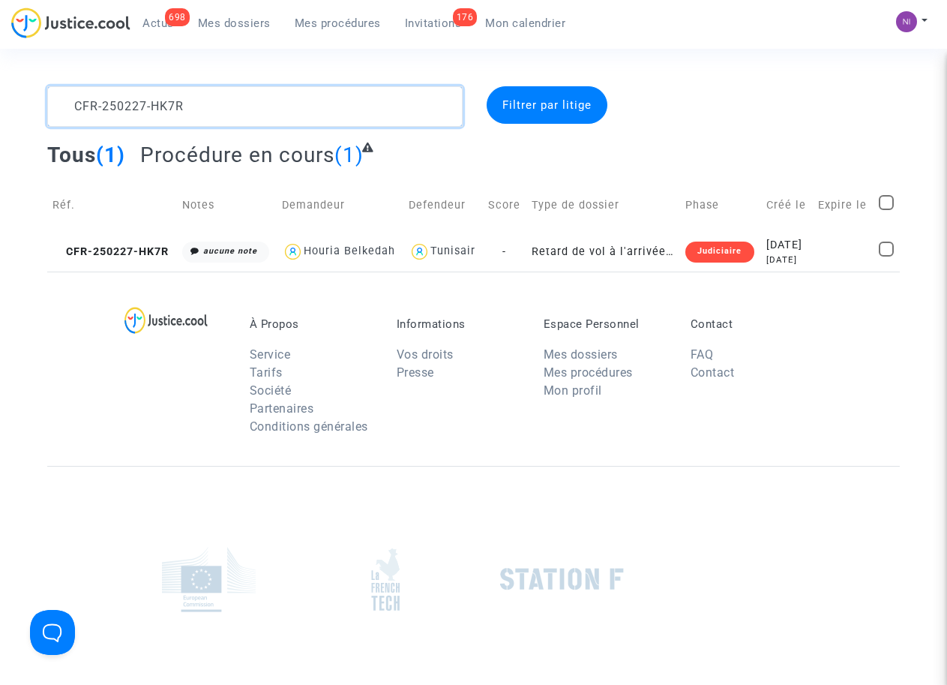
scroll to position [0, 0]
drag, startPoint x: 260, startPoint y: 99, endPoint x: 0, endPoint y: 105, distance: 260.4
click at [0, 105] on div "CFR-250227-HK7R Filtrer par litige Tous (1) Procédure en cours (1) Réf. Notes D…" at bounding box center [473, 178] width 947 height 185
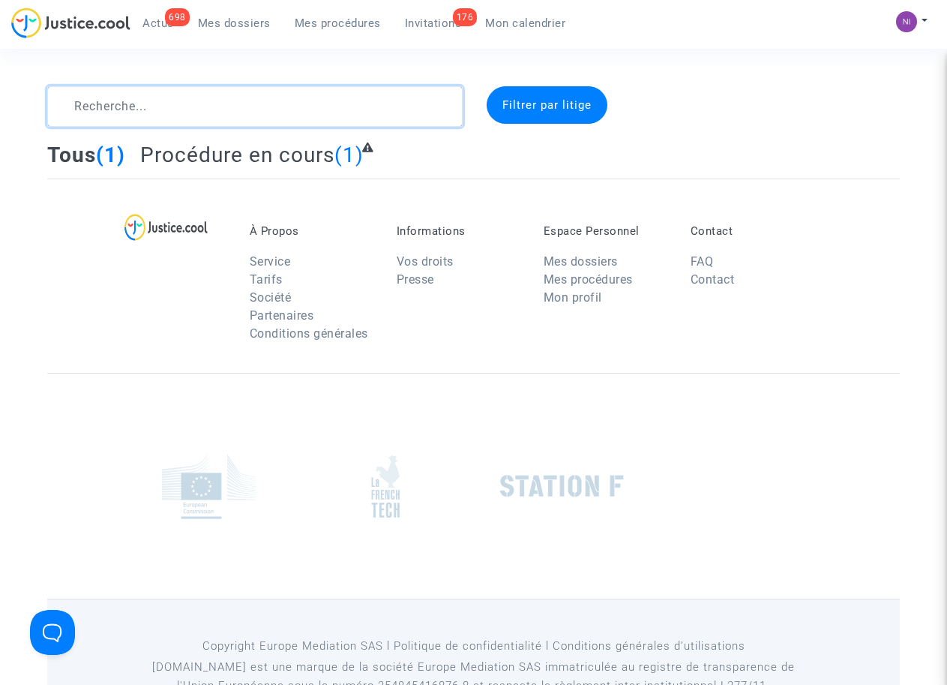
type textarea "CFR-250227-HK7R"
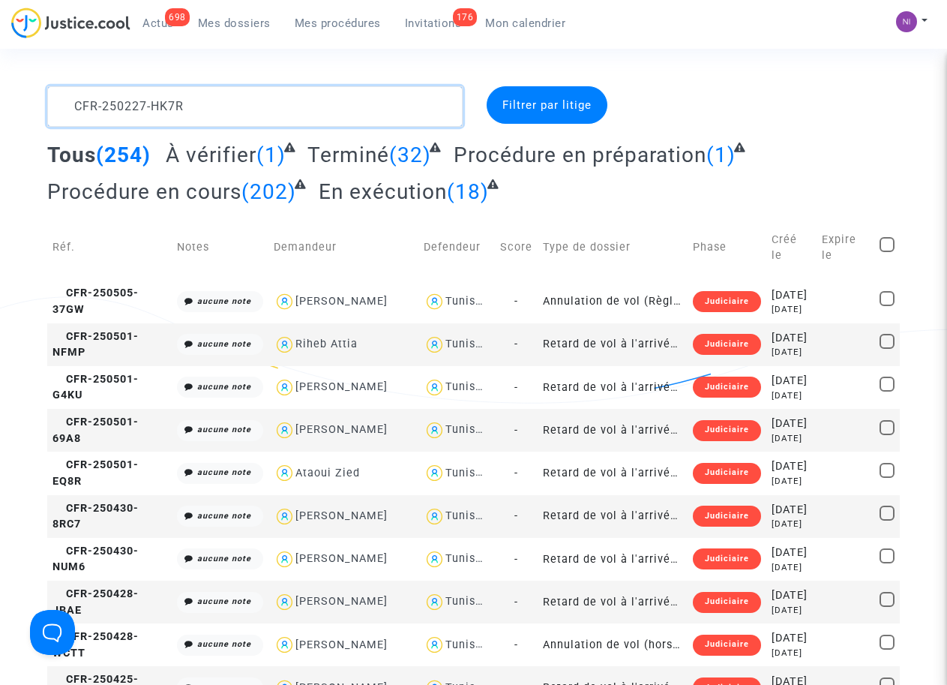
click at [245, 107] on textarea at bounding box center [254, 106] width 415 height 41
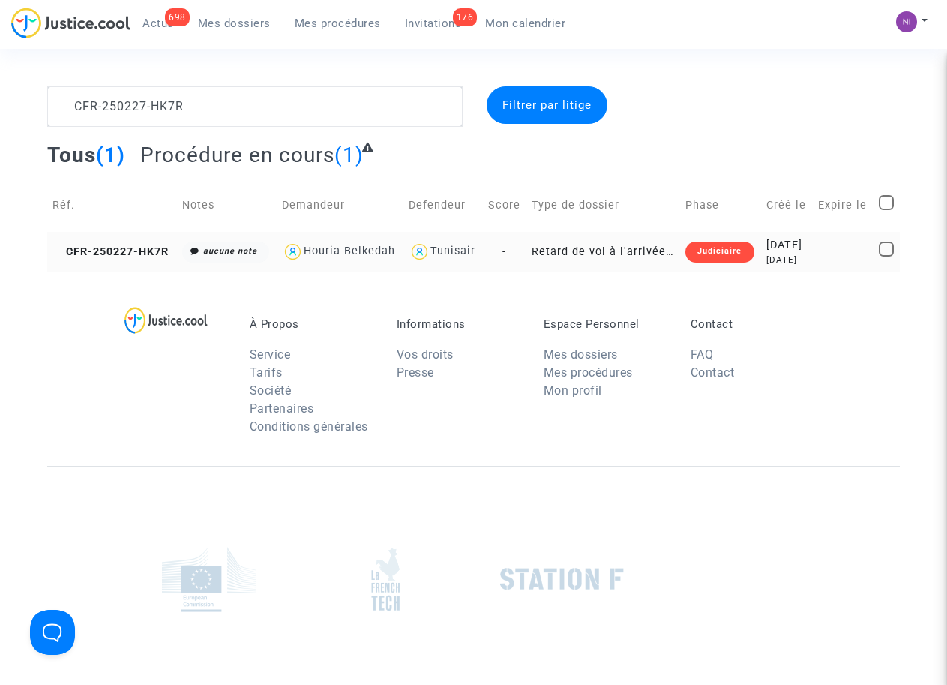
click at [800, 240] on div "2025-02-27" at bounding box center [787, 245] width 41 height 17
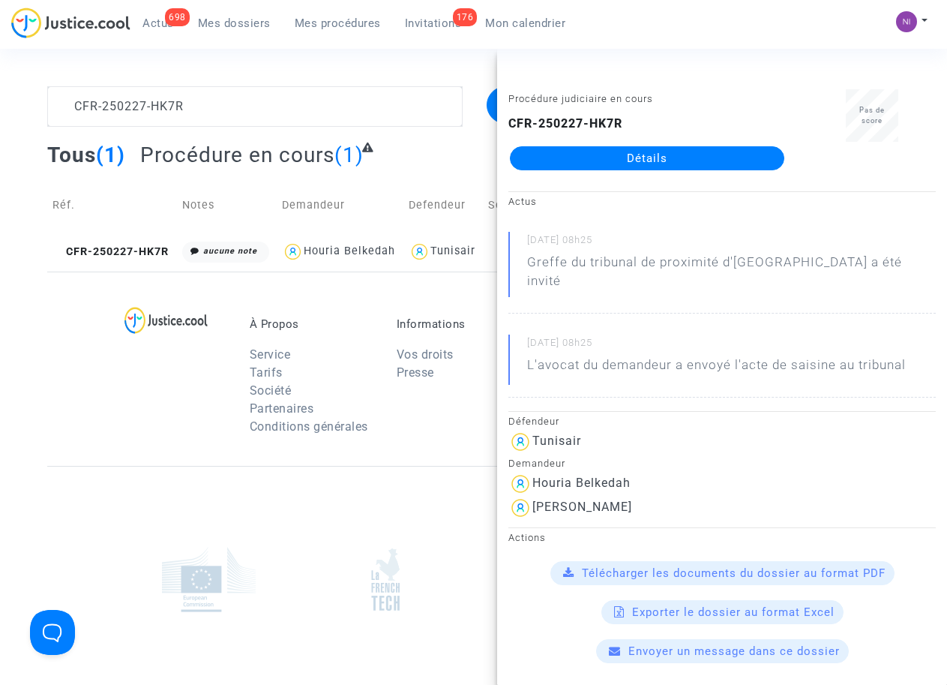
click at [710, 566] on span "Télécharger les documents du dossier au format PDF" at bounding box center [734, 573] width 304 height 14
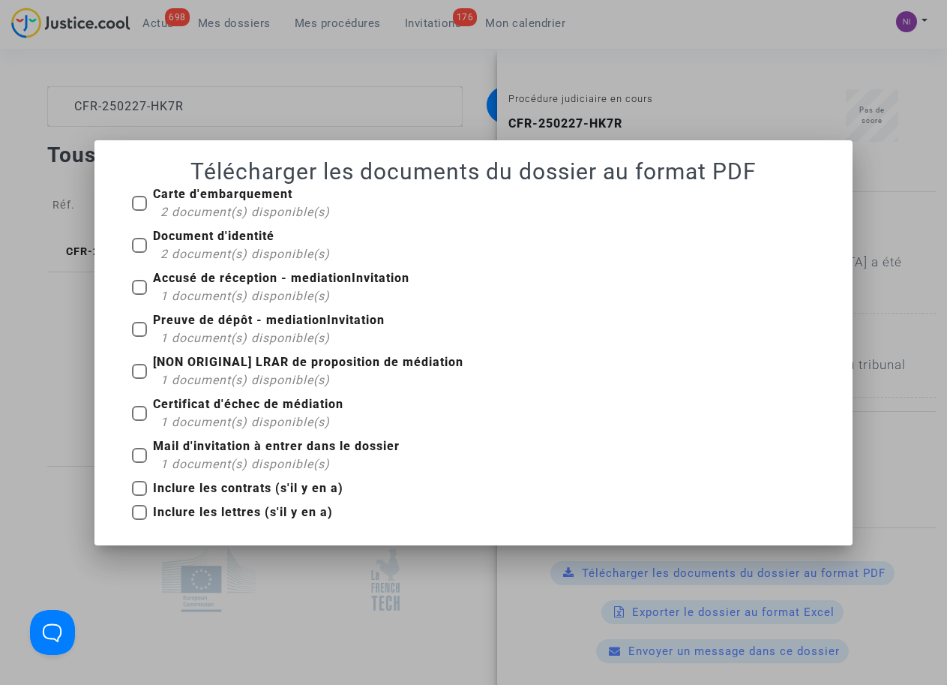
click at [684, 103] on div at bounding box center [473, 342] width 947 height 685
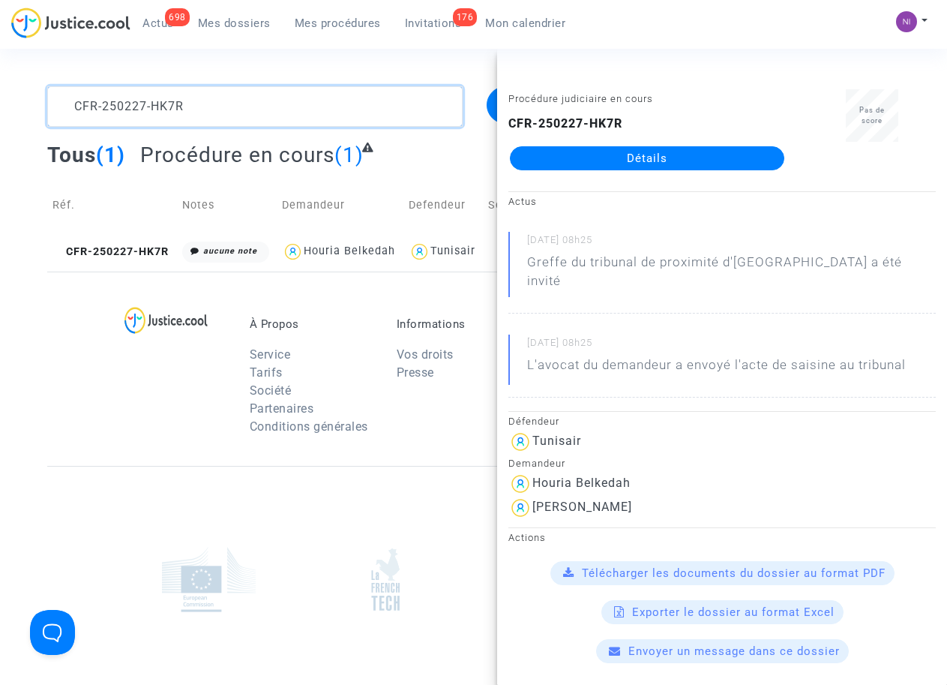
drag, startPoint x: 238, startPoint y: 116, endPoint x: 0, endPoint y: 109, distance: 237.9
click at [0, 109] on div "CFR-250227-HK7R Filtrer par litige Tous (1) Procédure en cours (1) Réf. Notes D…" at bounding box center [473, 178] width 947 height 185
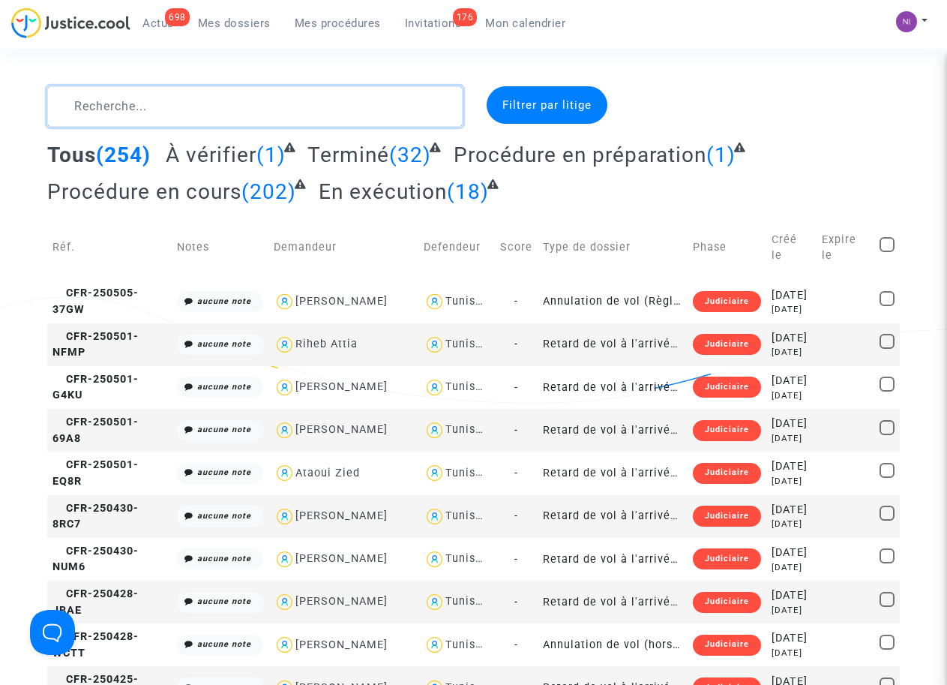
click at [136, 93] on textarea at bounding box center [254, 106] width 415 height 41
click at [137, 103] on textarea at bounding box center [254, 106] width 415 height 41
click at [352, 119] on textarea at bounding box center [254, 106] width 415 height 41
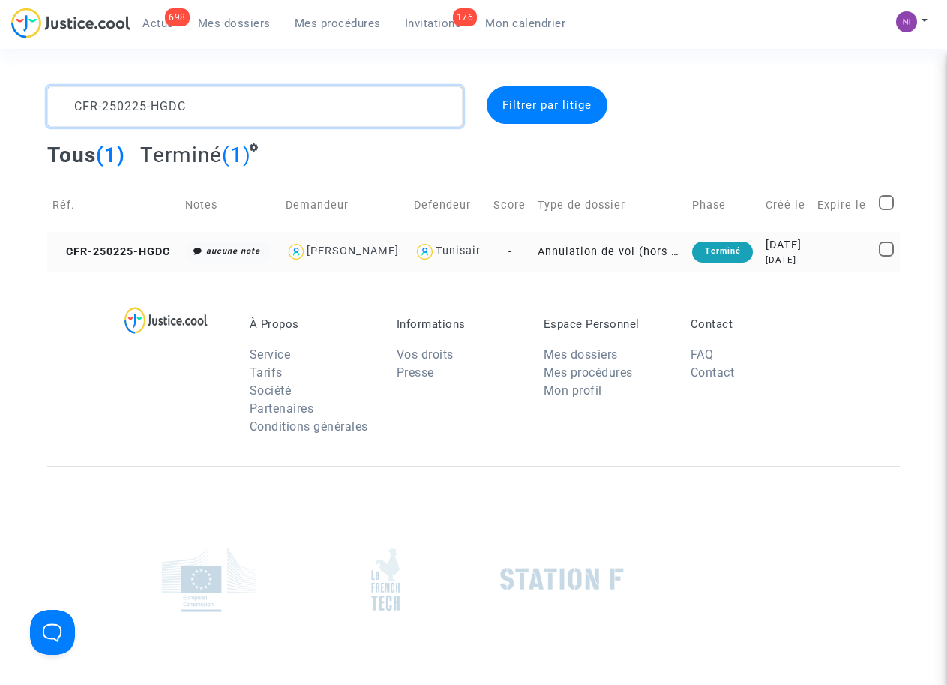
type textarea "CFR-250225-HGDC"
click at [812, 254] on td "2025-02-25 7 months ago" at bounding box center [787, 252] width 52 height 40
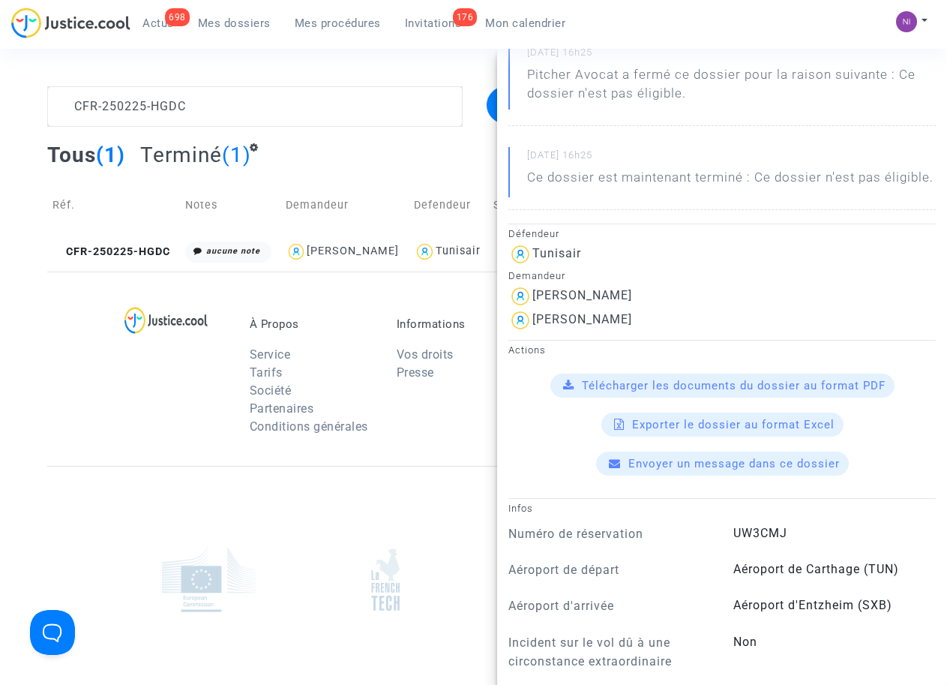
scroll to position [191, 0]
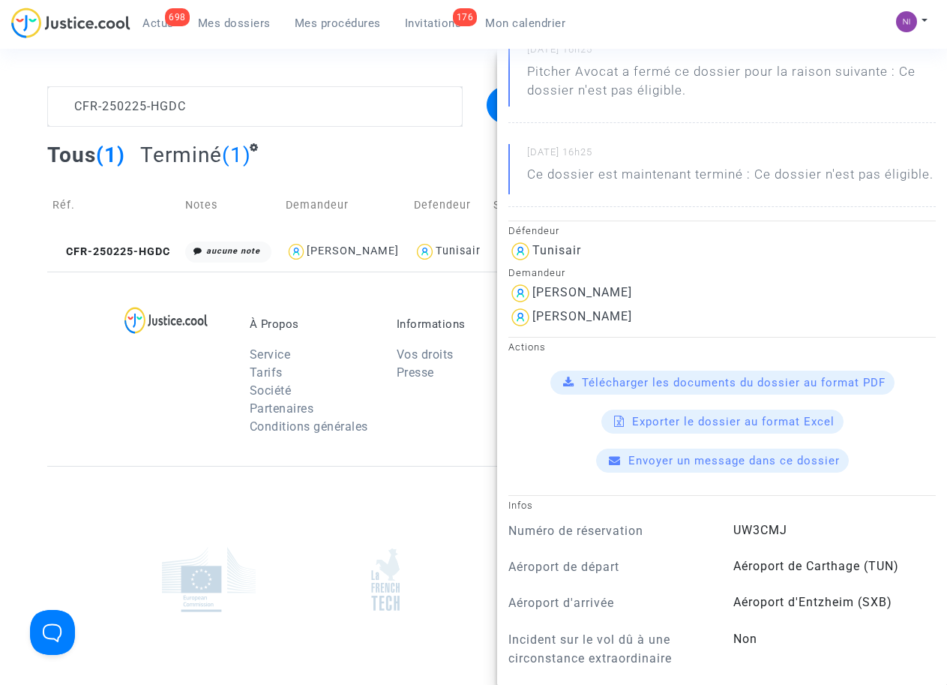
click at [728, 389] on span "Télécharger les documents du dossier au format PDF" at bounding box center [734, 383] width 304 height 14
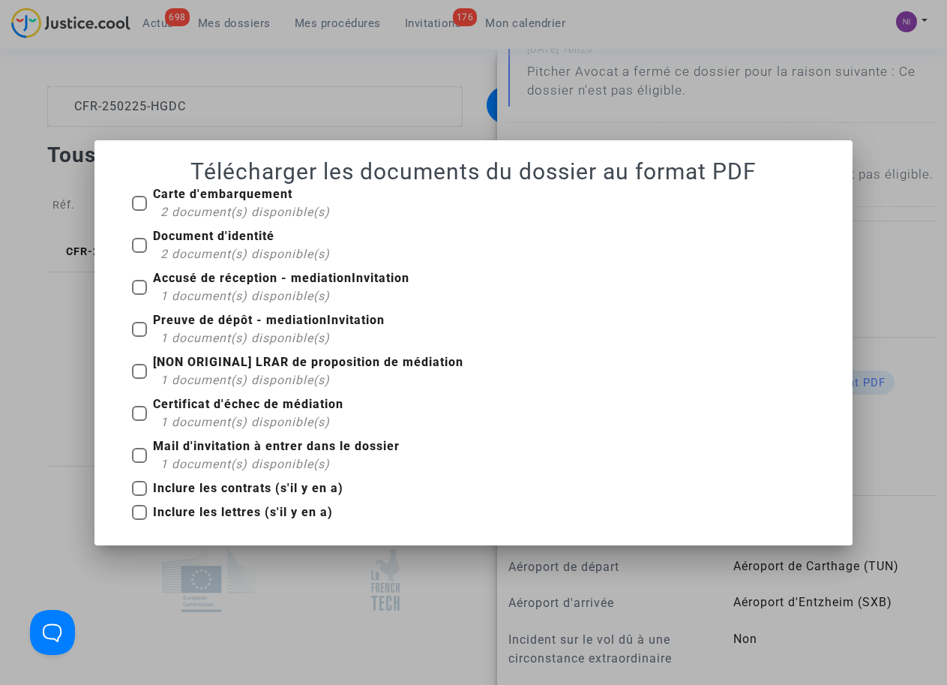
click at [314, 597] on div at bounding box center [473, 342] width 947 height 685
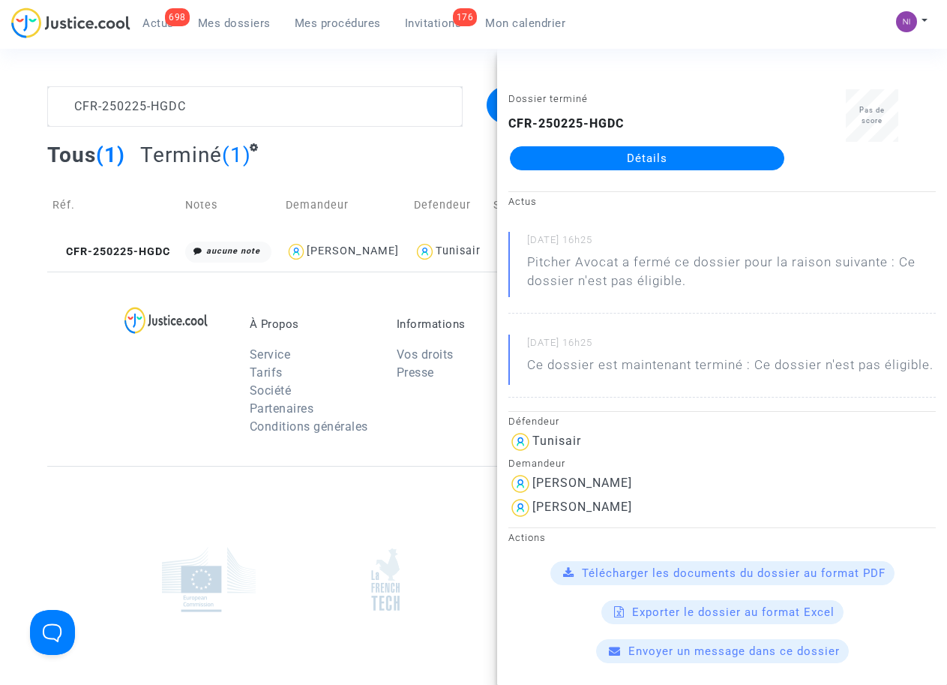
scroll to position [0, 0]
click at [205, 109] on textarea at bounding box center [254, 106] width 415 height 41
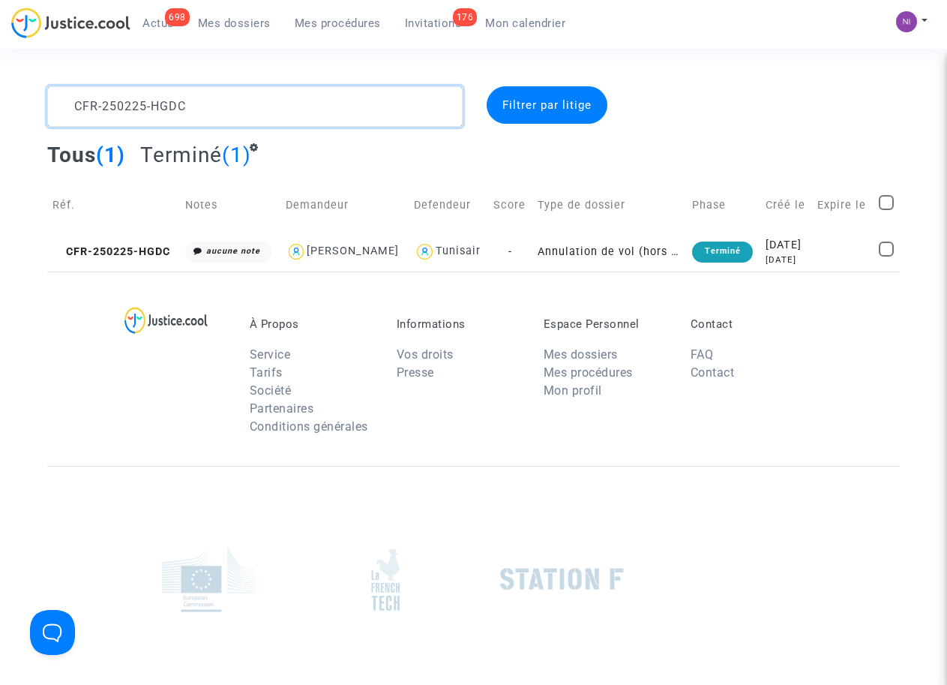
drag, startPoint x: 207, startPoint y: 105, endPoint x: 50, endPoint y: 107, distance: 157.5
click at [50, 107] on textarea at bounding box center [254, 106] width 415 height 41
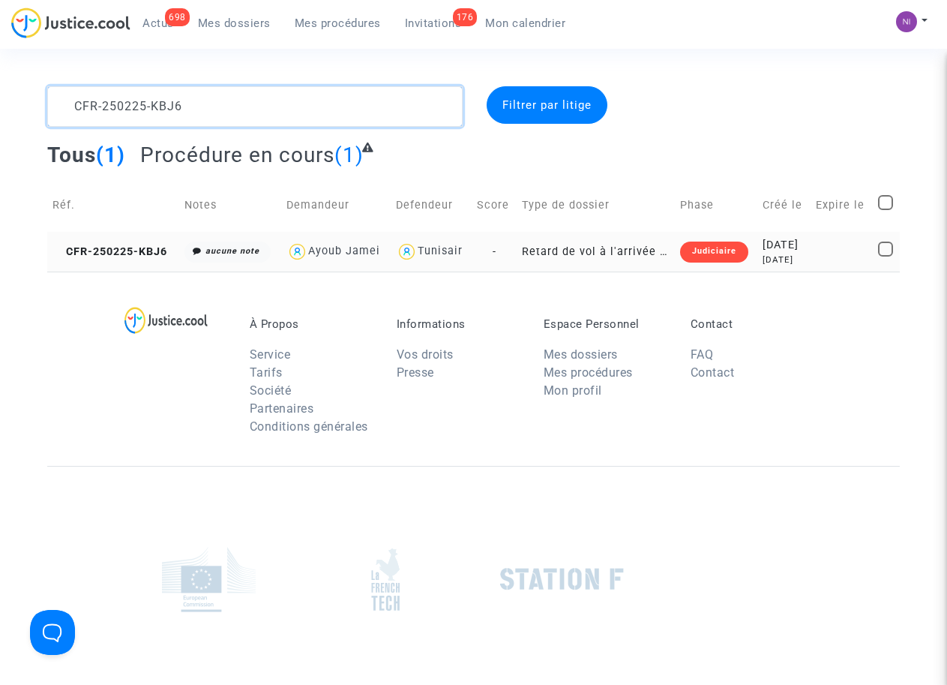
type textarea "CFR-250225-KBJ6"
click at [800, 255] on div "7 months ago" at bounding box center [784, 260] width 42 height 13
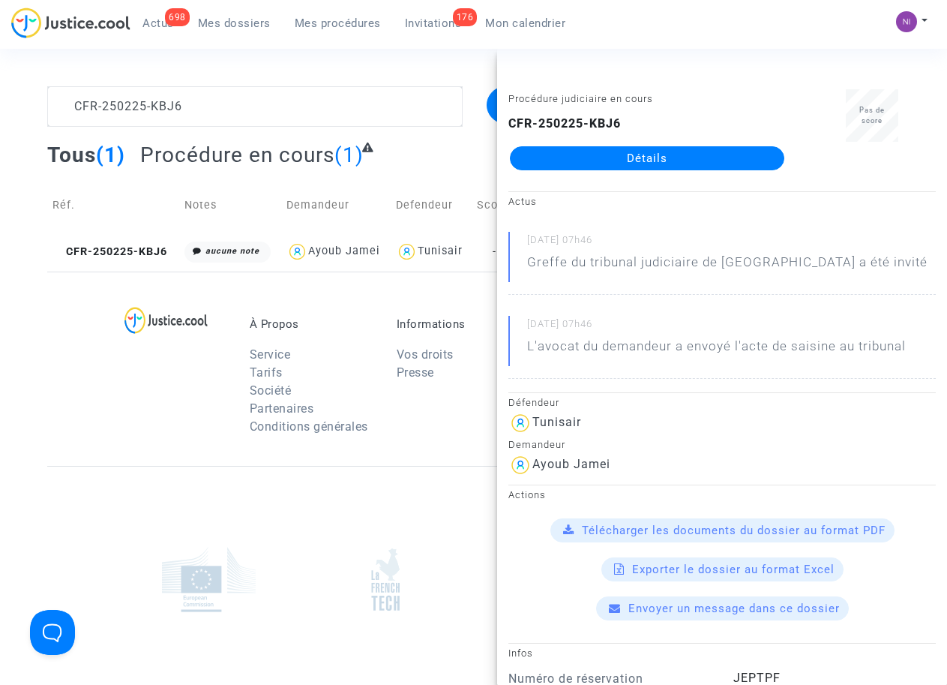
click at [725, 521] on div "Télécharger les documents du dossier au format PDF" at bounding box center [723, 530] width 344 height 24
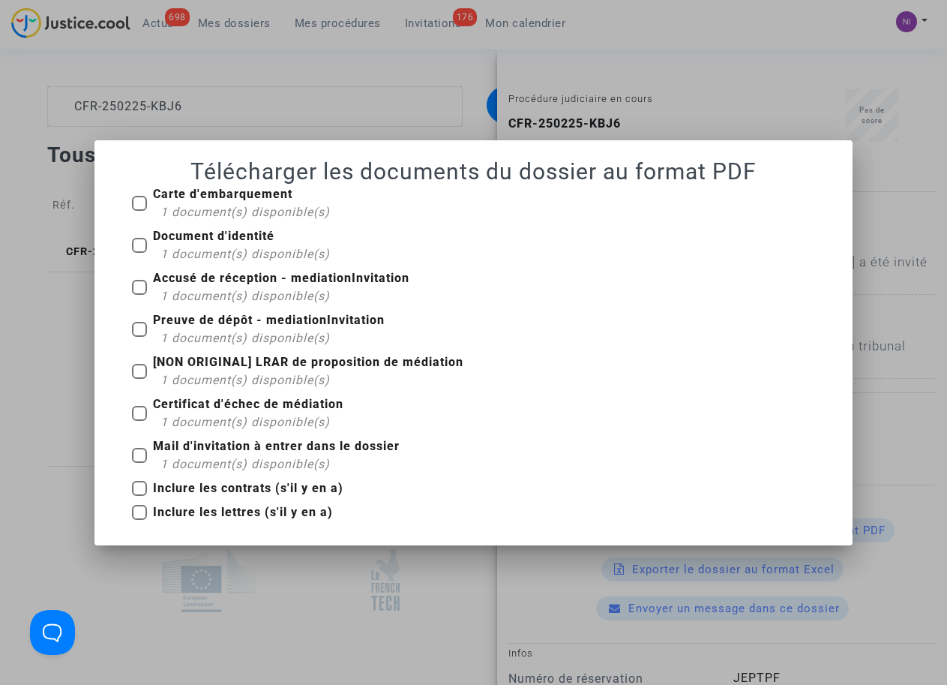
click at [145, 515] on span at bounding box center [139, 512] width 15 height 15
click at [140, 520] on input "Inclure les lettres (s'il y en a)" at bounding box center [139, 520] width 1 height 1
checkbox input "true"
click at [144, 493] on span at bounding box center [139, 488] width 15 height 15
click at [140, 496] on input "Inclure les contrats (s'il y en a)" at bounding box center [139, 496] width 1 height 1
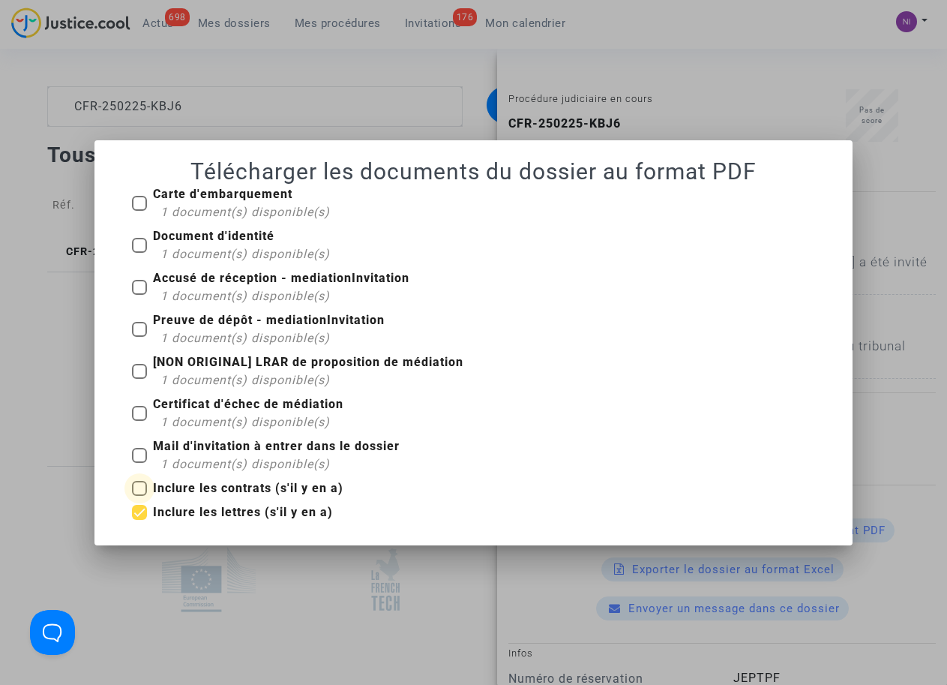
checkbox input "true"
click at [144, 512] on span at bounding box center [139, 512] width 15 height 15
click at [140, 520] on input "Inclure les lettres (s'il y en a)" at bounding box center [139, 520] width 1 height 1
checkbox input "false"
click at [143, 485] on span at bounding box center [139, 488] width 15 height 15
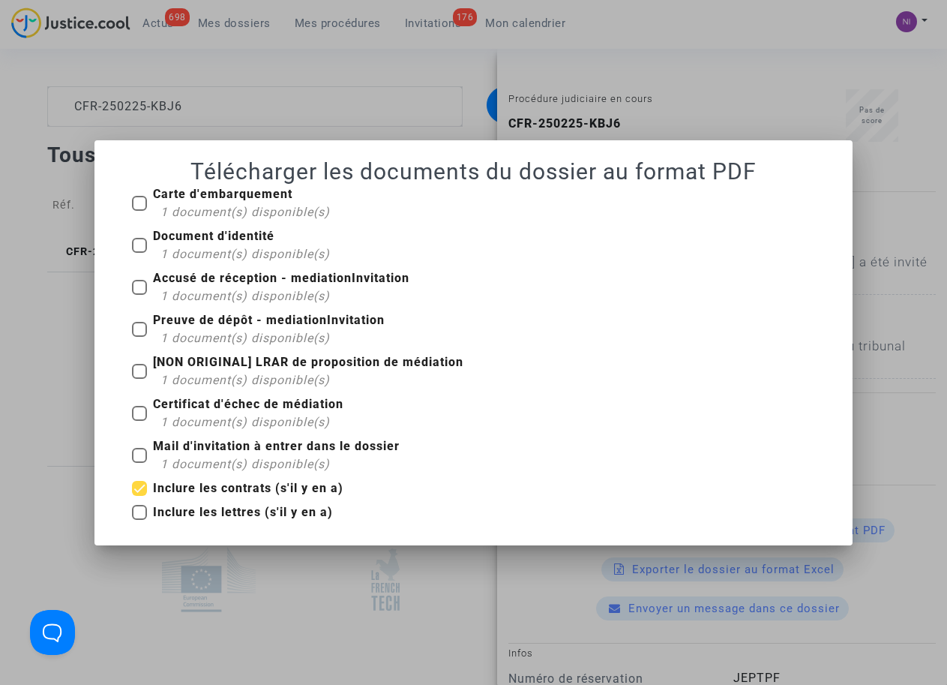
click at [140, 496] on input "Inclure les contrats (s'il y en a)" at bounding box center [139, 496] width 1 height 1
checkbox input "false"
click at [284, 578] on div at bounding box center [473, 342] width 947 height 685
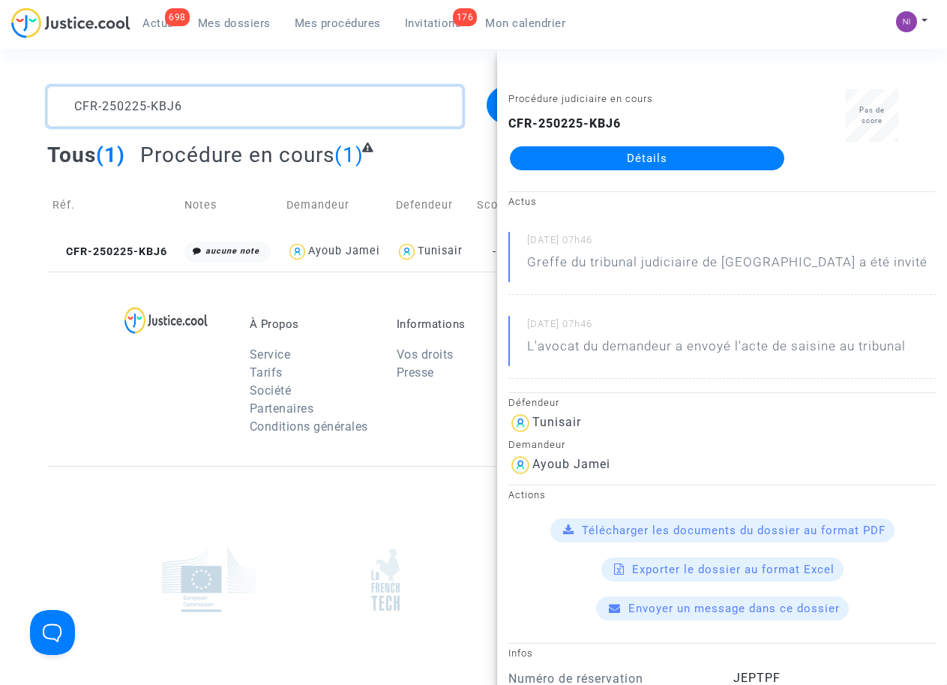
drag, startPoint x: 239, startPoint y: 104, endPoint x: 0, endPoint y: 110, distance: 238.6
click at [0, 110] on div "CFR-250225-KBJ6 Filtrer par litige Tous (1) Procédure en cours (1) Réf. Notes D…" at bounding box center [473, 178] width 947 height 185
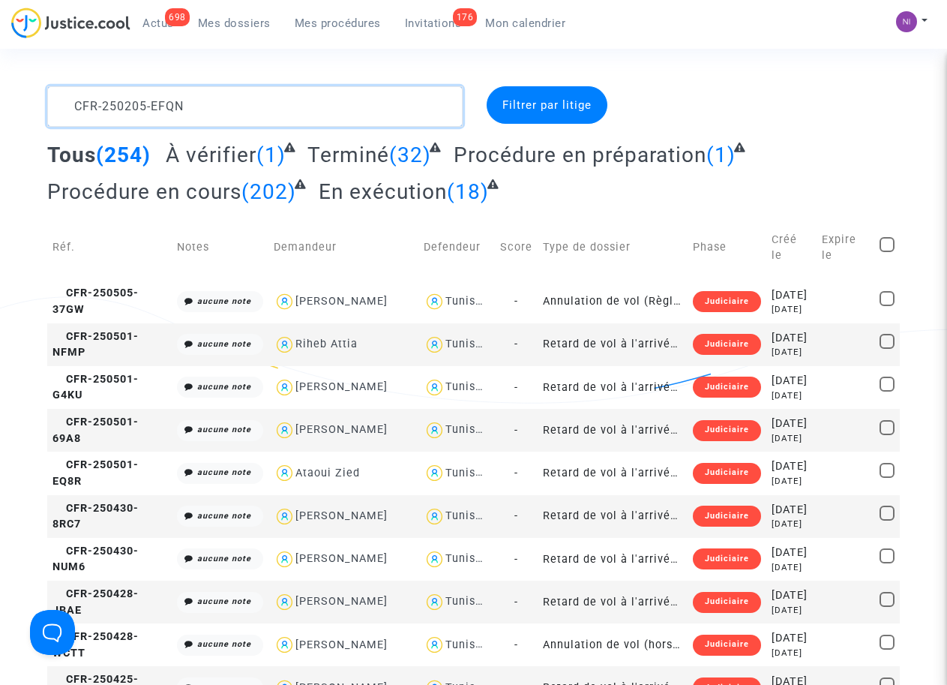
click at [65, 104] on textarea at bounding box center [254, 106] width 415 height 41
click at [72, 104] on textarea at bounding box center [254, 106] width 415 height 41
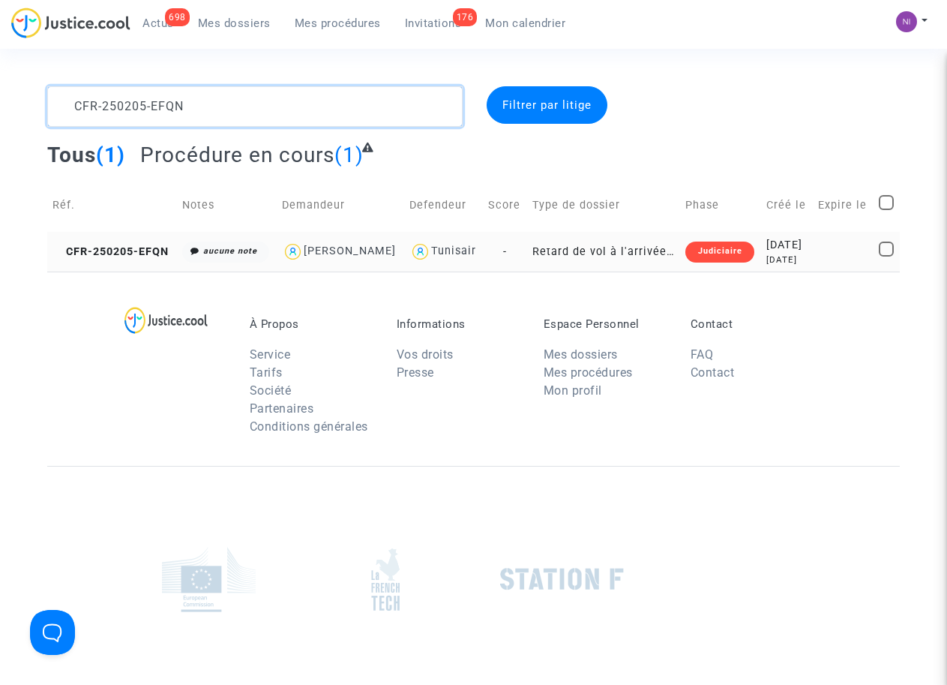
type textarea "CFR-250205-EFQN"
click at [854, 245] on td at bounding box center [843, 252] width 61 height 40
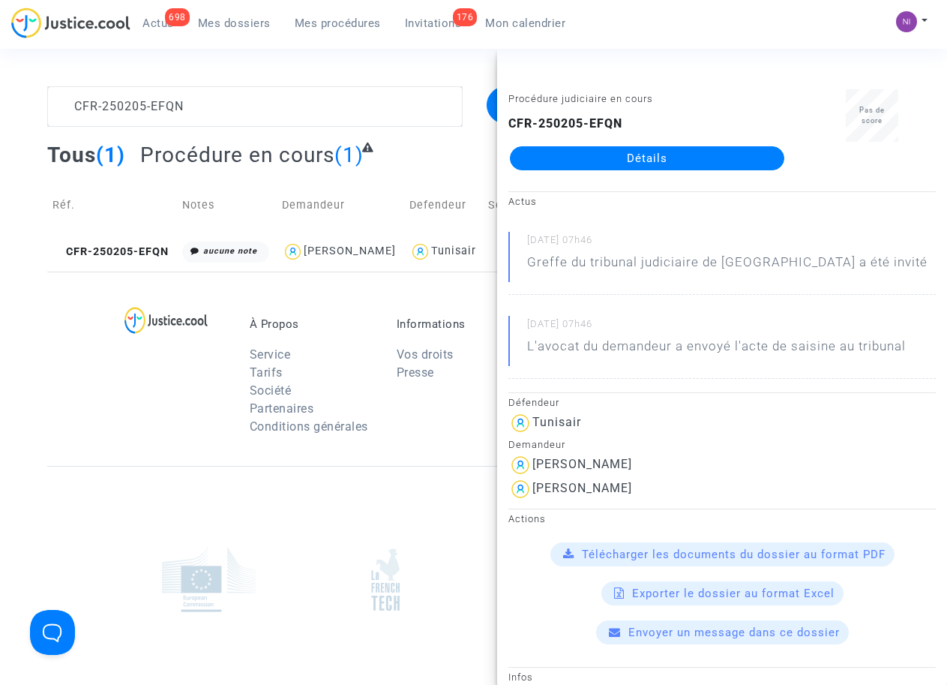
click at [756, 560] on span "Télécharger les documents du dossier au format PDF" at bounding box center [734, 555] width 304 height 14
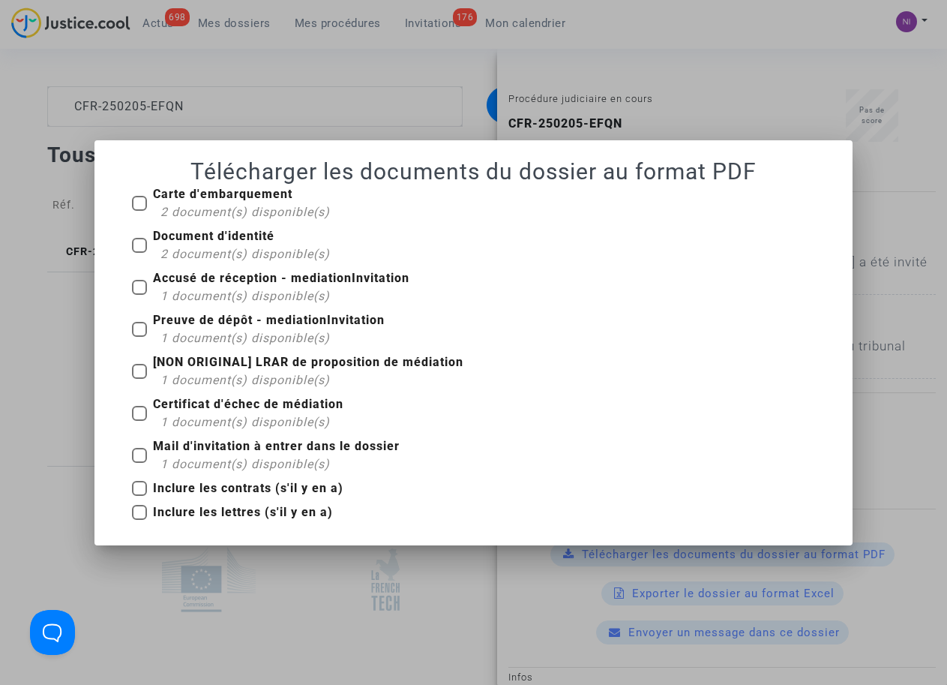
click at [155, 452] on b "Mail d'invitation à entrer dans le dossier" at bounding box center [276, 446] width 247 height 14
click at [140, 463] on input "Mail d'invitation à entrer dans le dossier 1 document(s) disponible(s)" at bounding box center [139, 463] width 1 height 1
checkbox input "true"
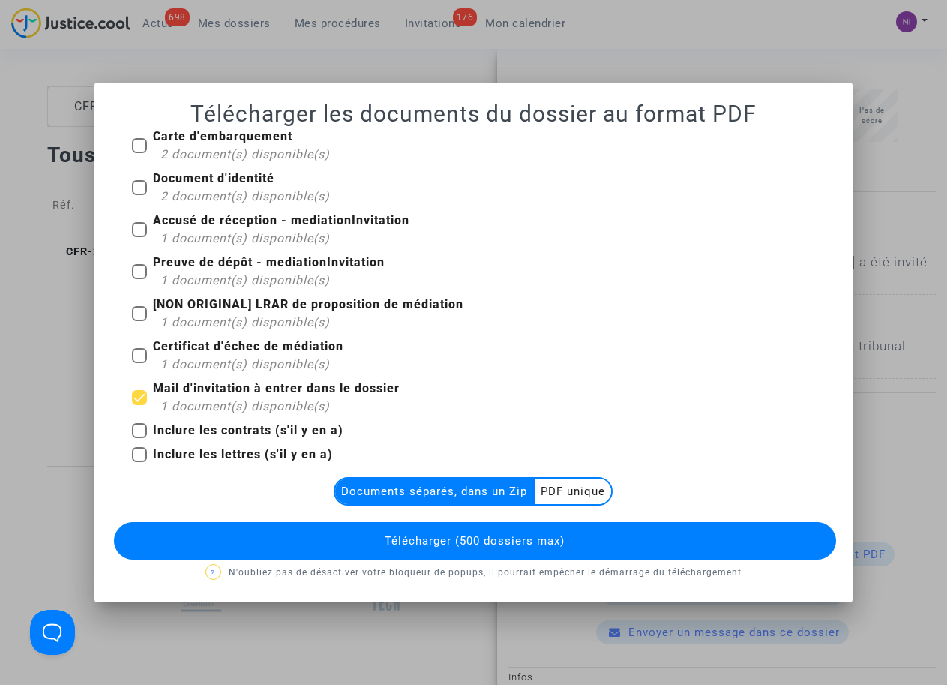
click at [582, 479] on multi-toggle-item "PDF unique" at bounding box center [573, 492] width 77 height 26
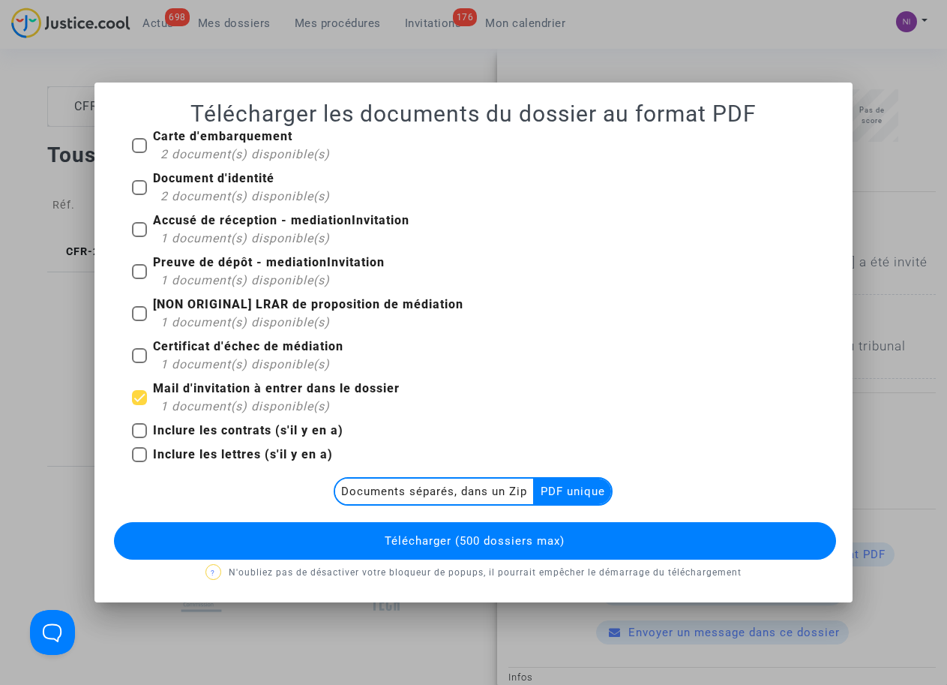
click at [521, 538] on span "Télécharger (500 dossiers max)" at bounding box center [475, 541] width 180 height 14
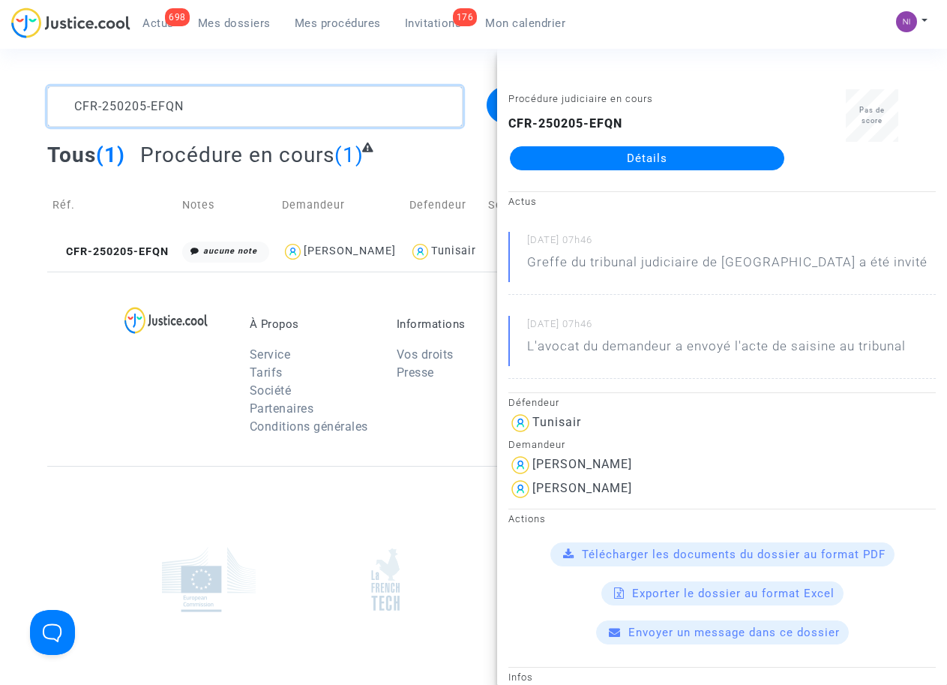
drag, startPoint x: 234, startPoint y: 105, endPoint x: 56, endPoint y: 139, distance: 181.7
click at [57, 139] on complex-dispute-list "CFR-250205-EFQN Filtrer par litige Tous (1) Procédure en cours (1) Réf. Notes D…" at bounding box center [473, 178] width 853 height 185
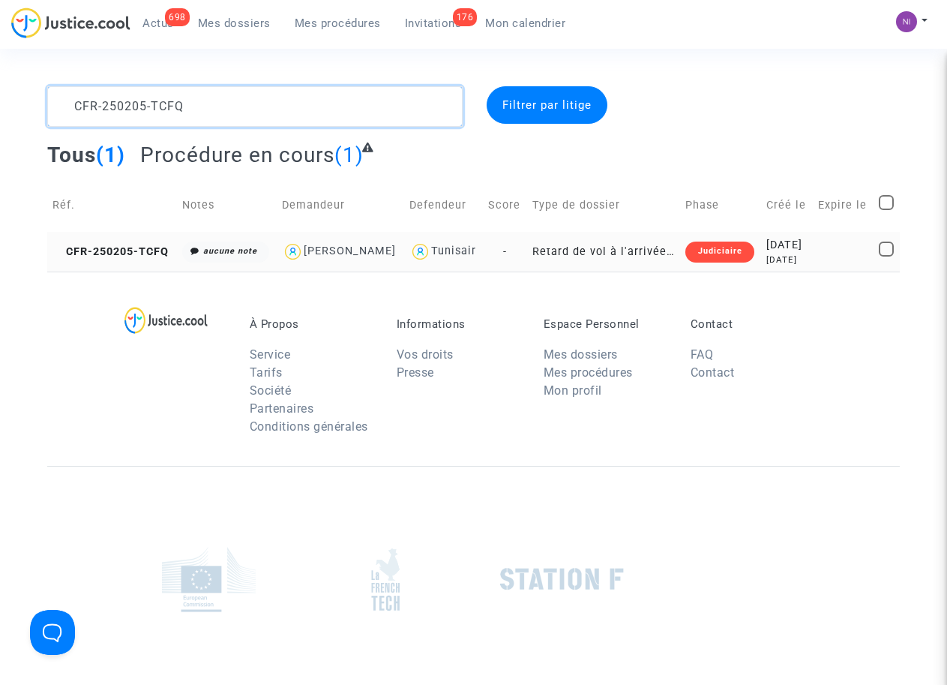
type textarea "CFR-250205-TCFQ"
click at [798, 254] on div "2025-02-05" at bounding box center [787, 245] width 41 height 17
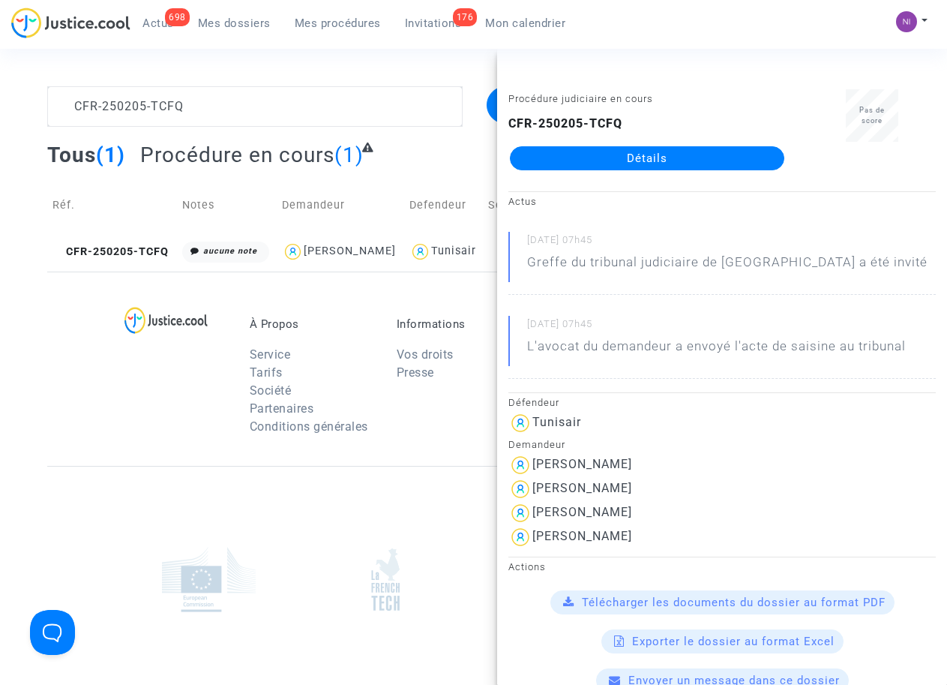
click at [733, 605] on span "Télécharger les documents du dossier au format PDF" at bounding box center [734, 603] width 304 height 14
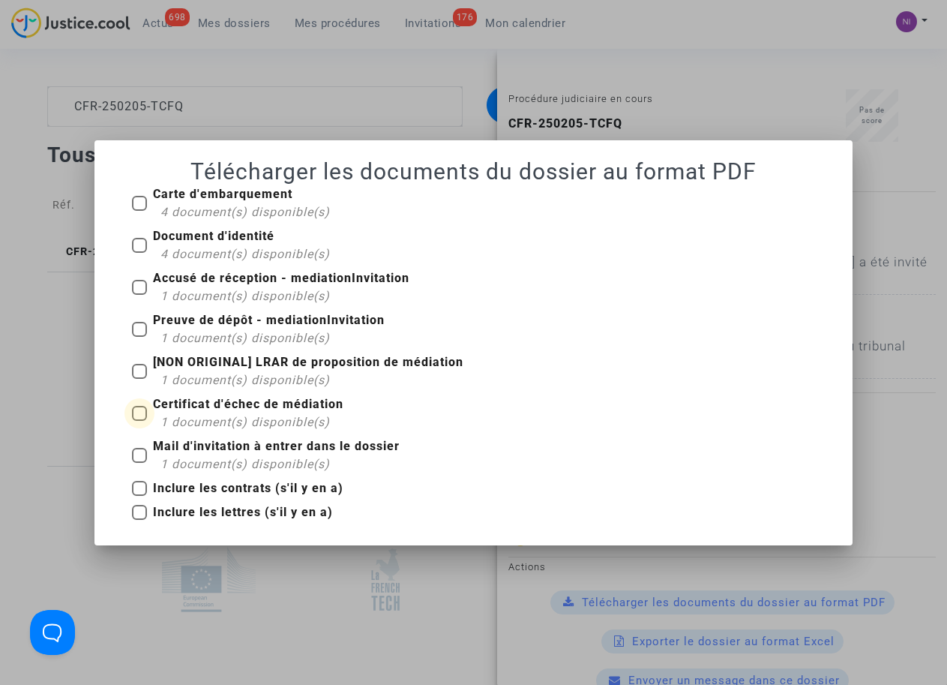
click at [141, 415] on span at bounding box center [139, 413] width 15 height 15
click at [140, 421] on input "Certificat d'échec de médiation 1 document(s) disponible(s)" at bounding box center [139, 421] width 1 height 1
checkbox input "true"
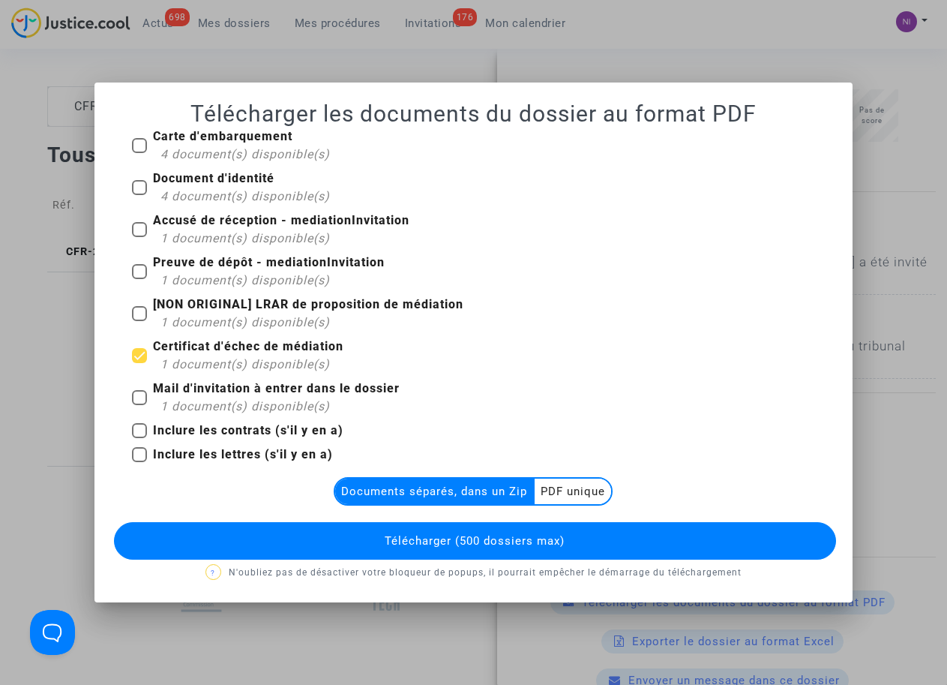
click at [566, 492] on multi-toggle-item "PDF unique" at bounding box center [573, 492] width 77 height 26
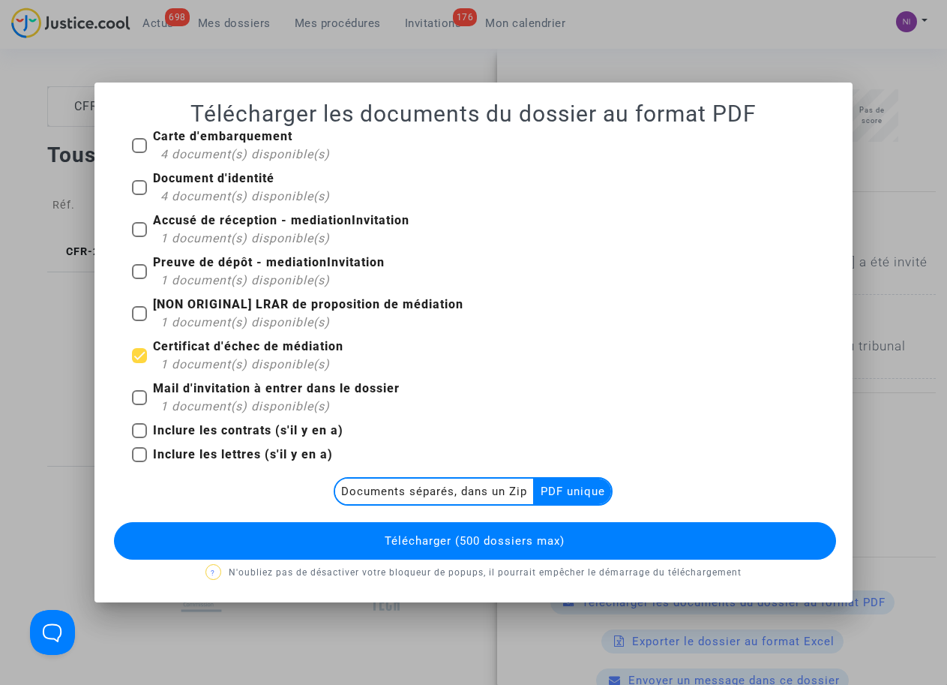
click at [512, 532] on button "Télécharger (500 dossiers max)" at bounding box center [475, 541] width 722 height 38
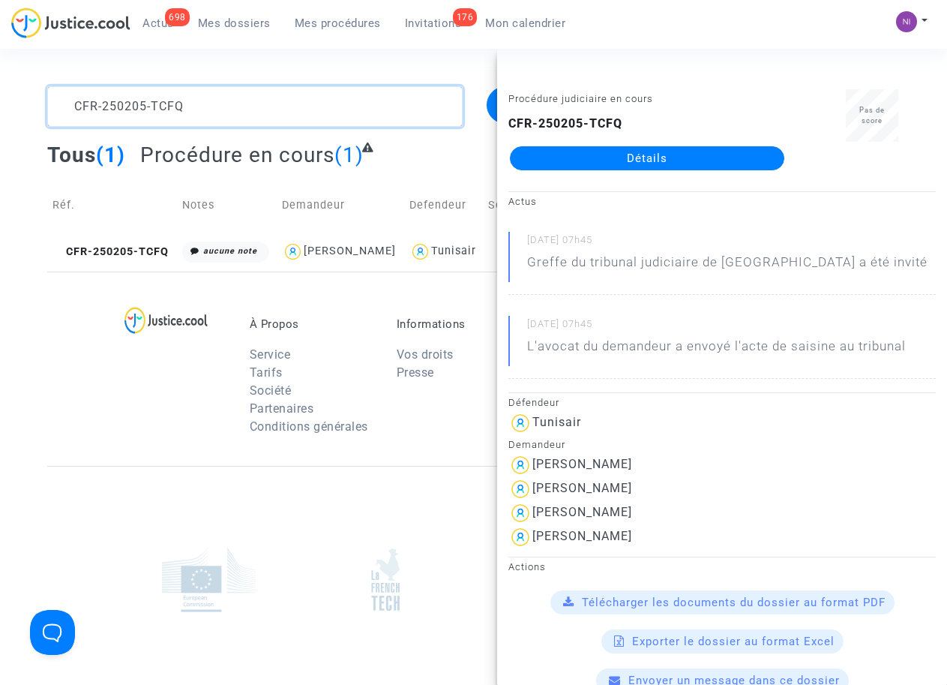
drag, startPoint x: 124, startPoint y: 111, endPoint x: 0, endPoint y: 110, distance: 123.8
click at [0, 110] on div "CFR-250205-TCFQ Filtrer par litige Tous (1) Procédure en cours (1) Réf. Notes D…" at bounding box center [473, 178] width 947 height 185
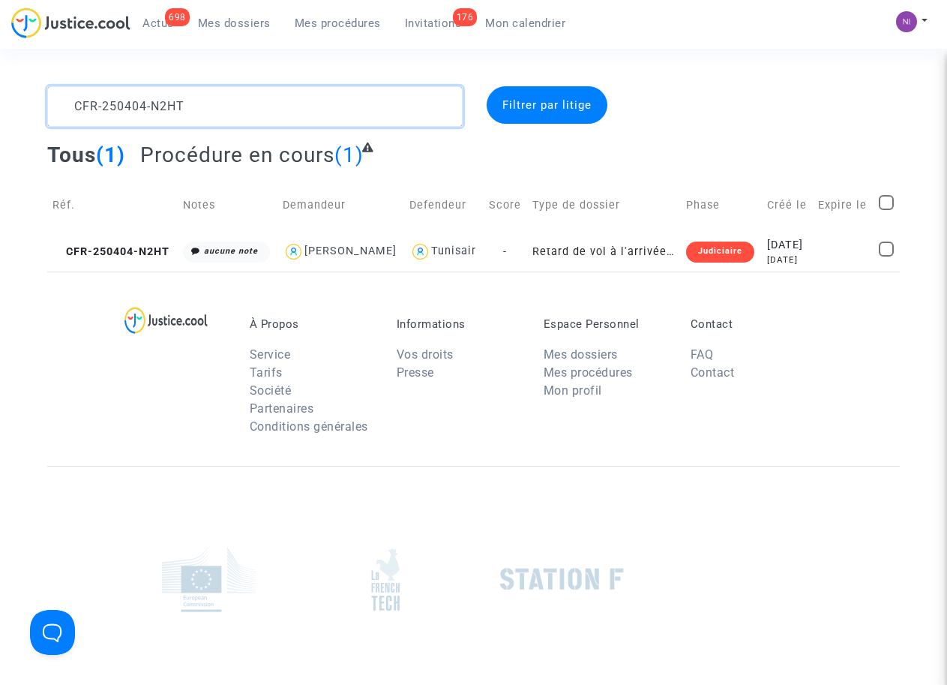
type textarea "CFR-250404-N2HT"
click at [829, 272] on td at bounding box center [843, 252] width 61 height 40
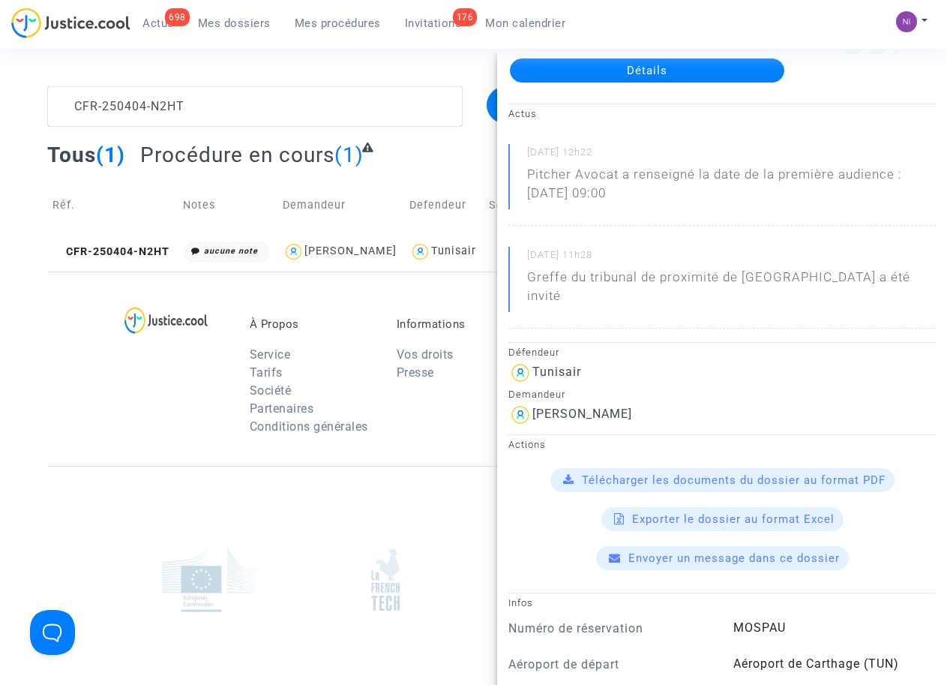
scroll to position [95, 0]
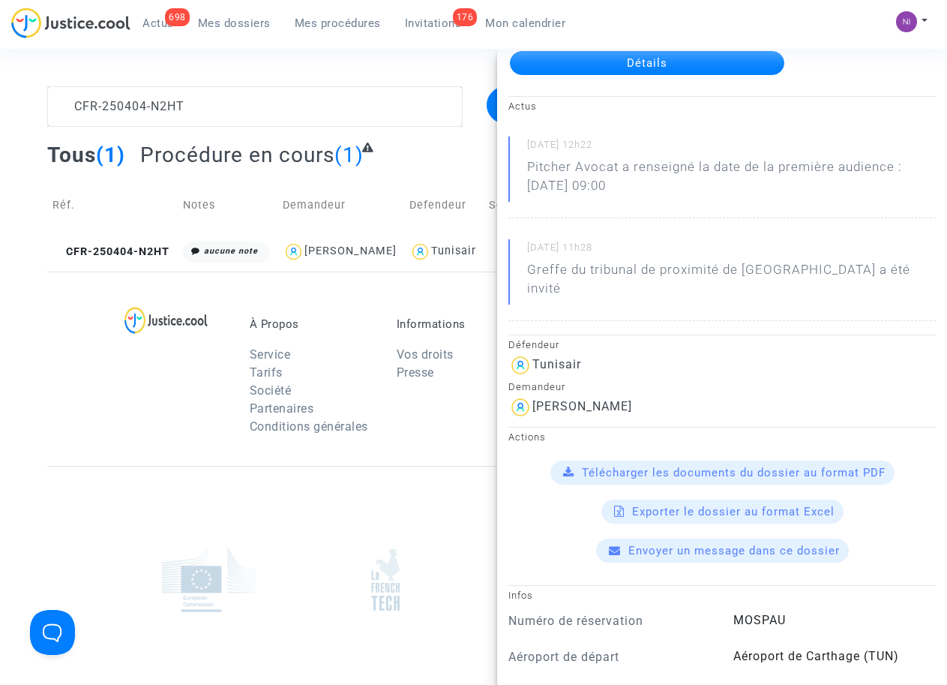
click at [733, 466] on span "Télécharger les documents du dossier au format PDF" at bounding box center [734, 473] width 304 height 14
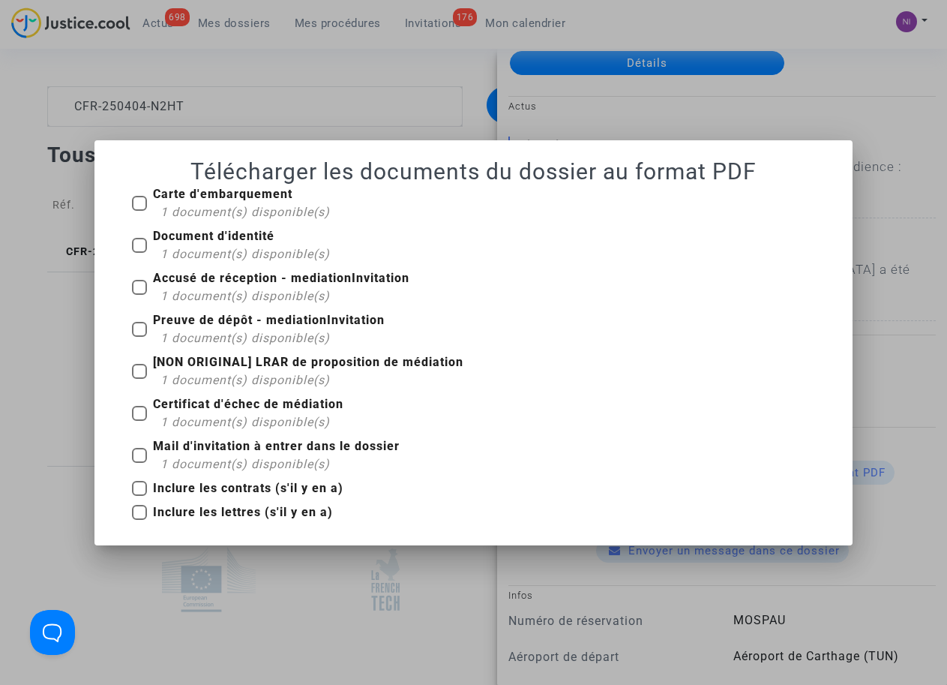
click at [141, 326] on span at bounding box center [139, 329] width 15 height 15
click at [140, 337] on input "Preuve de dépôt - mediationInvitation 1 document(s) disponible(s)" at bounding box center [139, 337] width 1 height 1
checkbox input "true"
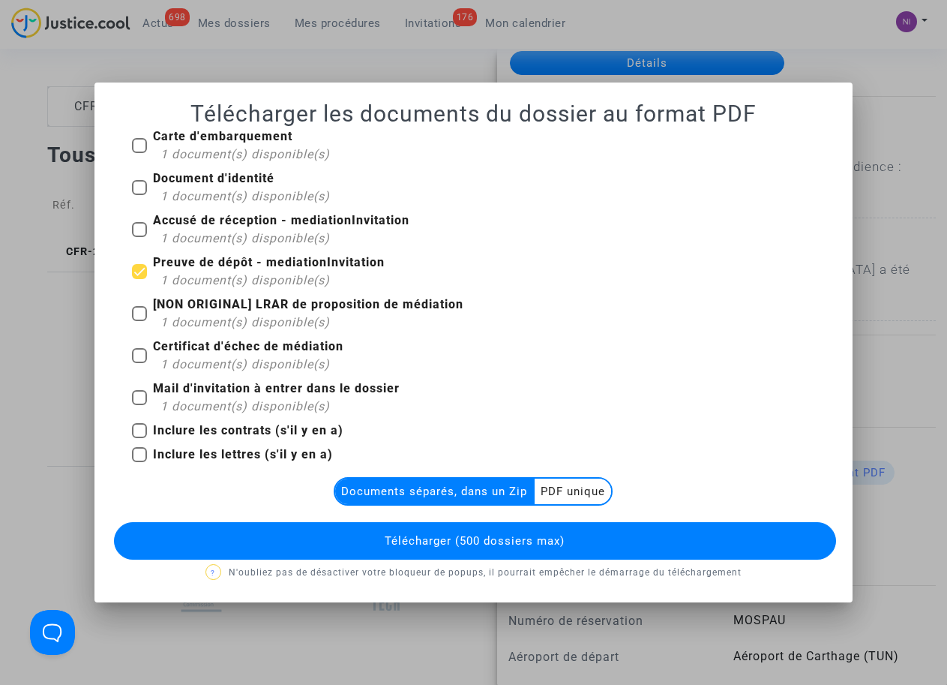
click at [593, 488] on multi-toggle-item "PDF unique" at bounding box center [573, 492] width 77 height 26
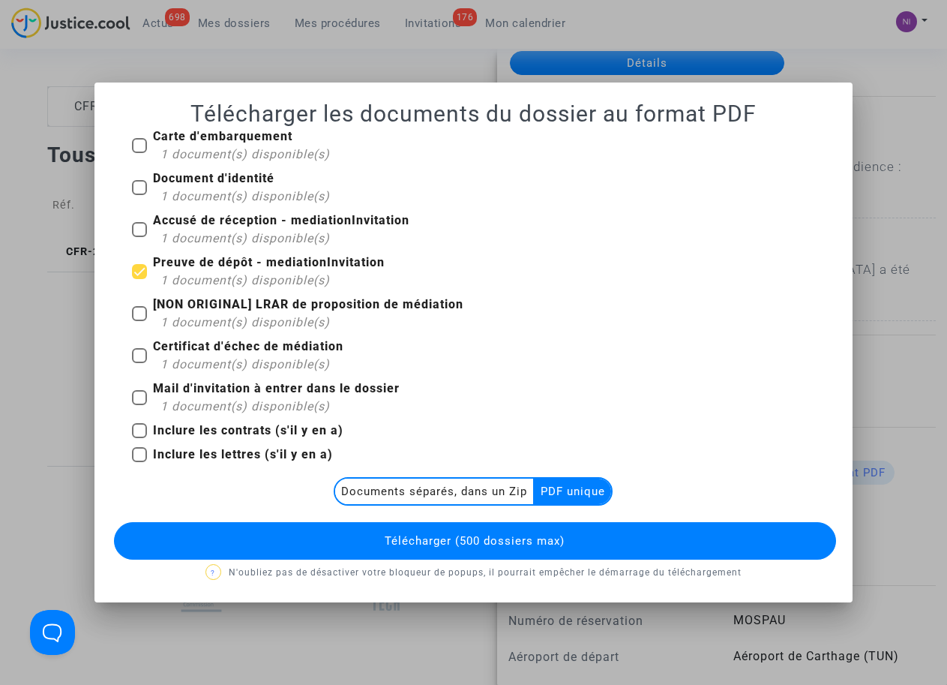
click at [577, 548] on button "Télécharger (500 dossiers max)" at bounding box center [475, 541] width 722 height 38
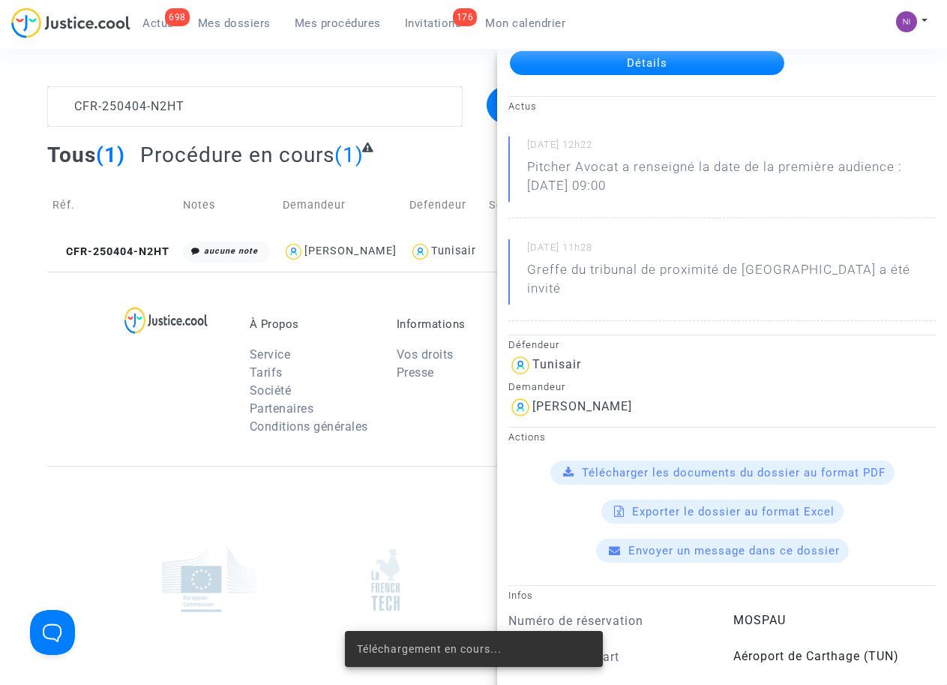
click at [127, 398] on div at bounding box center [180, 380] width 118 height 126
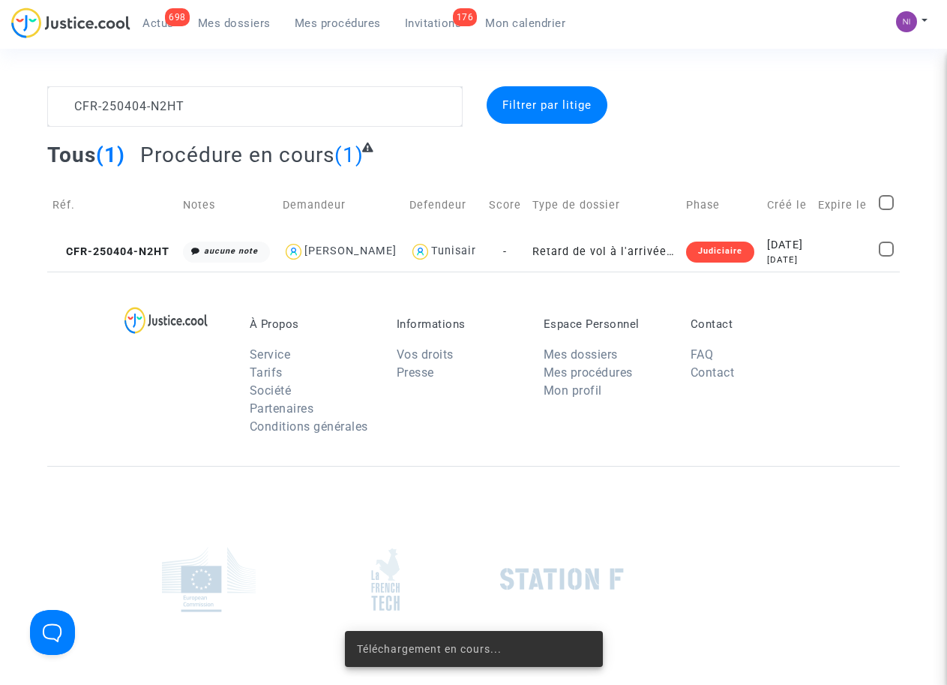
scroll to position [0, 0]
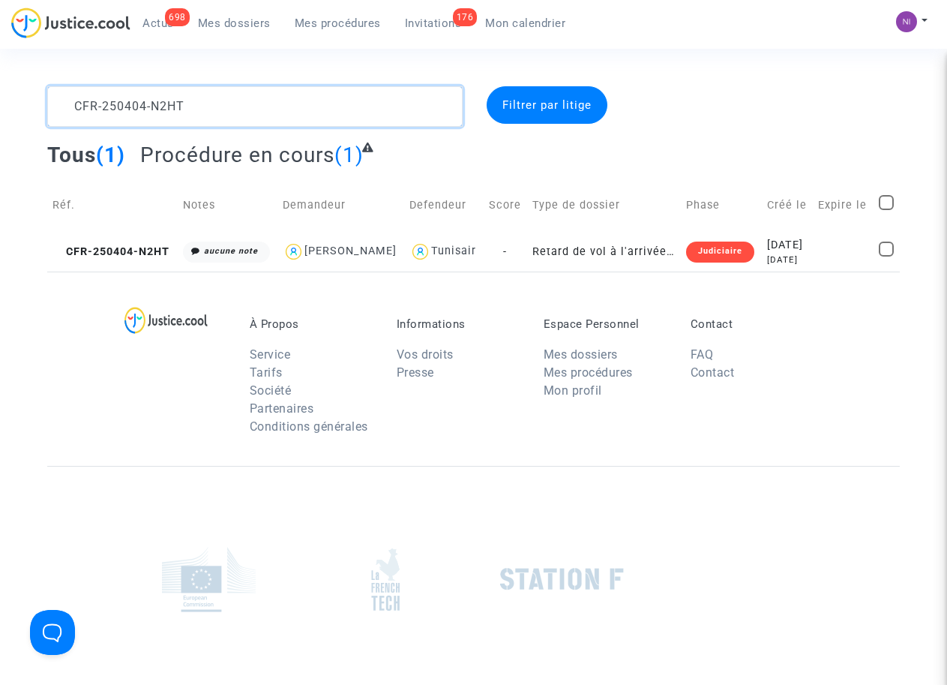
drag, startPoint x: 218, startPoint y: 94, endPoint x: 0, endPoint y: 96, distance: 217.6
click at [0, 96] on div "CFR-250404-N2HT Filtrer par litige Tous (1) Procédure en cours (1) Réf. Notes D…" at bounding box center [473, 178] width 947 height 185
type textarea "CFR-250318-A6HM"
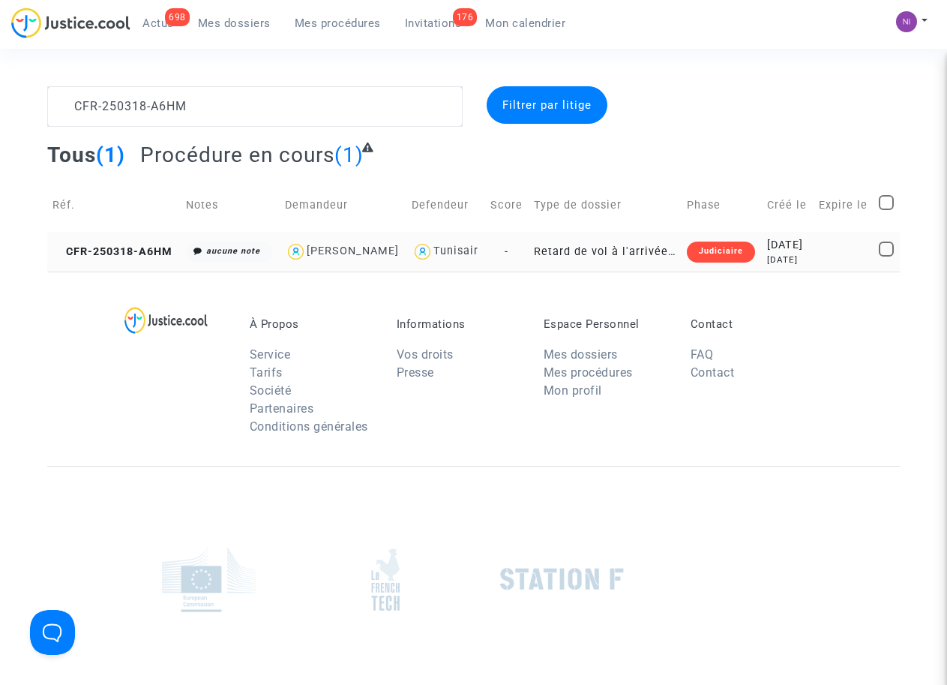
click at [813, 254] on td "2025-03-18 6 months ago" at bounding box center [787, 252] width 51 height 40
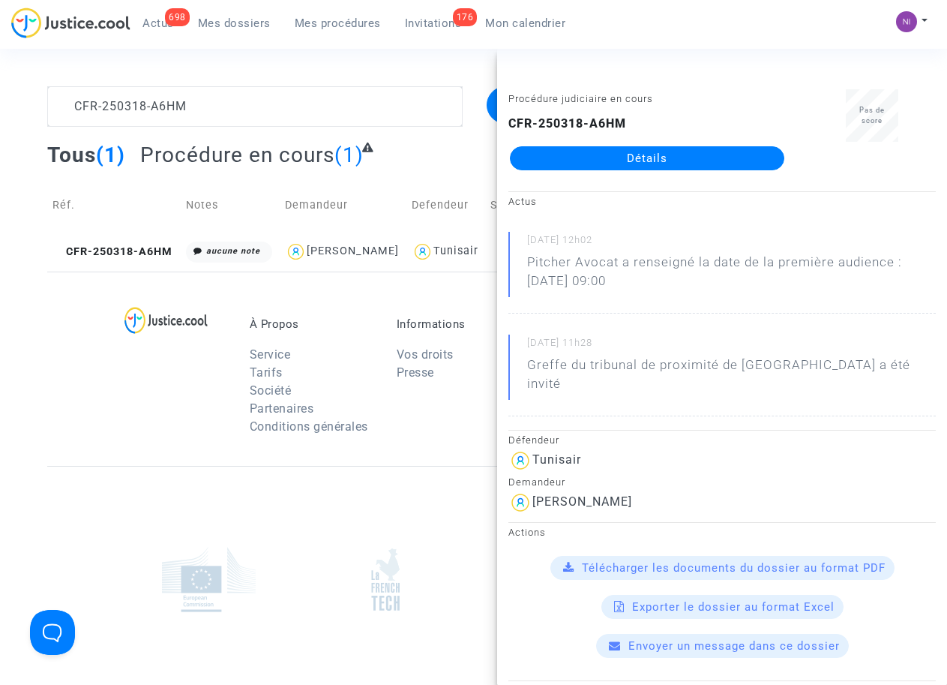
scroll to position [95, 0]
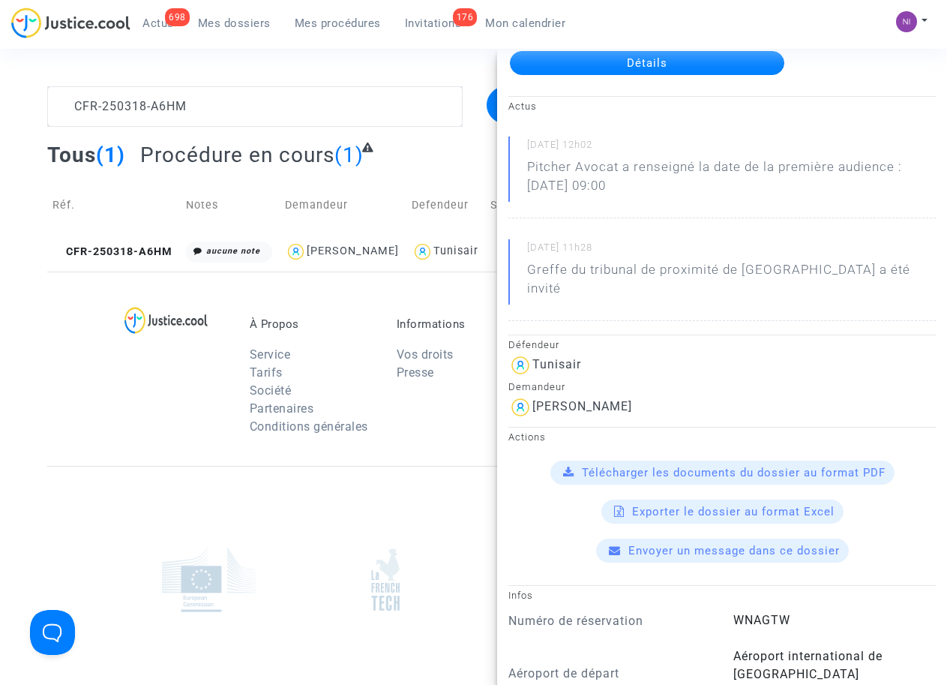
click at [685, 466] on span "Télécharger les documents du dossier au format PDF" at bounding box center [734, 473] width 304 height 14
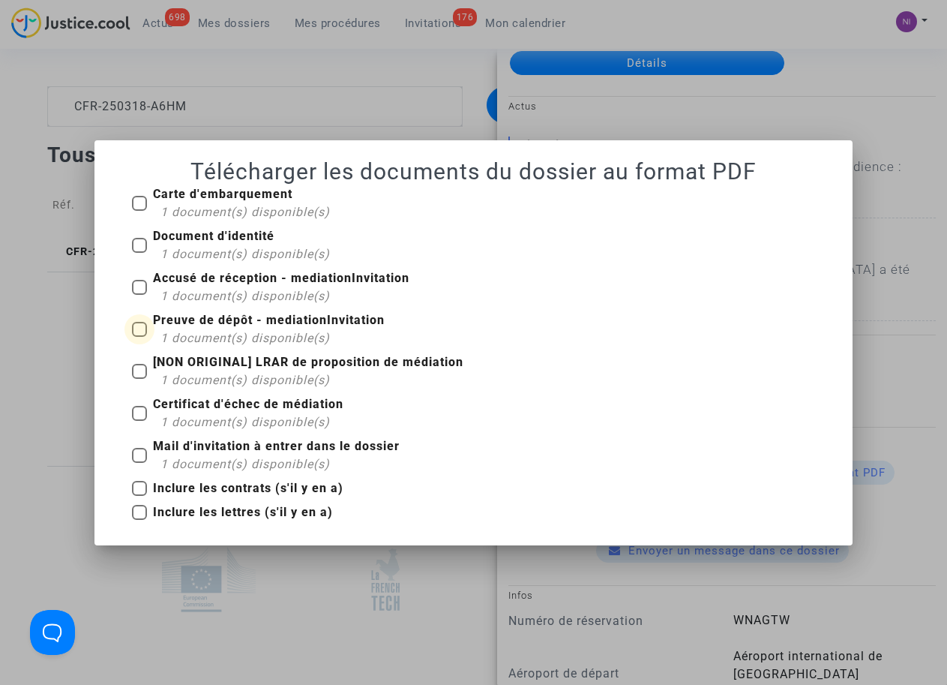
click at [148, 329] on label "Preuve de dépôt - mediationInvitation 1 document(s) disponible(s)" at bounding box center [258, 329] width 253 height 36
click at [140, 337] on input "Preuve de dépôt - mediationInvitation 1 document(s) disponible(s)" at bounding box center [139, 337] width 1 height 1
checkbox input "true"
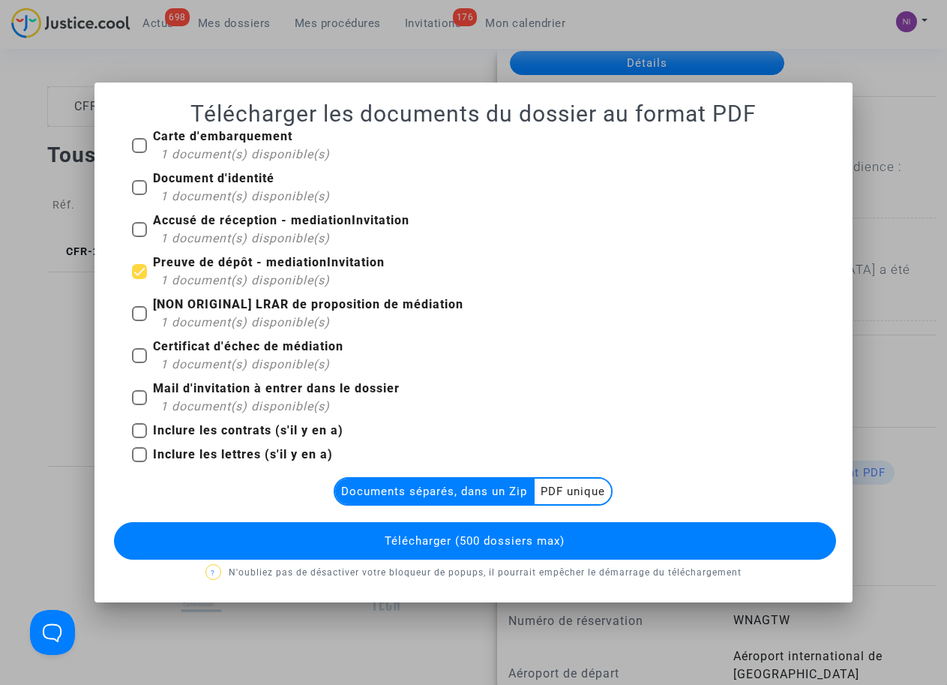
click at [572, 479] on multi-toggle-item "PDF unique" at bounding box center [573, 492] width 77 height 26
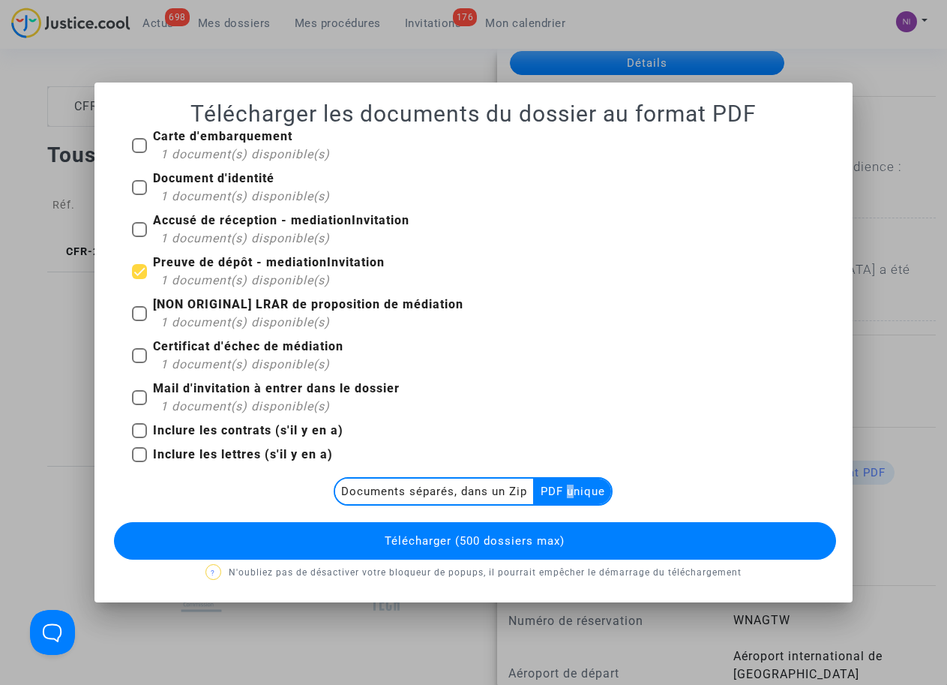
drag, startPoint x: 572, startPoint y: 479, endPoint x: 516, endPoint y: 540, distance: 82.9
click at [516, 540] on span "Télécharger (500 dossiers max)" at bounding box center [475, 541] width 180 height 14
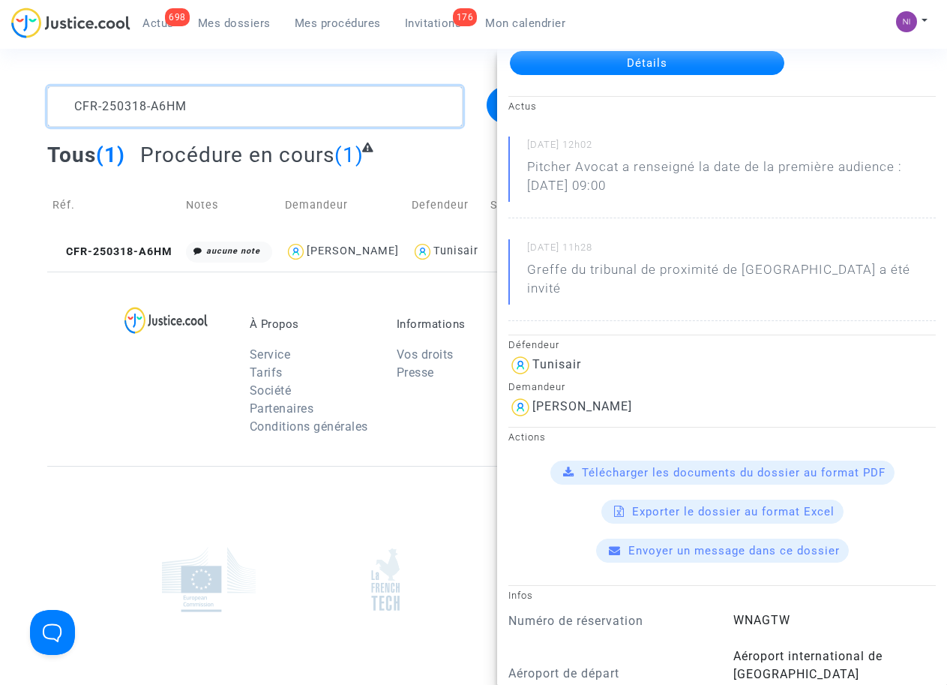
drag, startPoint x: 204, startPoint y: 100, endPoint x: 0, endPoint y: 104, distance: 204.1
click at [0, 104] on div "CFR-250318-A6HM Filtrer par litige Tous (1) Procédure en cours (1) Réf. Notes D…" at bounding box center [473, 178] width 947 height 185
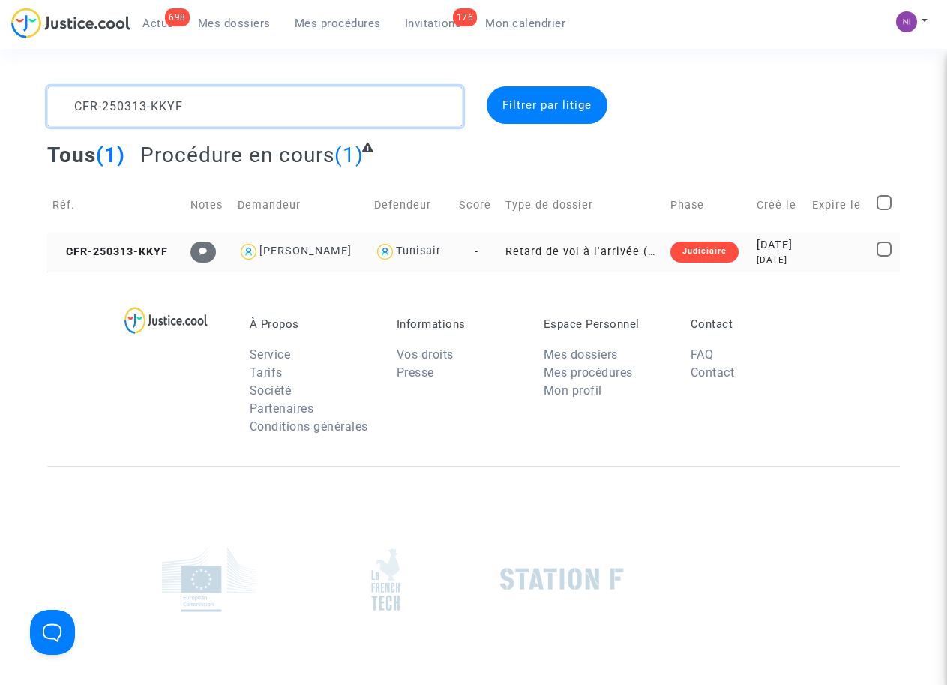
type textarea "CFR-250313-KKYF"
click at [776, 254] on div "7 months ago" at bounding box center [779, 260] width 45 height 13
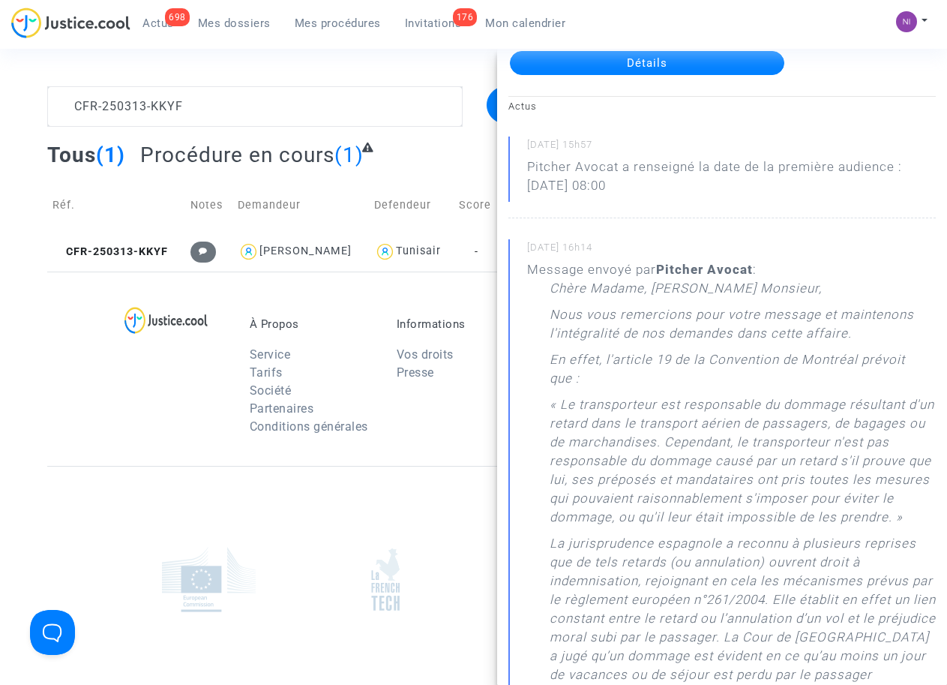
scroll to position [95, 0]
click at [376, 57] on section "CFR-250313-KKYF Filtrer par litige Tous (1) Procédure en cours (1) Réf. Notes D…" at bounding box center [473, 414] width 947 height 828
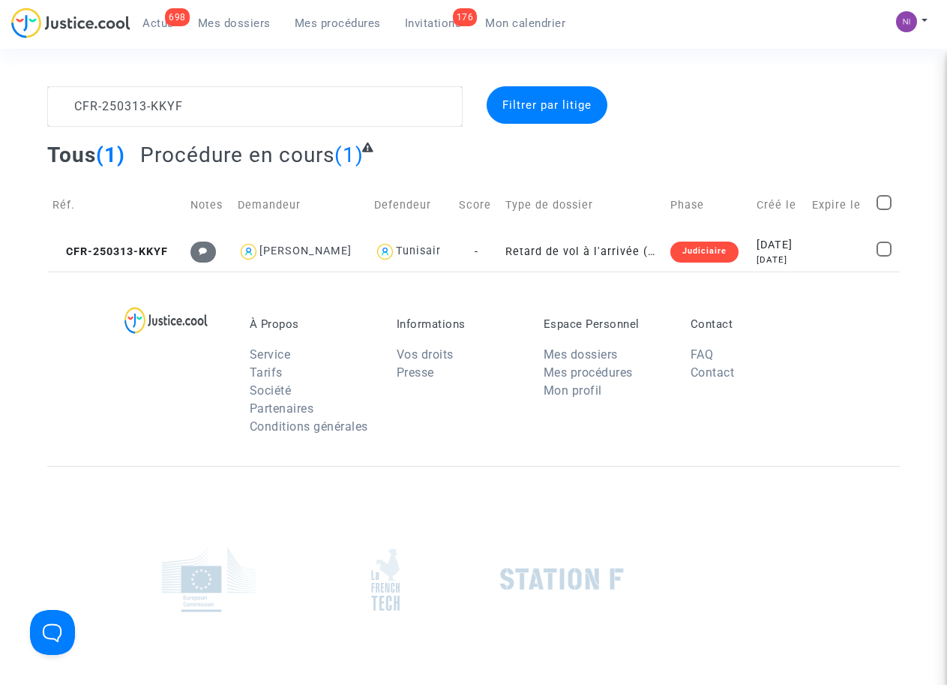
scroll to position [0, 0]
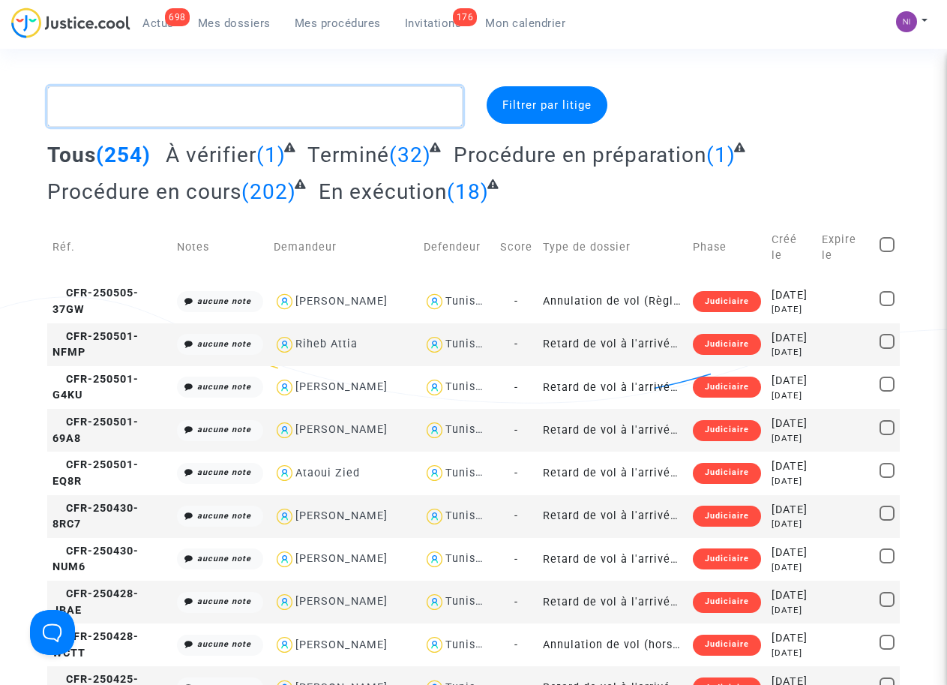
click at [164, 104] on textarea at bounding box center [254, 106] width 415 height 41
paste textarea "CFR-250303-8WGY"
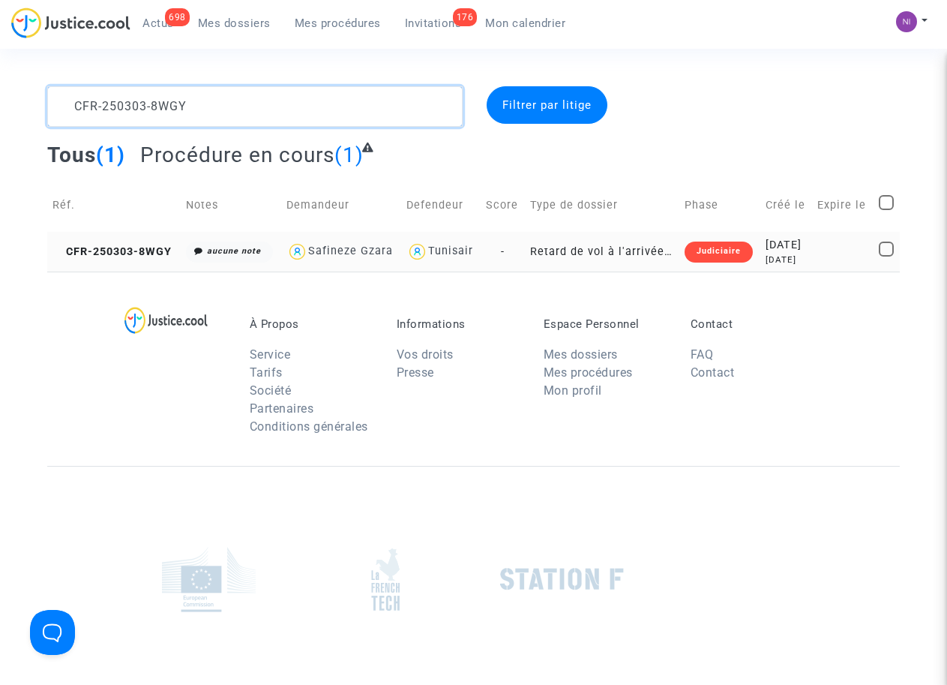
type textarea "CFR-250303-8WGY"
click at [802, 246] on div "2025-03-03" at bounding box center [786, 245] width 41 height 17
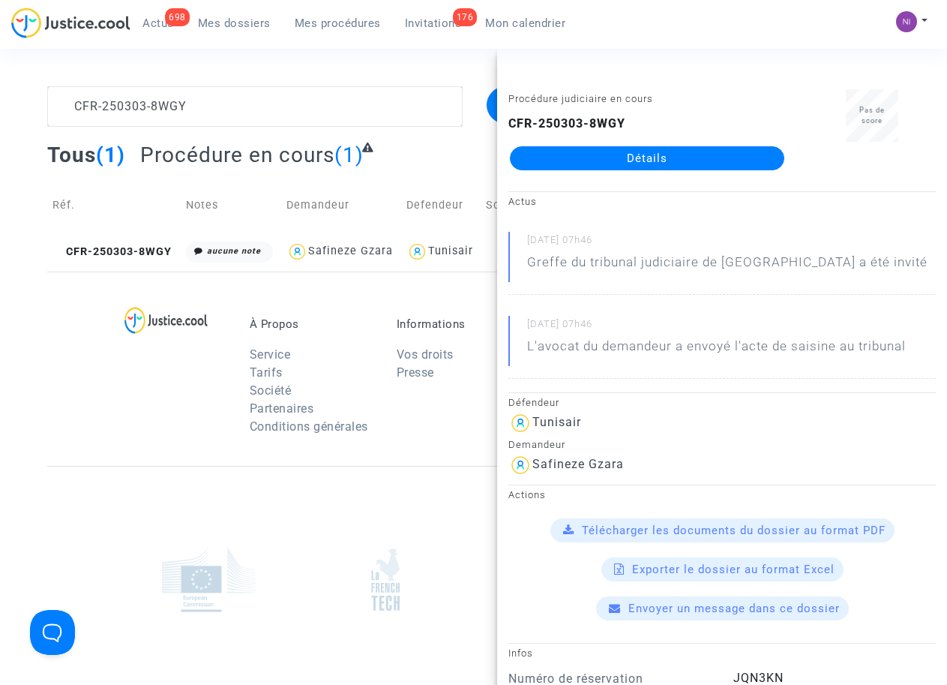
click at [699, 521] on div "Télécharger les documents du dossier au format PDF" at bounding box center [723, 530] width 344 height 24
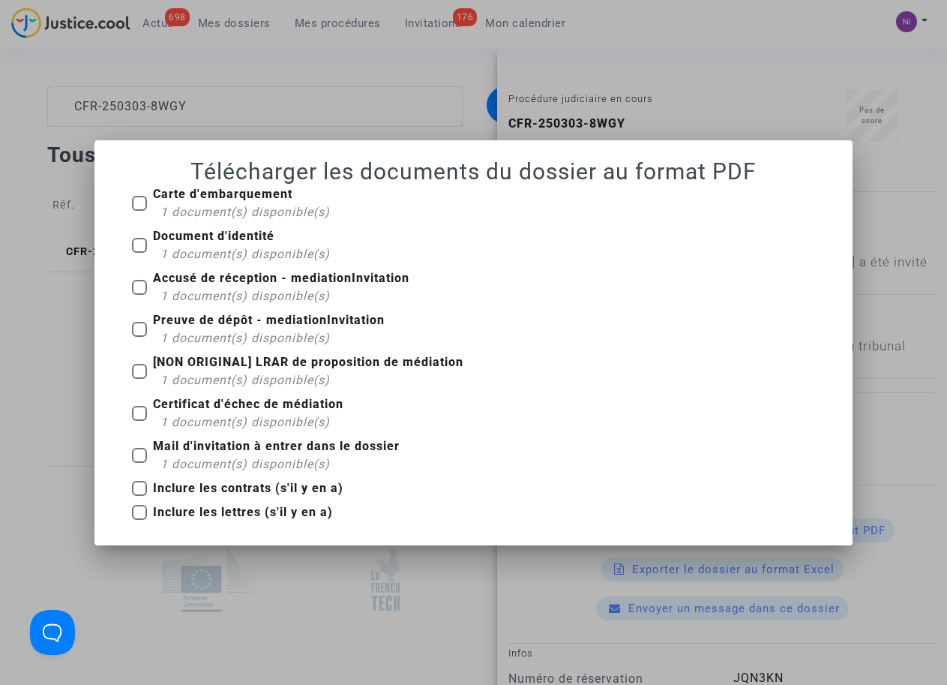
click at [320, 593] on div at bounding box center [473, 342] width 947 height 685
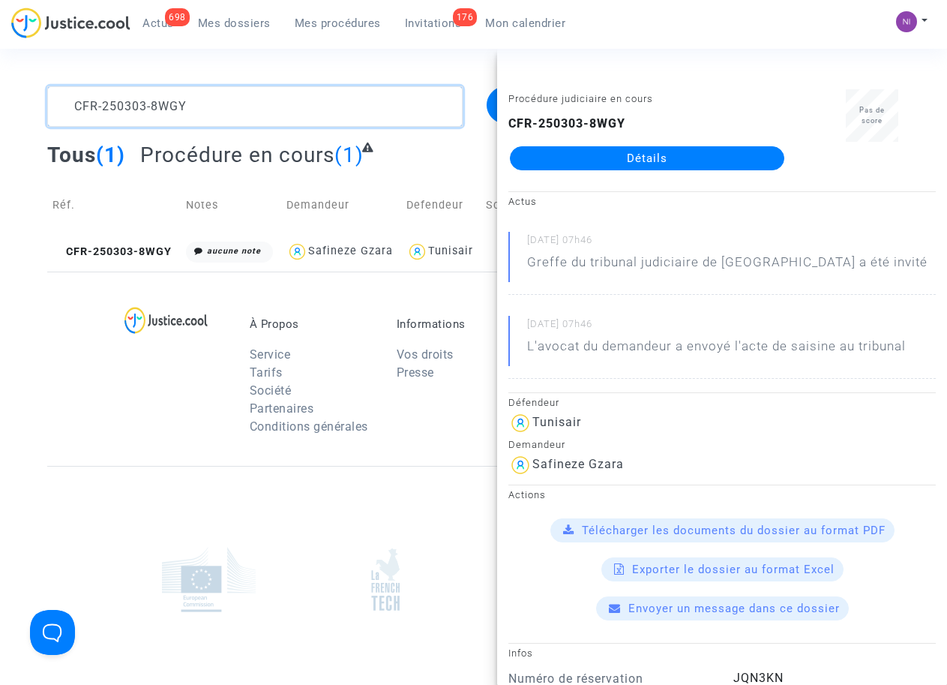
click at [194, 109] on textarea at bounding box center [254, 106] width 415 height 41
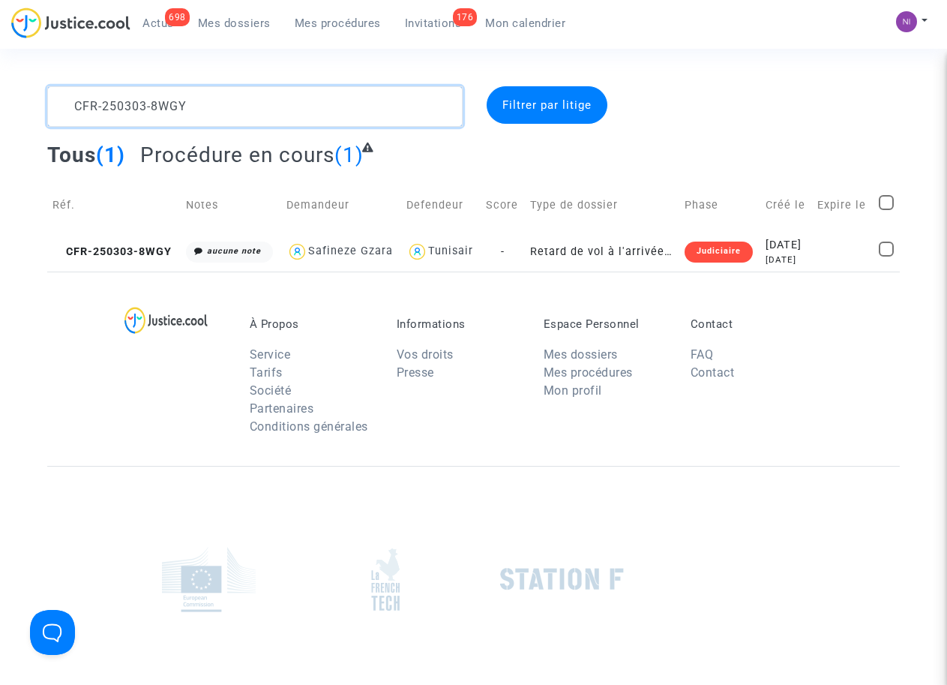
drag, startPoint x: 199, startPoint y: 106, endPoint x: 0, endPoint y: 87, distance: 199.7
click at [0, 87] on div "CFR-250303-8WGY Filtrer par litige Tous (1) Procédure en cours (1) Réf. Notes D…" at bounding box center [473, 178] width 947 height 185
type textarea "CFR-250211-6AD8"
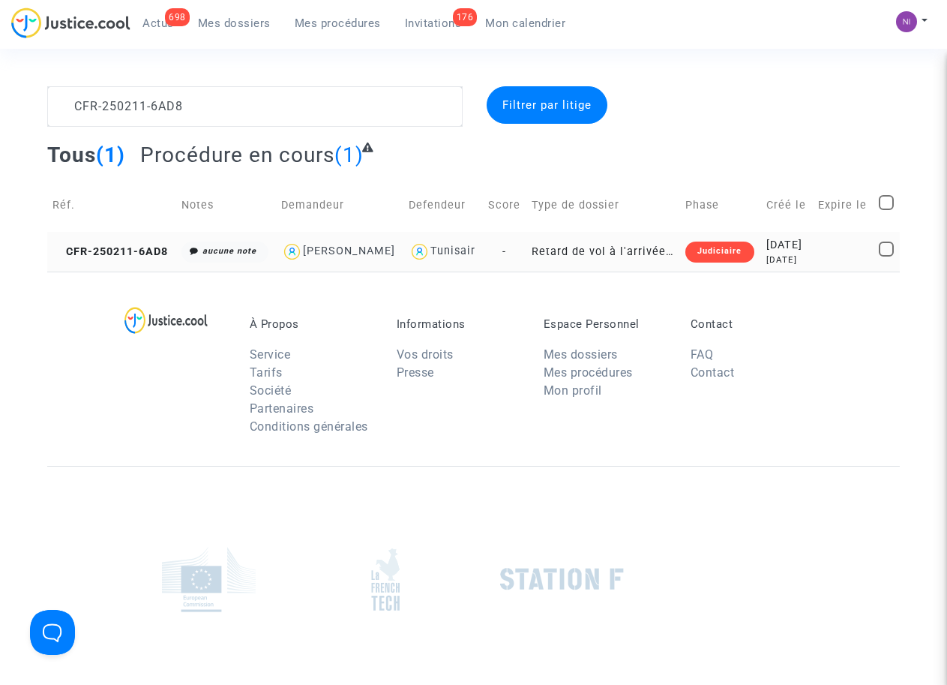
click at [806, 242] on div "2025-02-11" at bounding box center [787, 245] width 41 height 17
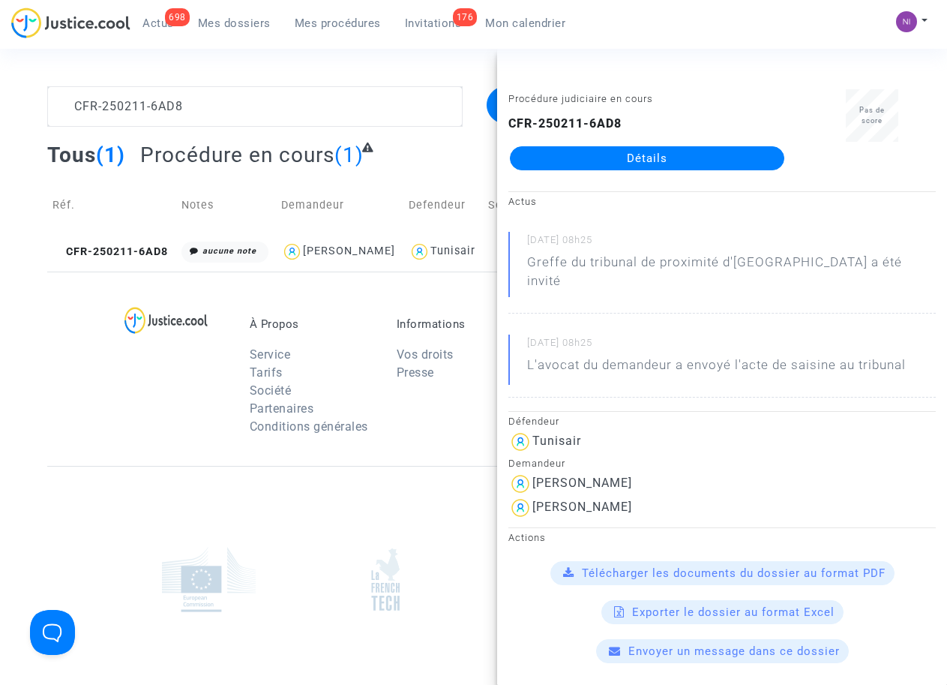
click at [727, 566] on span "Télécharger les documents du dossier au format PDF" at bounding box center [734, 573] width 304 height 14
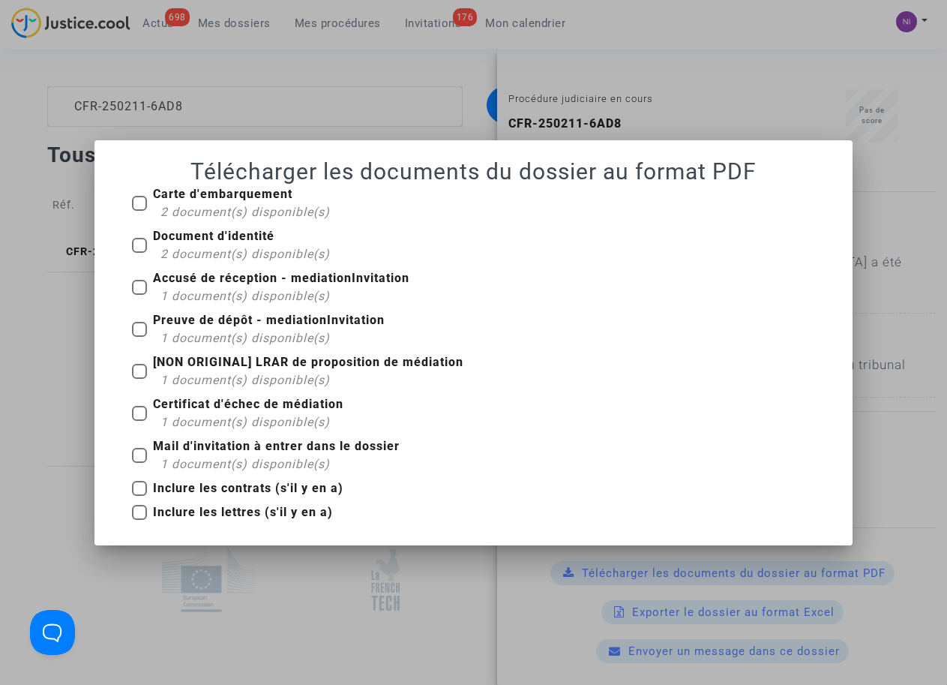
click at [21, 332] on div at bounding box center [473, 342] width 947 height 685
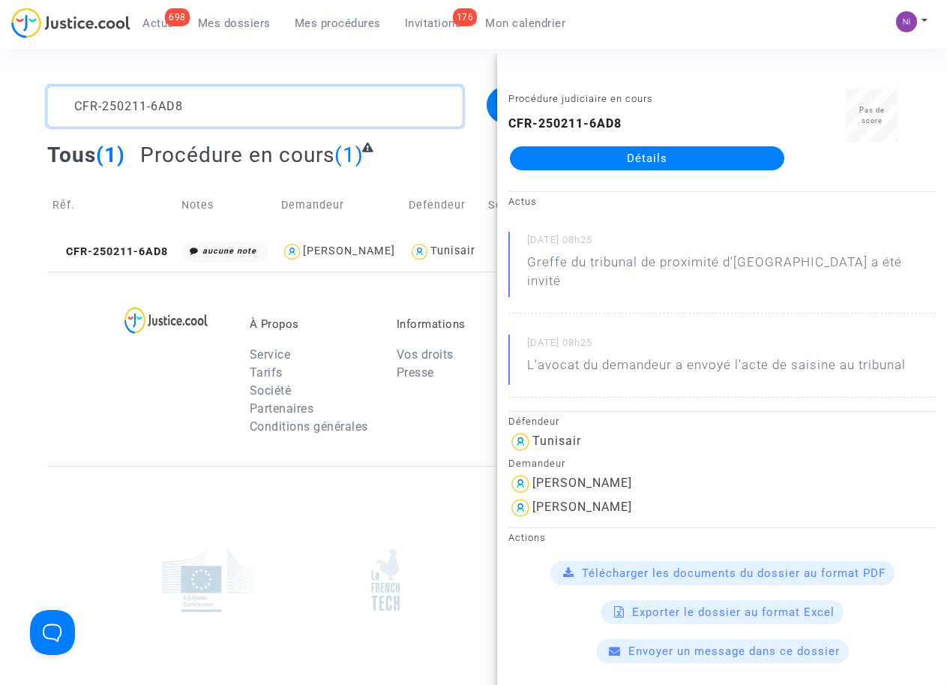
drag, startPoint x: 197, startPoint y: 102, endPoint x: 0, endPoint y: 112, distance: 197.5
click at [0, 112] on div "CFR-250211-6AD8 Filtrer par litige Tous (1) Procédure en cours (1) Réf. Notes D…" at bounding box center [473, 178] width 947 height 185
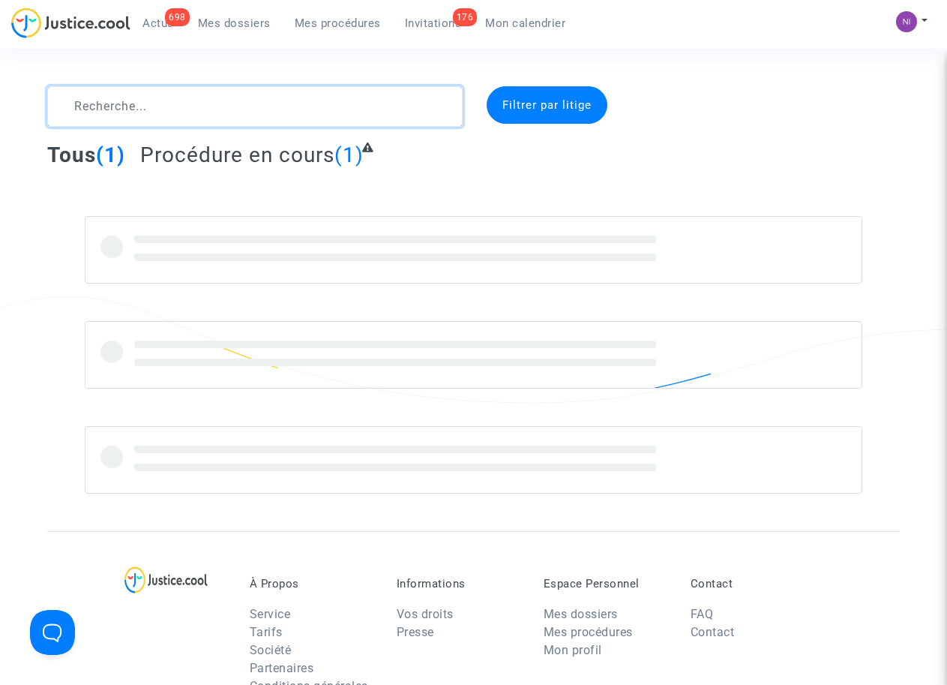
type textarea "CFR-250211-6AD8"
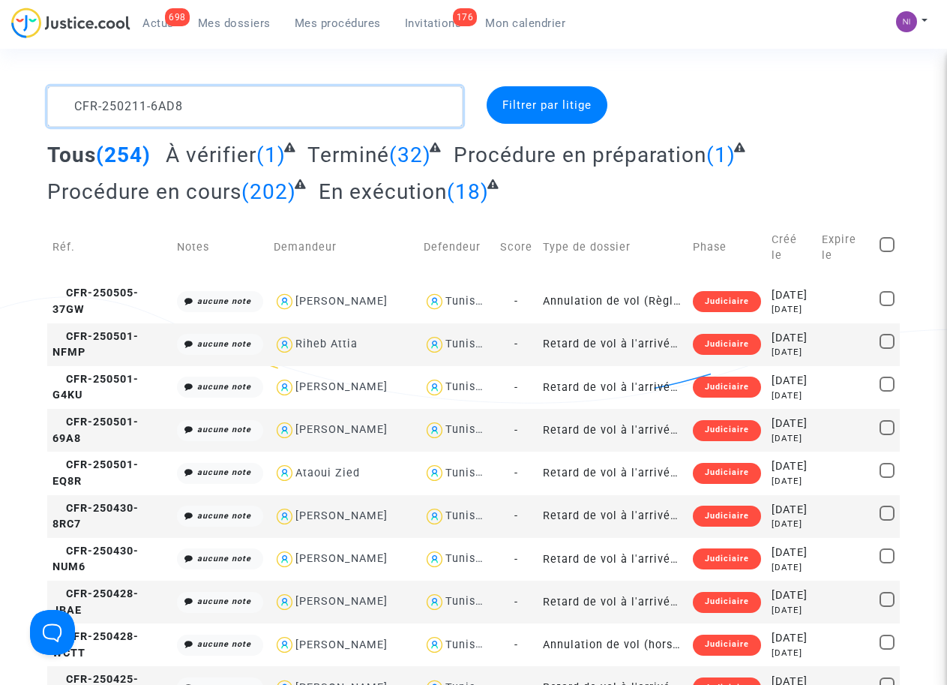
click at [132, 104] on textarea at bounding box center [254, 106] width 415 height 41
paste textarea "CFR-250303-8WGY"
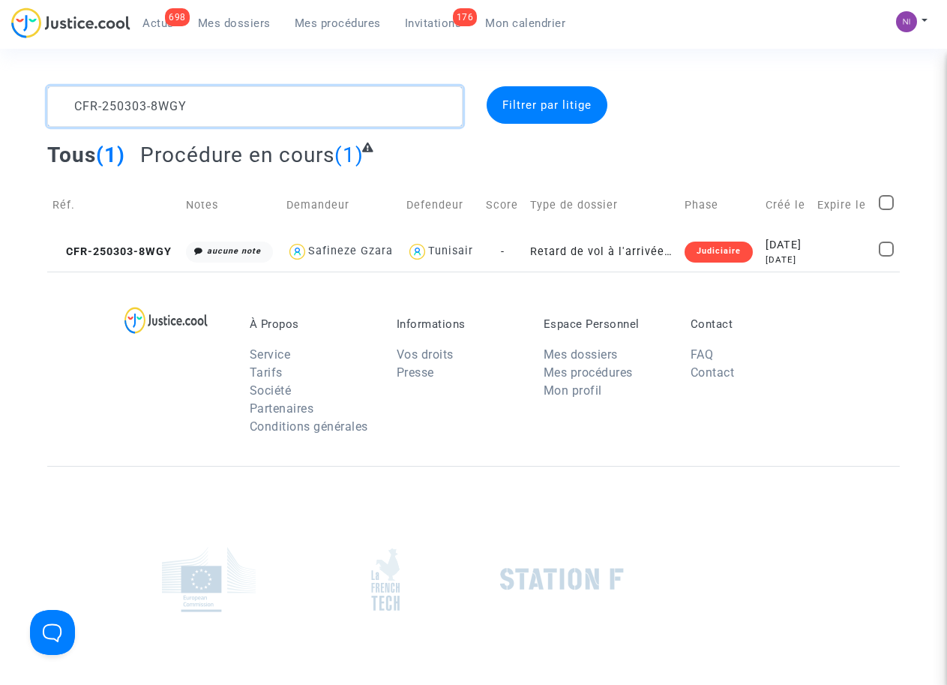
click at [71, 102] on textarea at bounding box center [254, 106] width 415 height 41
type textarea "CFR-250303-8WGY"
click at [797, 261] on div "7 months ago" at bounding box center [786, 260] width 41 height 13
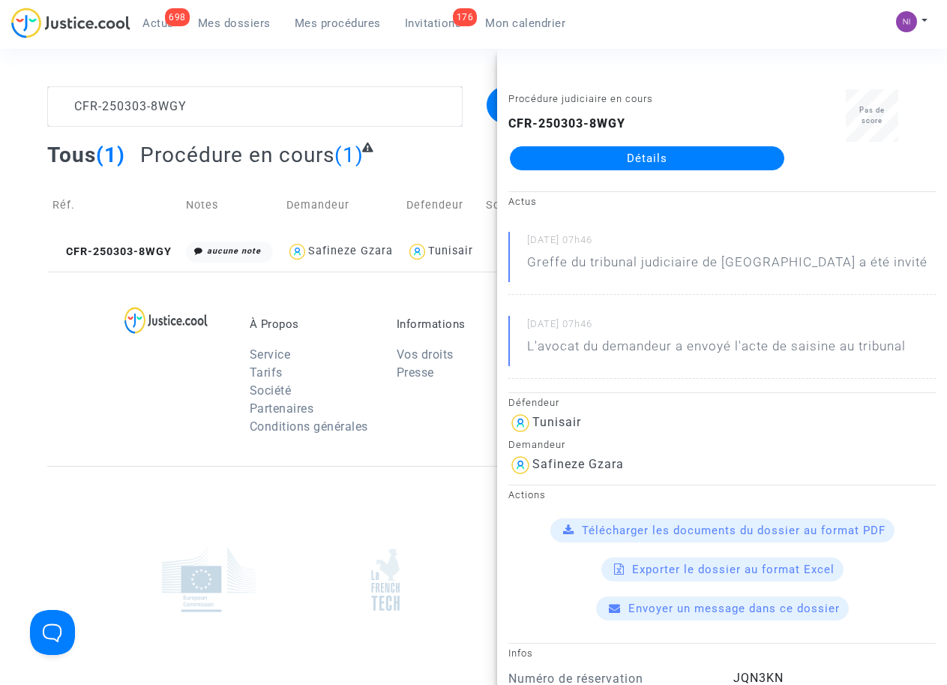
click at [689, 527] on span "Télécharger les documents du dossier au format PDF" at bounding box center [734, 531] width 304 height 14
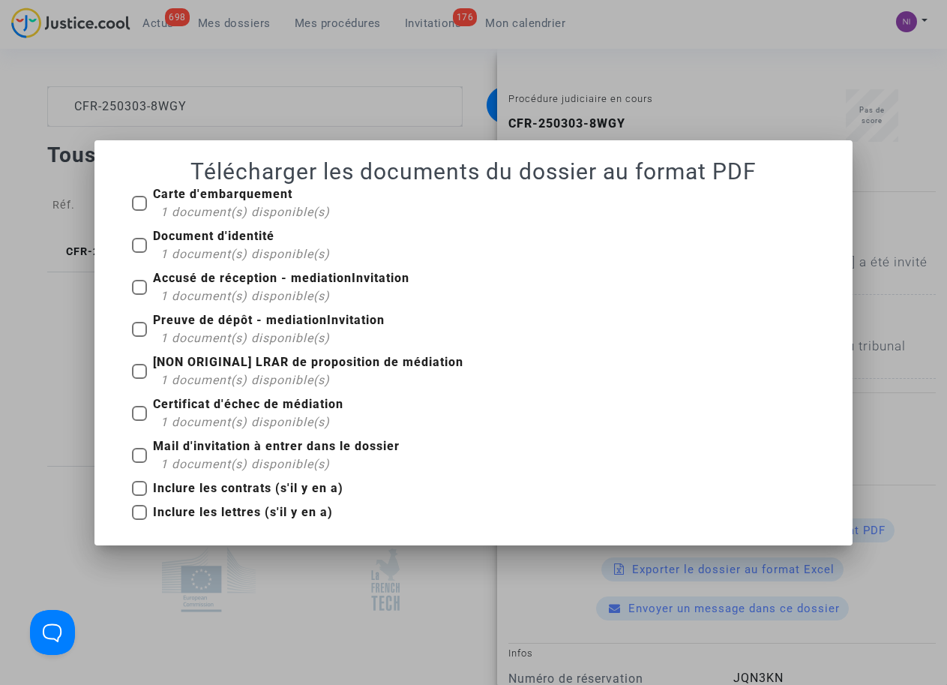
click at [292, 563] on div at bounding box center [473, 342] width 947 height 685
